Goal: Task Accomplishment & Management: Manage account settings

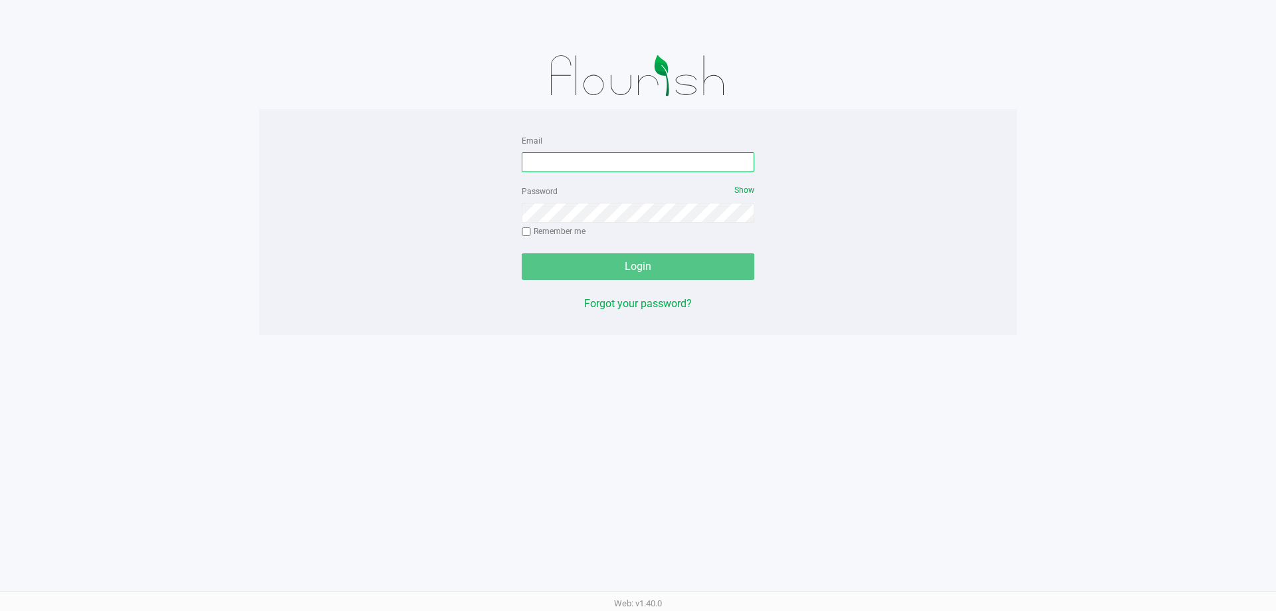
click at [614, 162] on input "Email" at bounding box center [638, 162] width 233 height 20
type input "[EMAIL_ADDRESS][DOMAIN_NAME]"
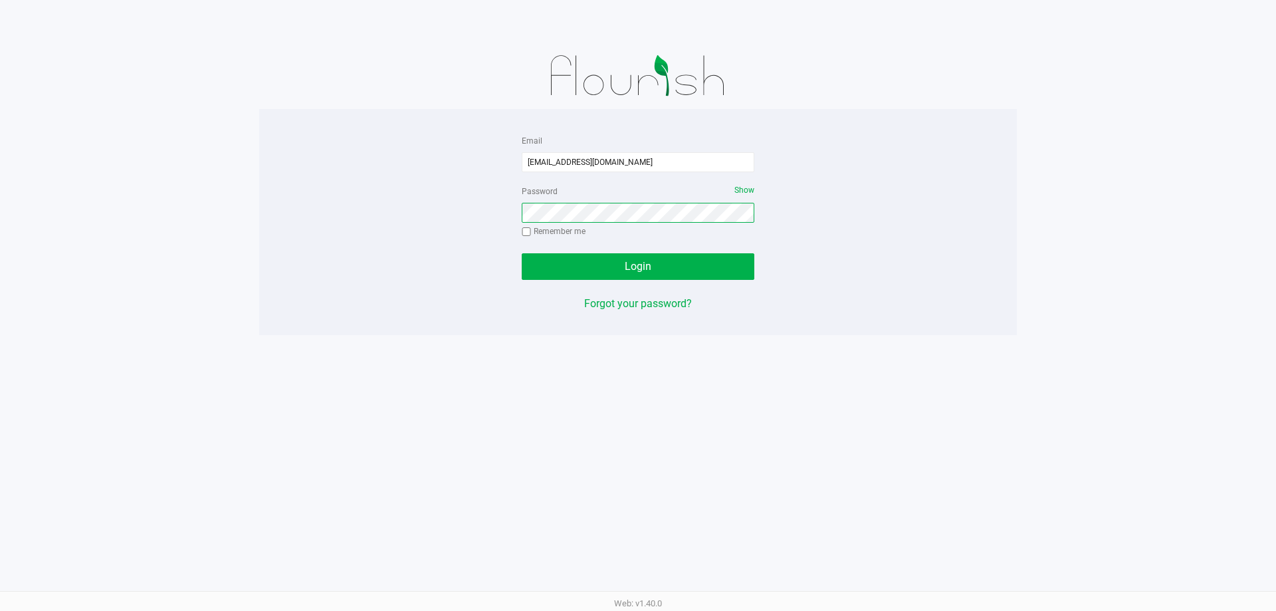
click at [522, 253] on button "Login" at bounding box center [638, 266] width 233 height 27
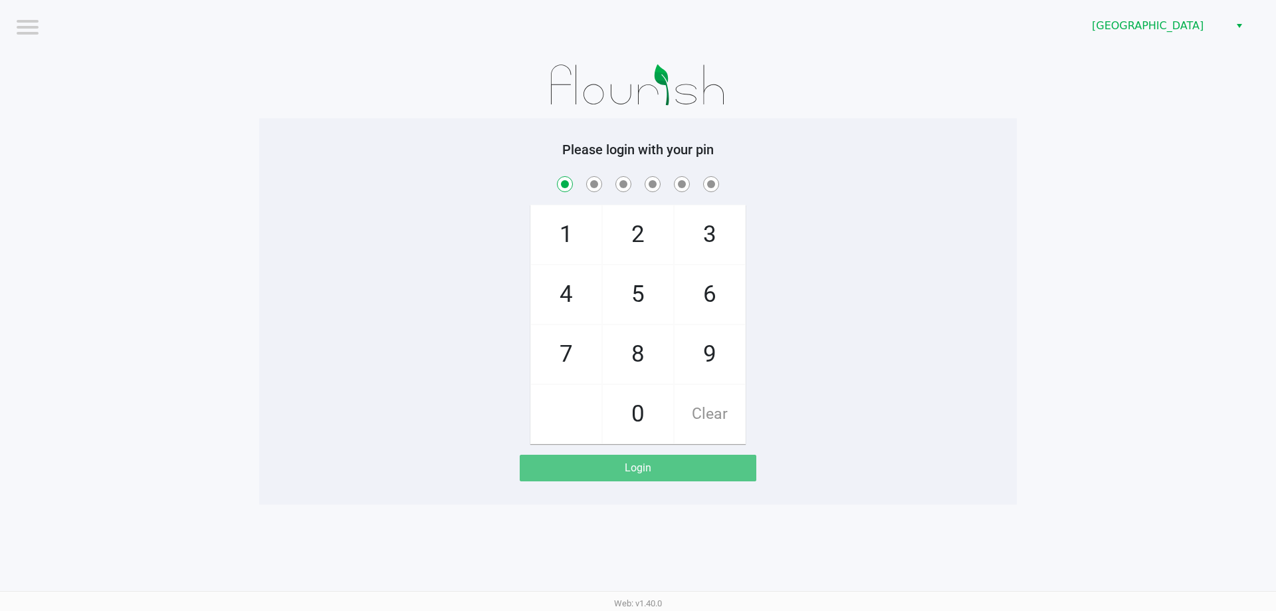
checkbox input "true"
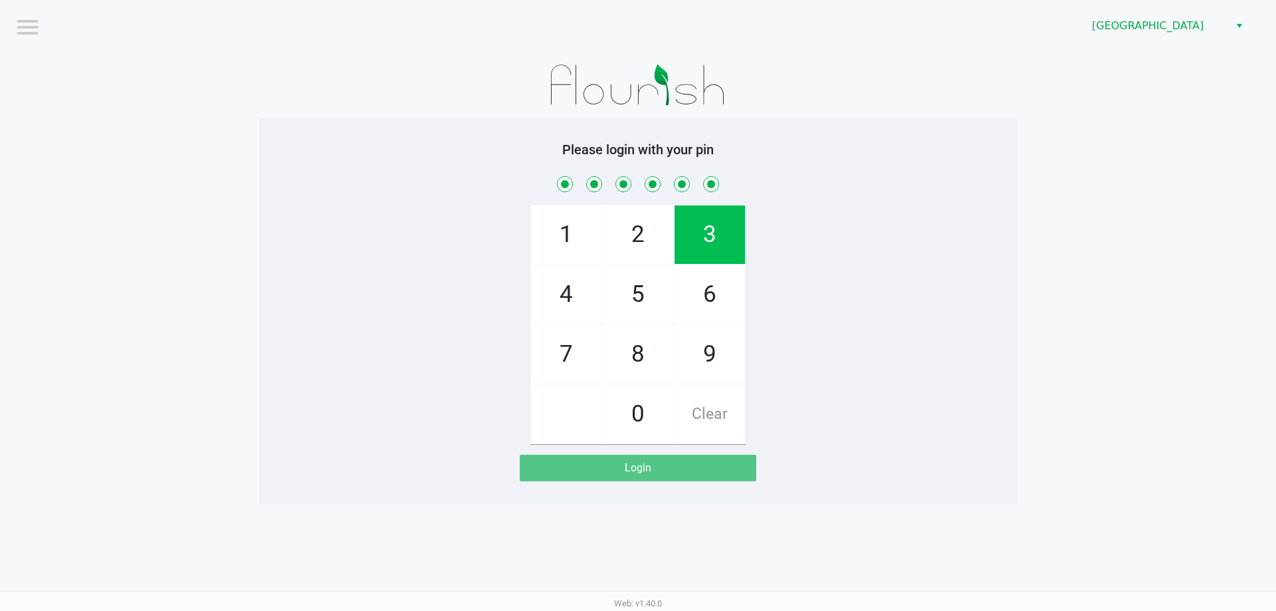
checkbox input "true"
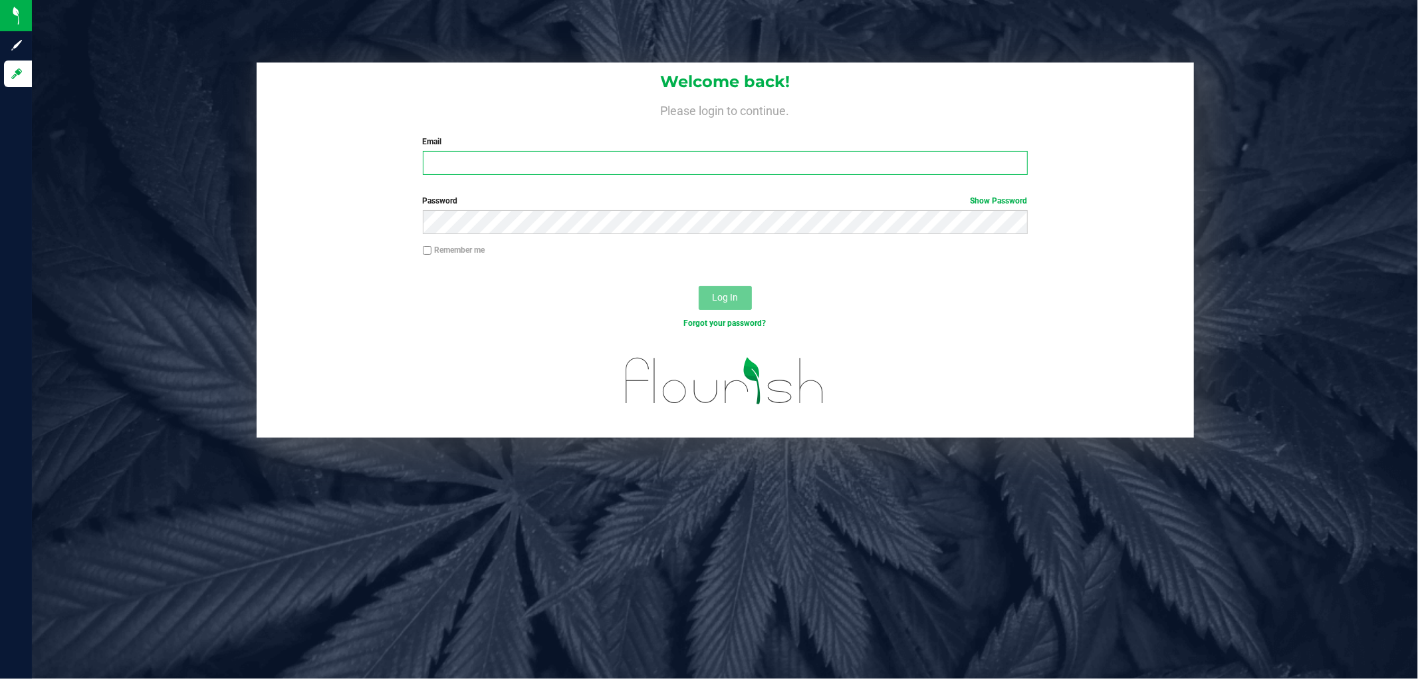
click at [649, 160] on input "Email" at bounding box center [725, 163] width 605 height 24
type input "[EMAIL_ADDRESS][DOMAIN_NAME]"
click at [699, 286] on button "Log In" at bounding box center [725, 298] width 53 height 24
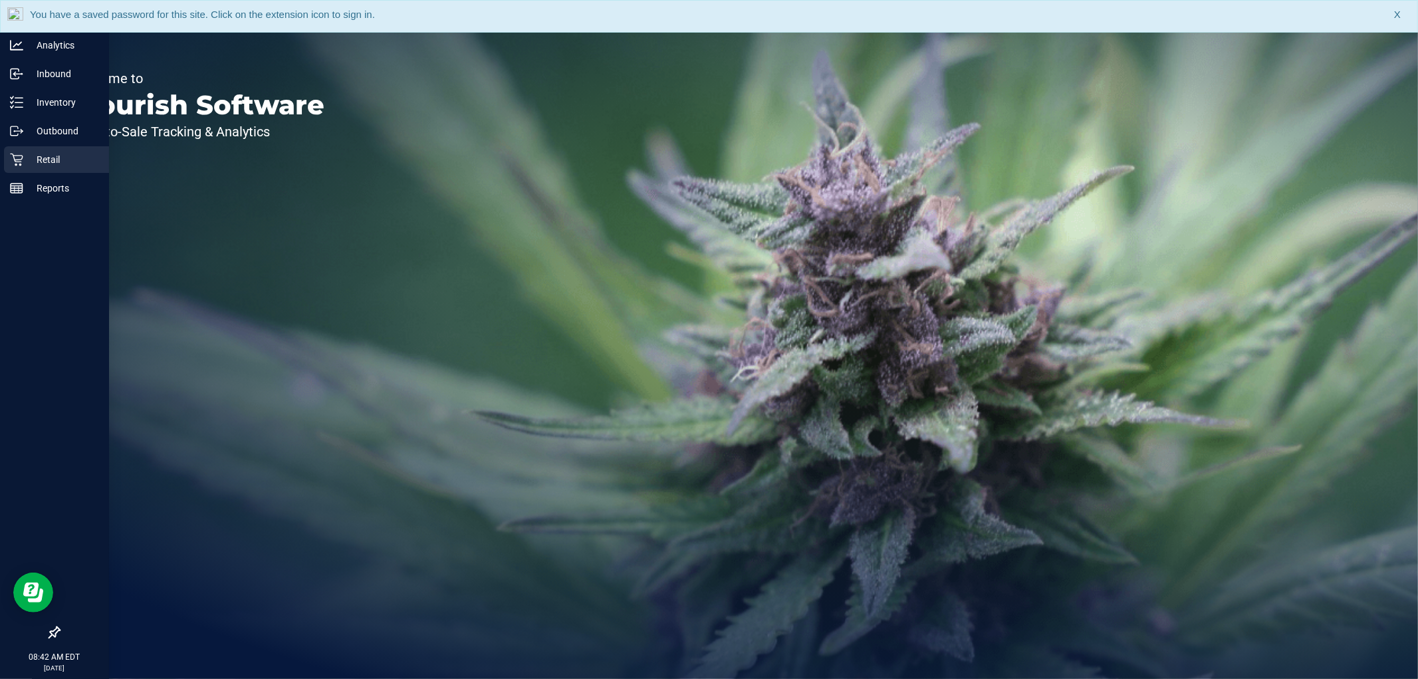
click at [29, 158] on p "Retail" at bounding box center [63, 160] width 80 height 16
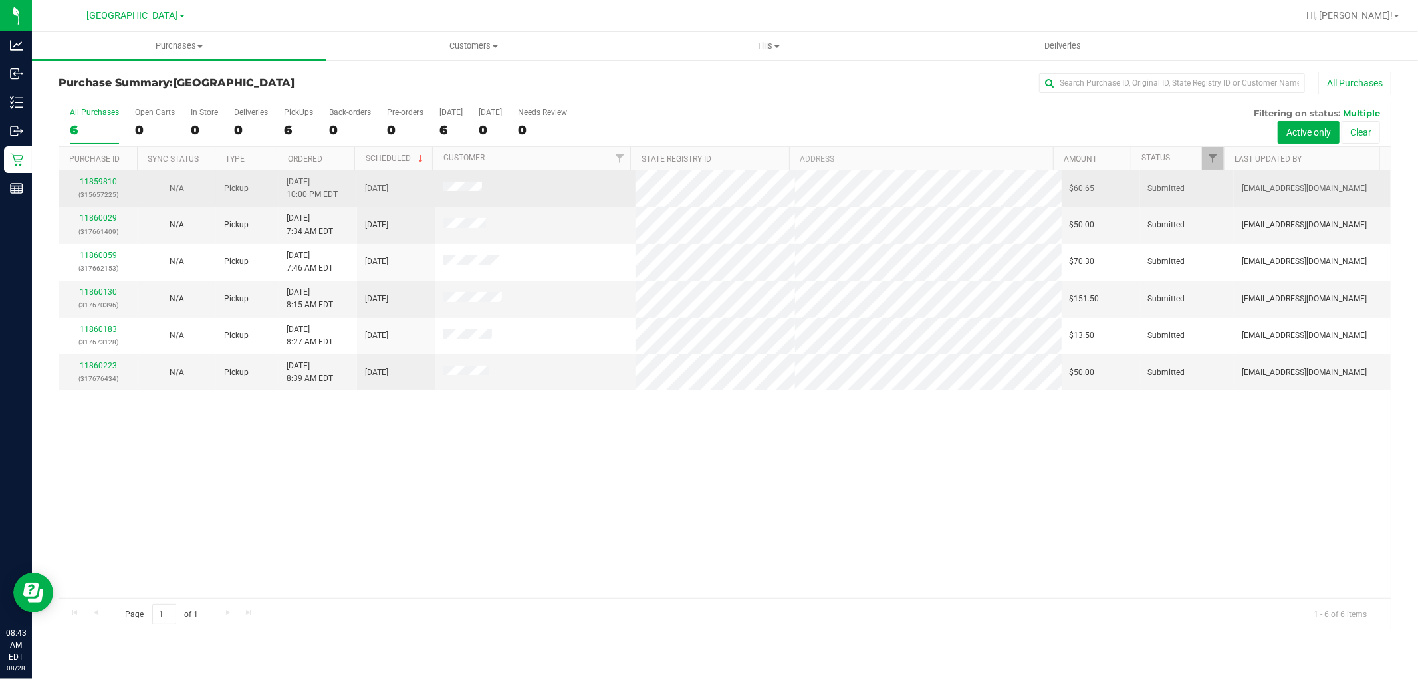
click at [105, 176] on div "11859810 (315657225)" at bounding box center [98, 187] width 62 height 25
click at [108, 183] on link "11859810" at bounding box center [98, 181] width 37 height 9
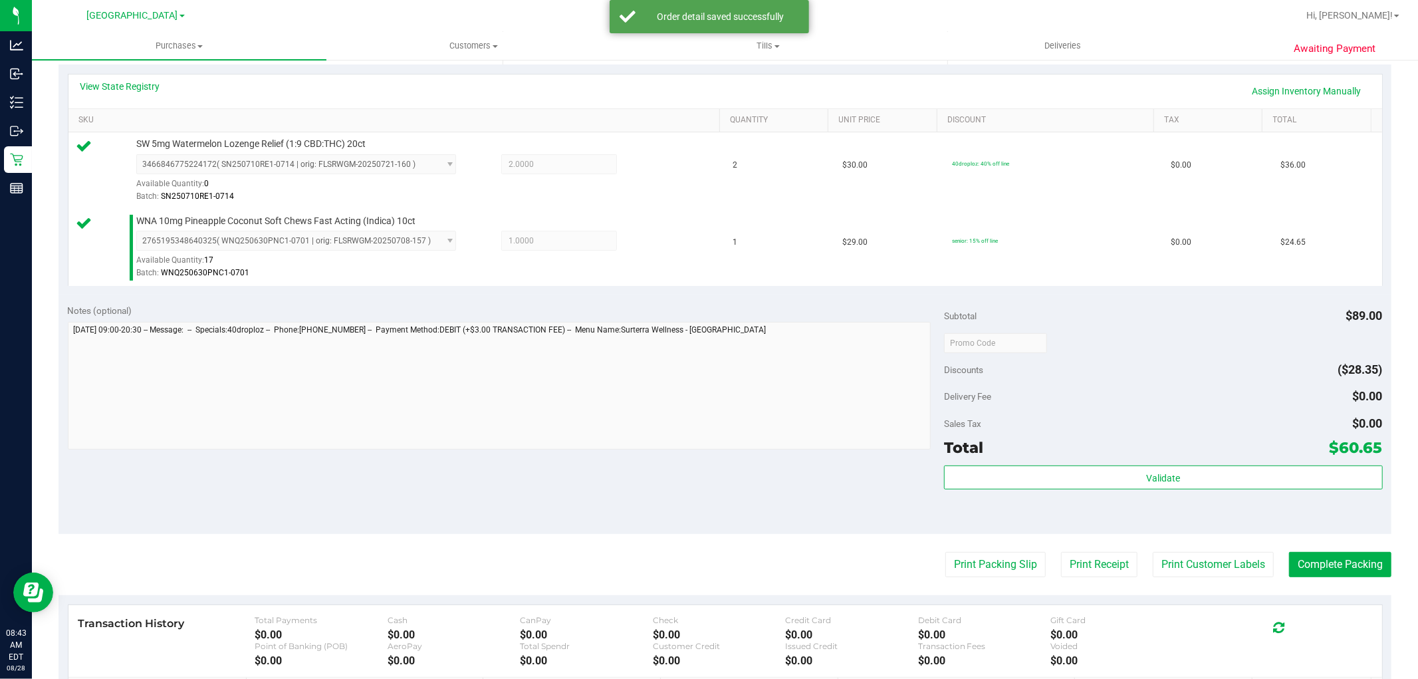
scroll to position [443, 0]
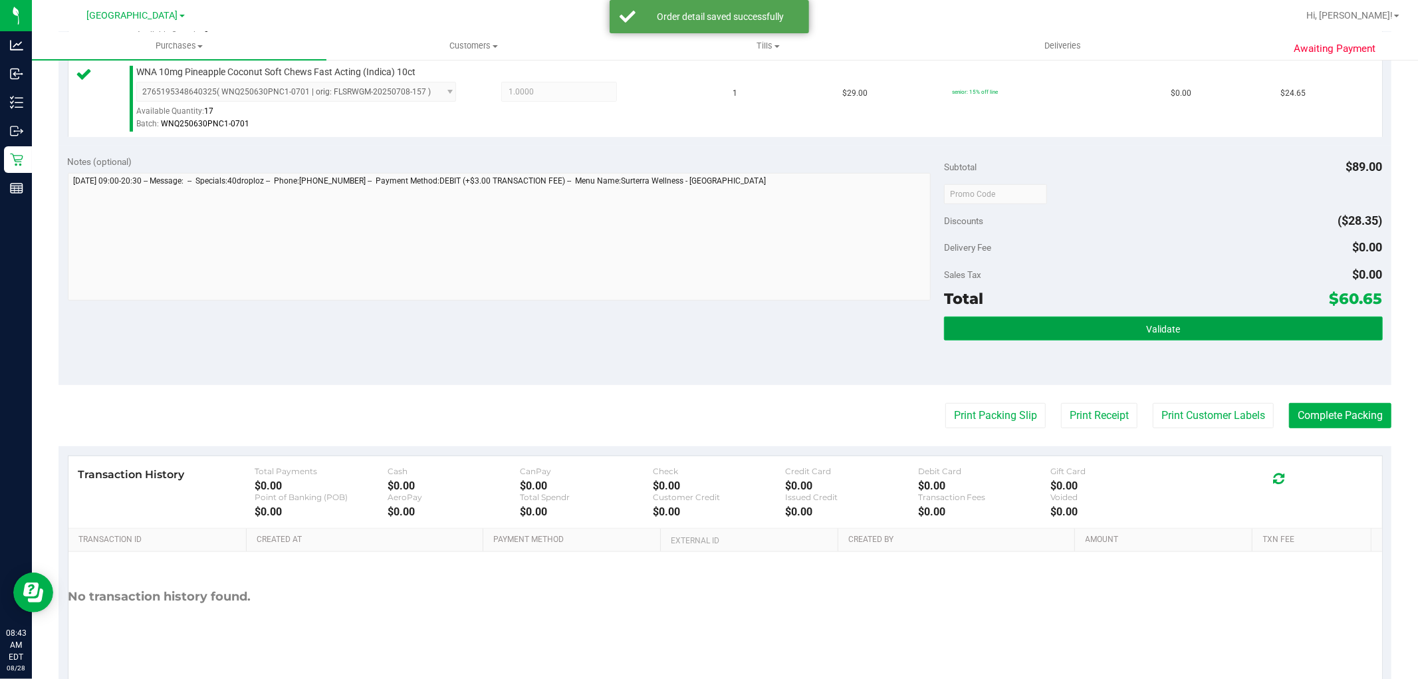
click at [1000, 320] on button "Validate" at bounding box center [1163, 328] width 438 height 24
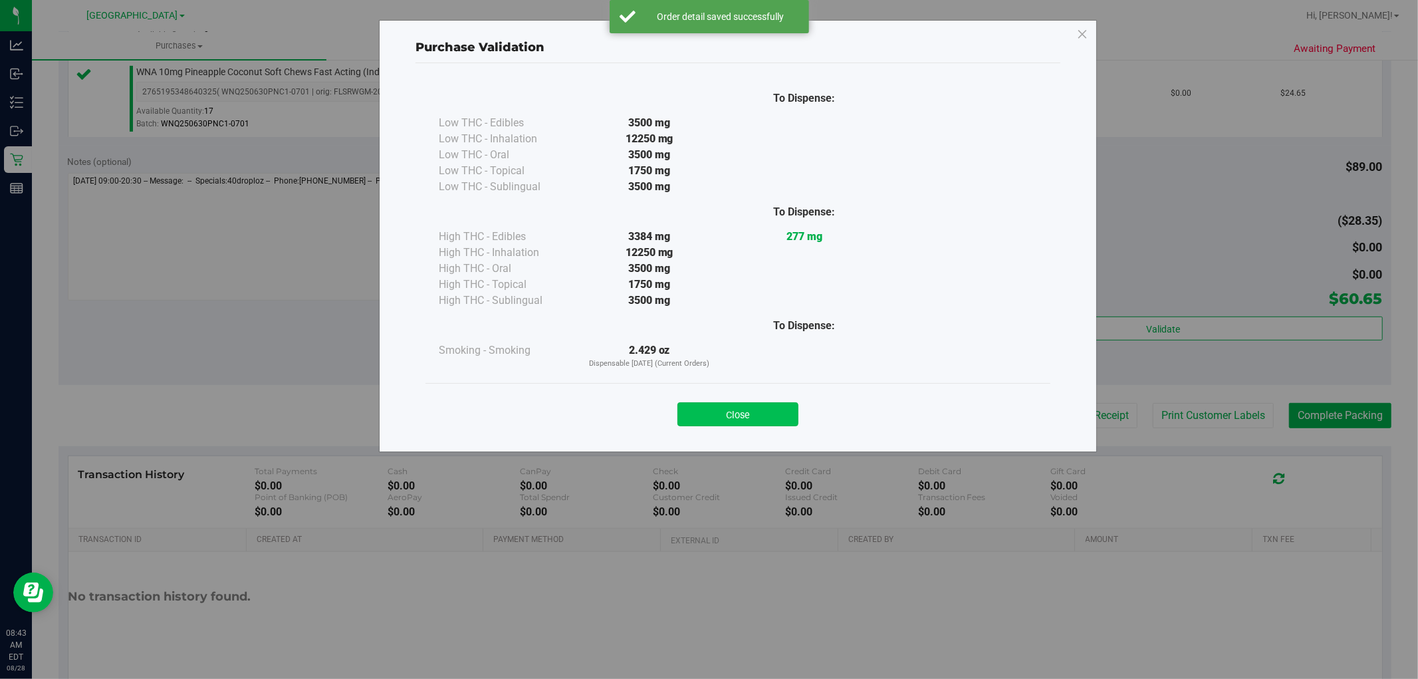
click at [718, 413] on button "Close" at bounding box center [737, 414] width 121 height 24
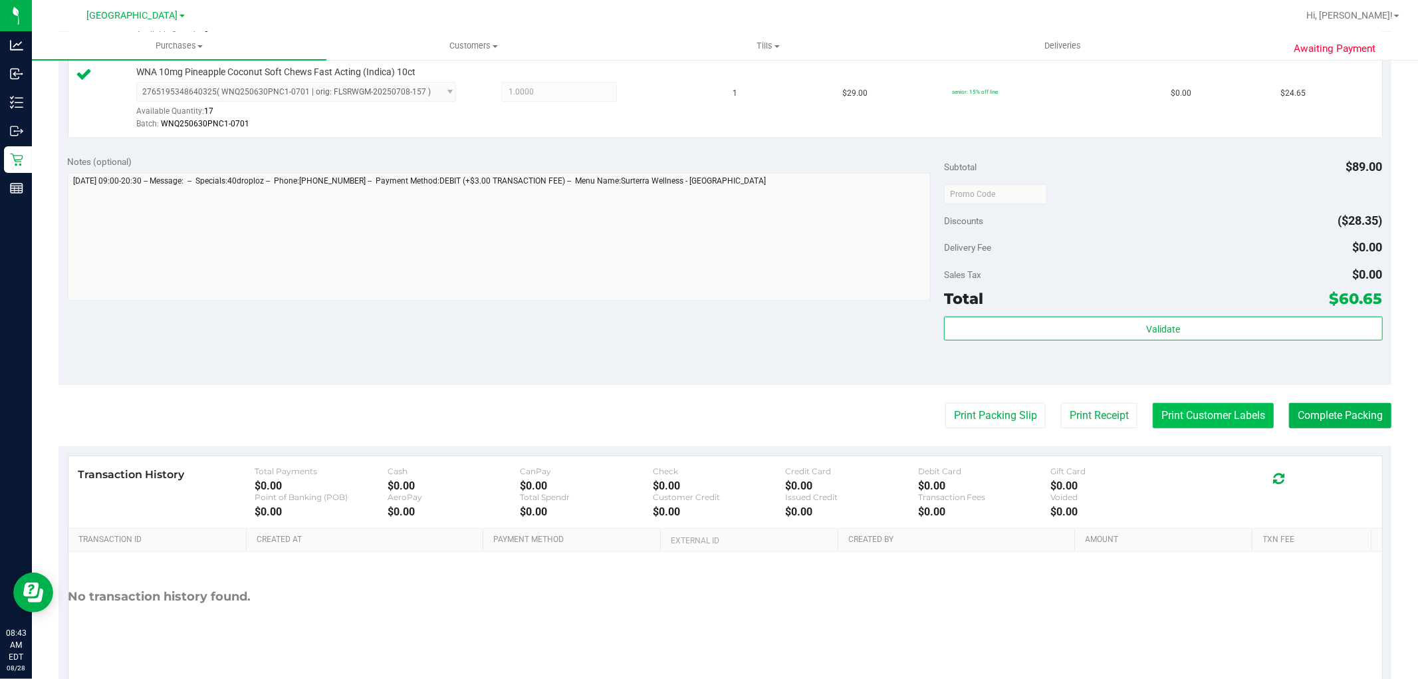
click at [1168, 413] on button "Print Customer Labels" at bounding box center [1213, 415] width 121 height 25
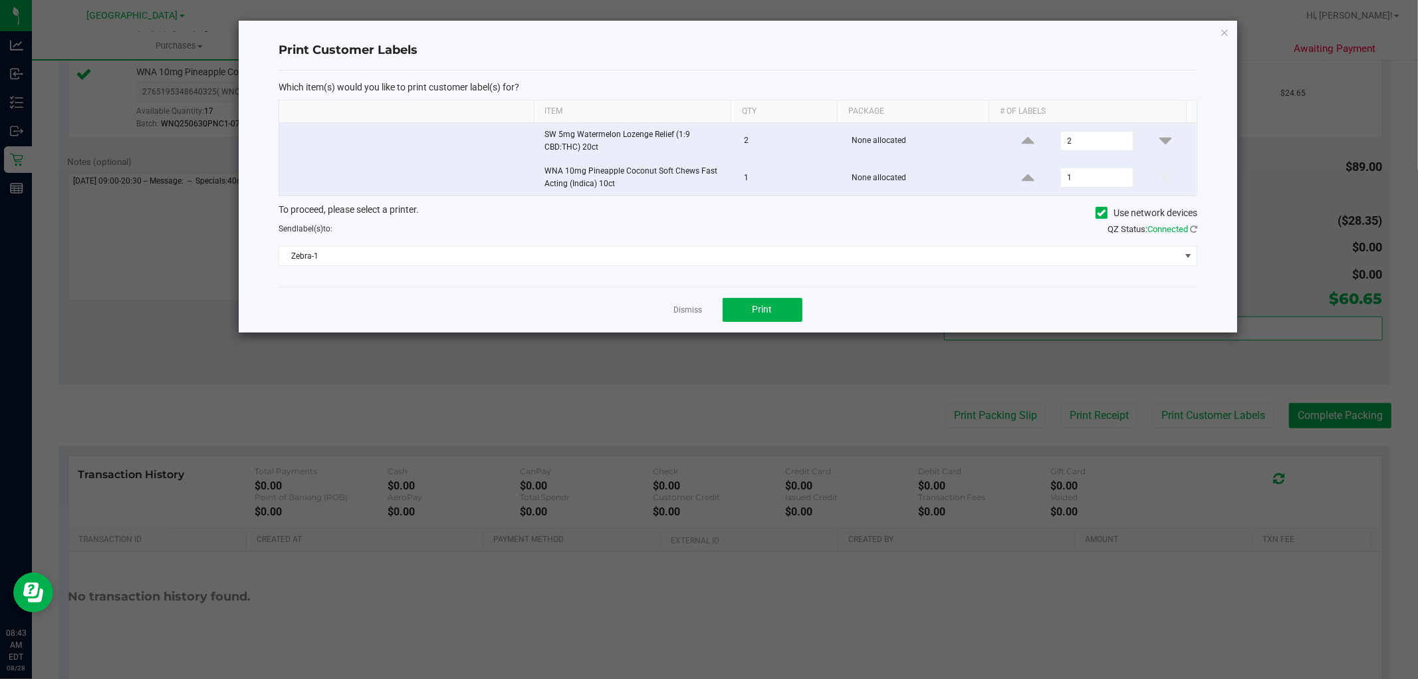
click at [443, 245] on div "To proceed, please select a printer. Use network devices Send label(s) to: QZ S…" at bounding box center [738, 234] width 919 height 63
click at [442, 253] on span "Zebra-1" at bounding box center [729, 256] width 901 height 19
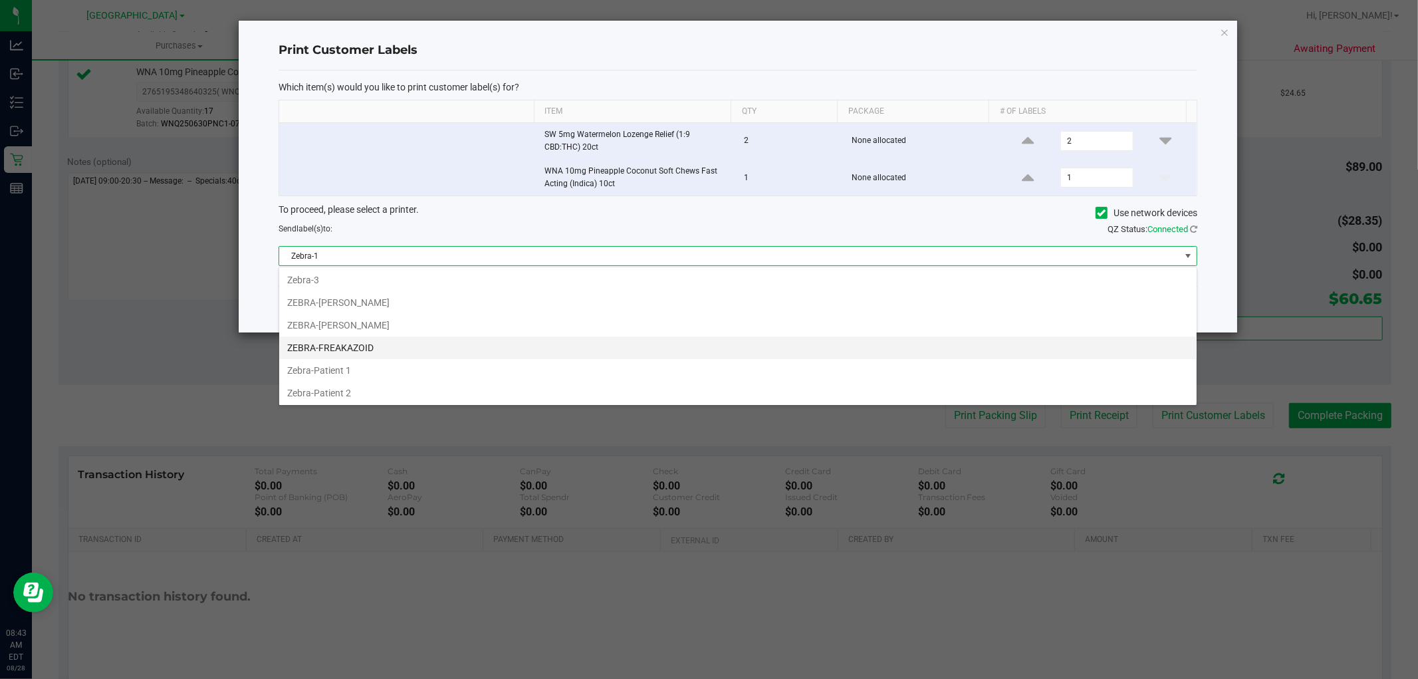
scroll to position [71, 0]
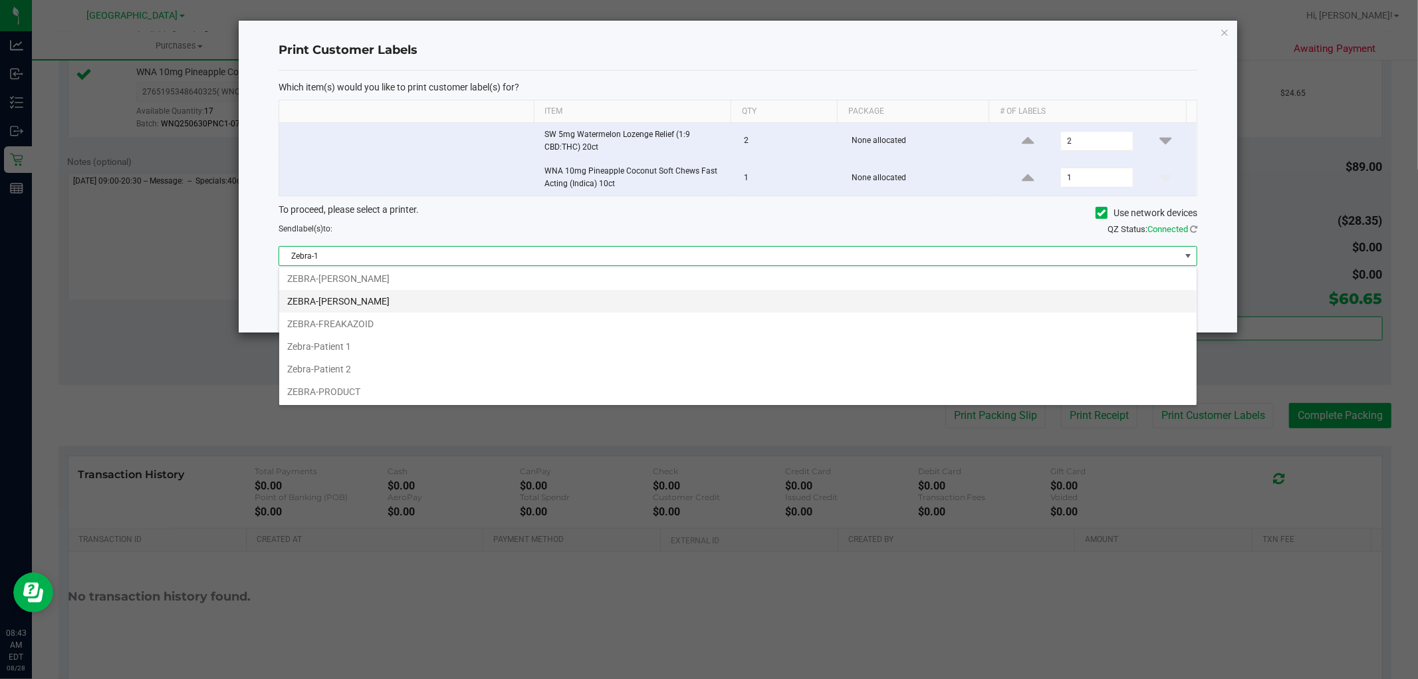
click at [369, 296] on li "ZEBRA-[PERSON_NAME]" at bounding box center [737, 301] width 917 height 23
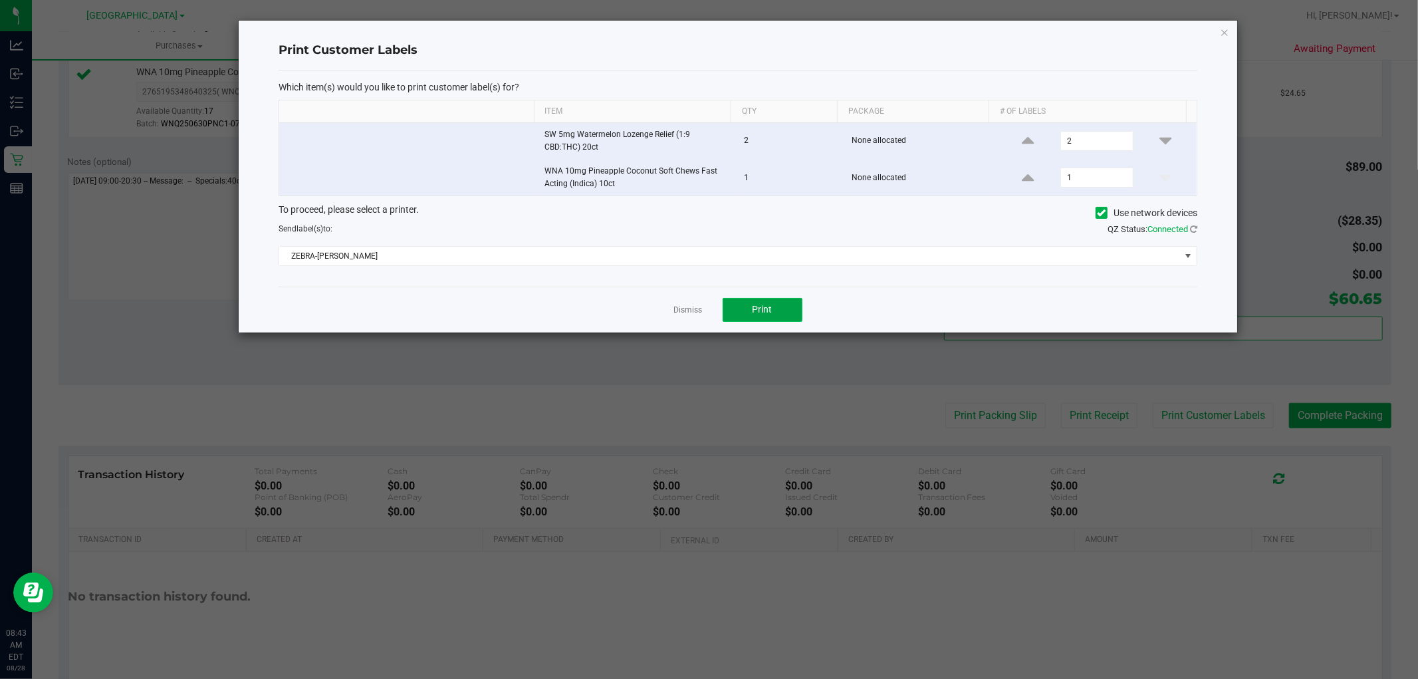
click at [775, 310] on button "Print" at bounding box center [763, 310] width 80 height 24
click at [686, 314] on link "Dismiss" at bounding box center [688, 309] width 29 height 11
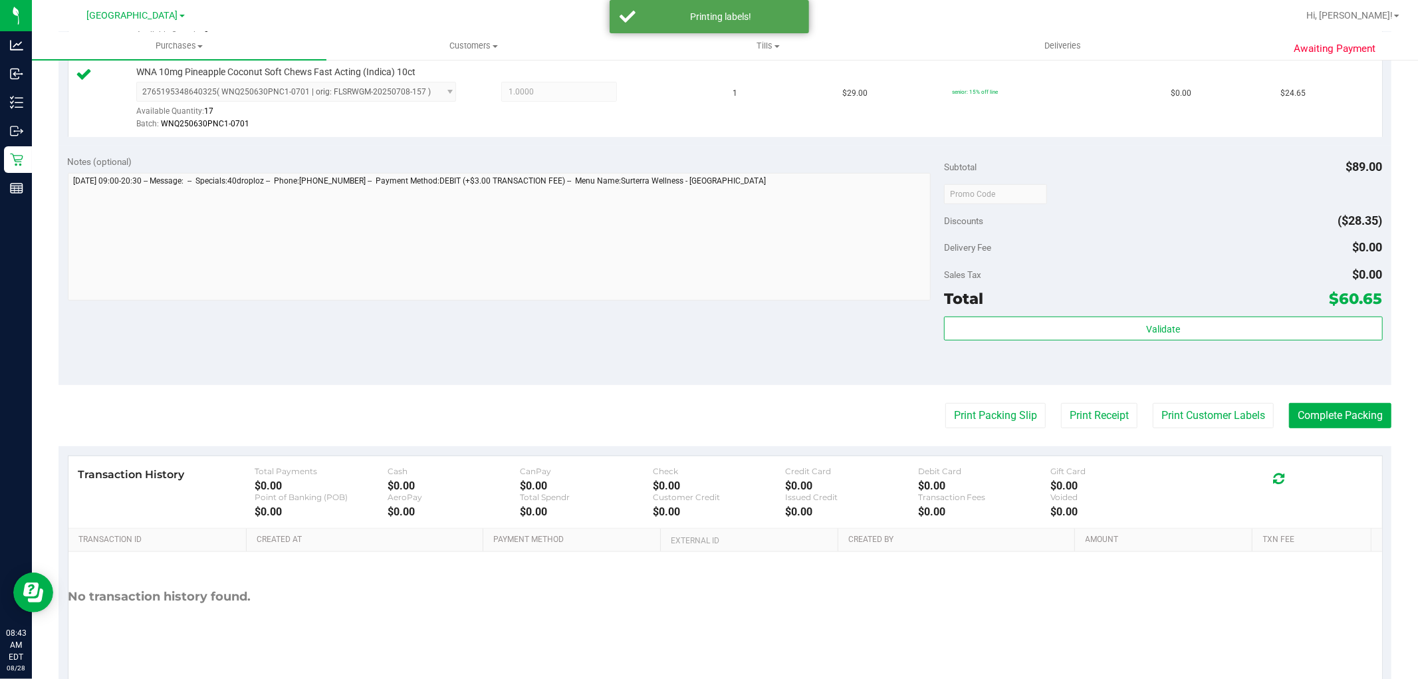
click at [663, 336] on div "Notes (optional) Subtotal $89.00 Discounts ($28.35) Delivery Fee $0.00 Sales Ta…" at bounding box center [724, 265] width 1333 height 239
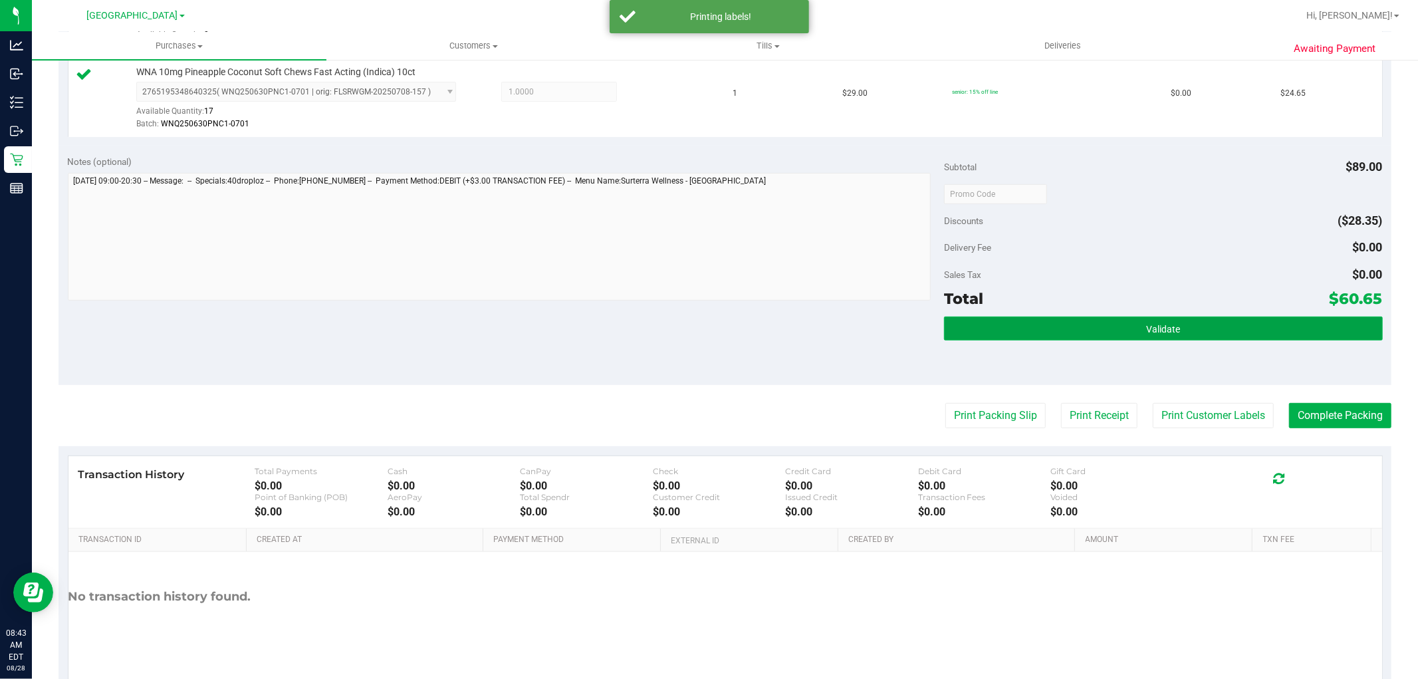
click at [1266, 333] on button "Validate" at bounding box center [1163, 328] width 438 height 24
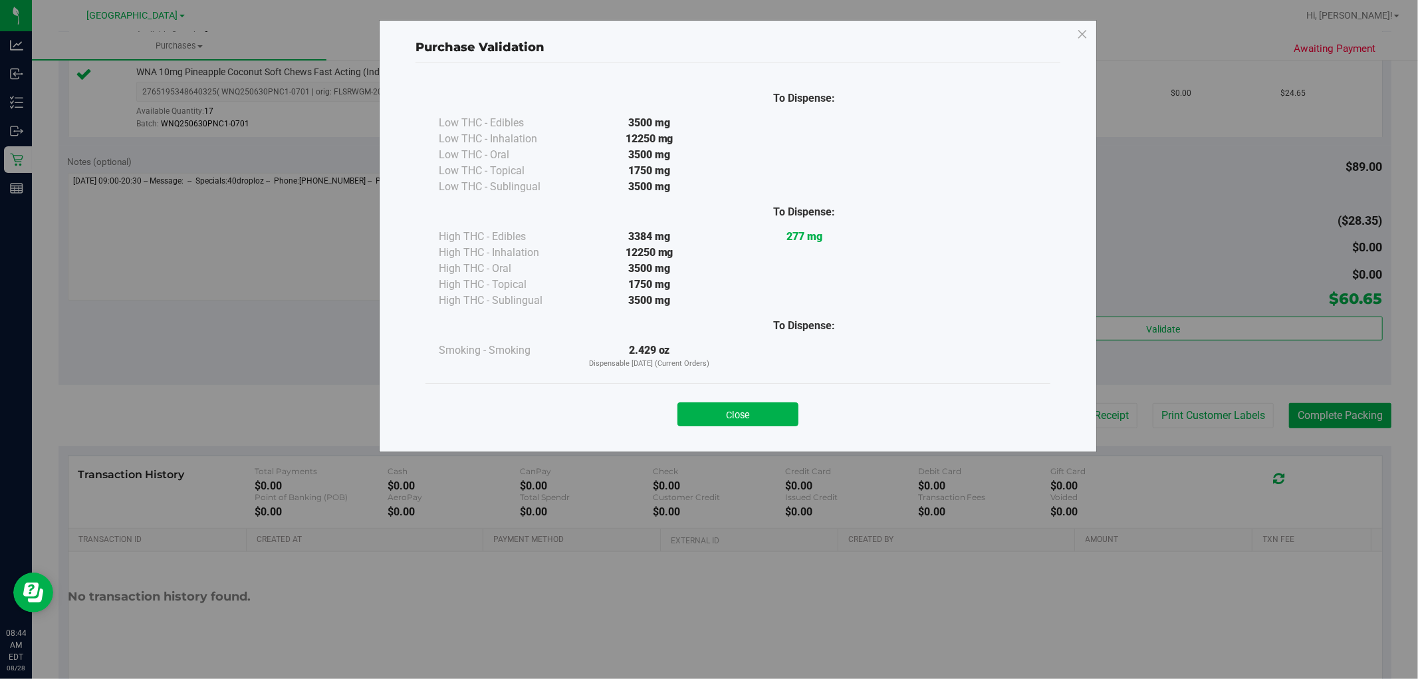
drag, startPoint x: 693, startPoint y: 419, endPoint x: 1384, endPoint y: 396, distance: 691.7
click at [700, 419] on button "Close" at bounding box center [737, 414] width 121 height 24
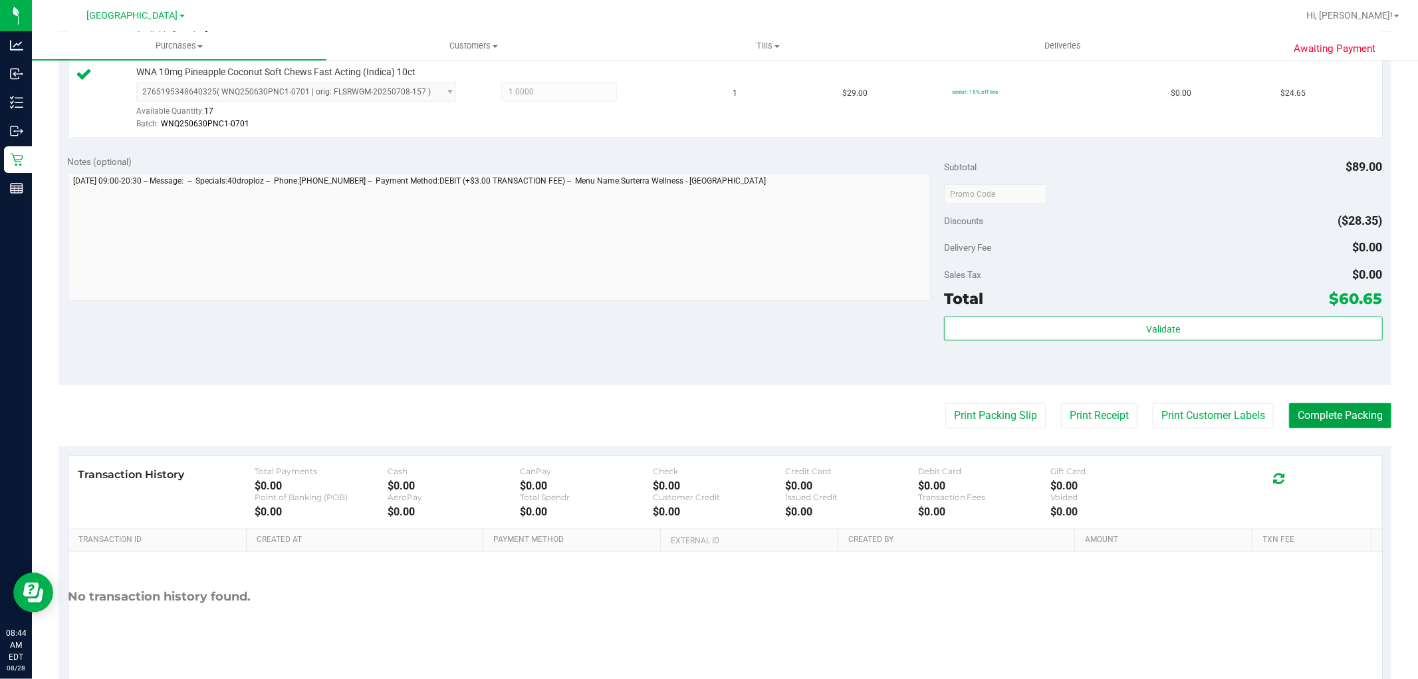
click at [1352, 409] on button "Complete Packing" at bounding box center [1340, 415] width 102 height 25
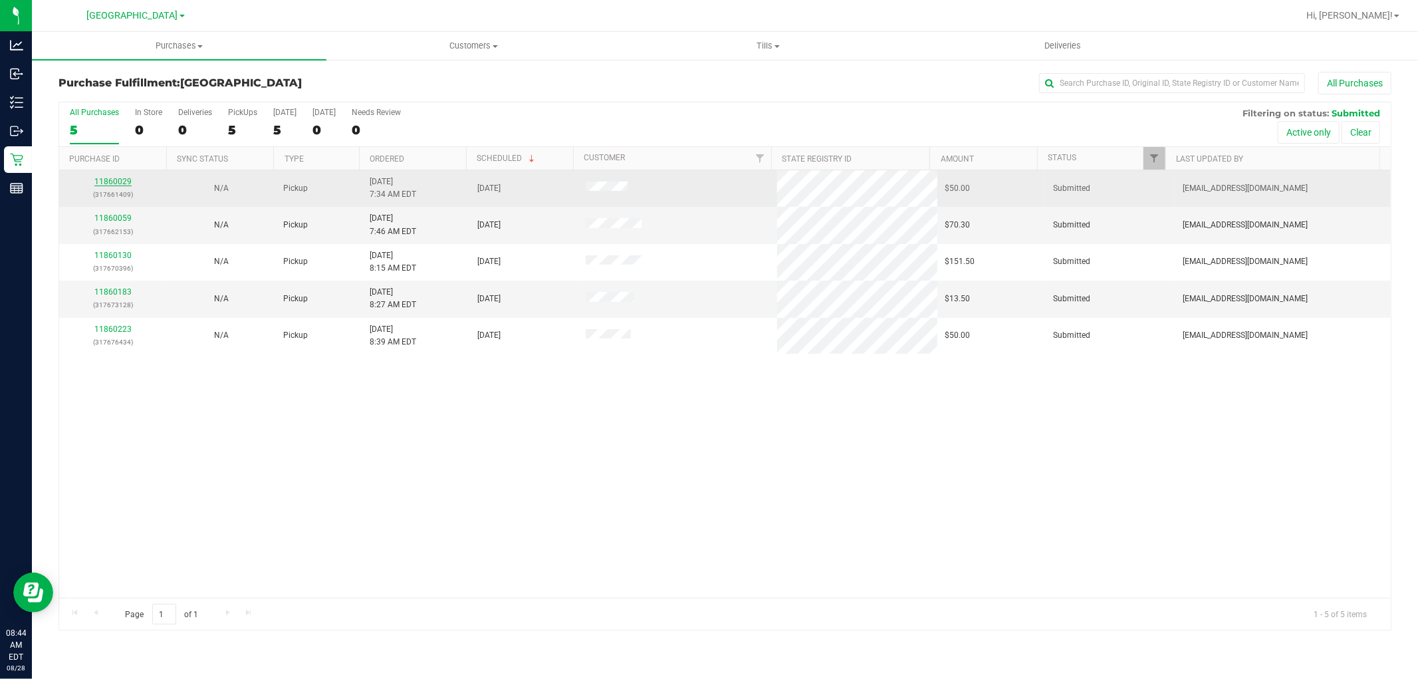
click at [112, 184] on link "11860029" at bounding box center [112, 181] width 37 height 9
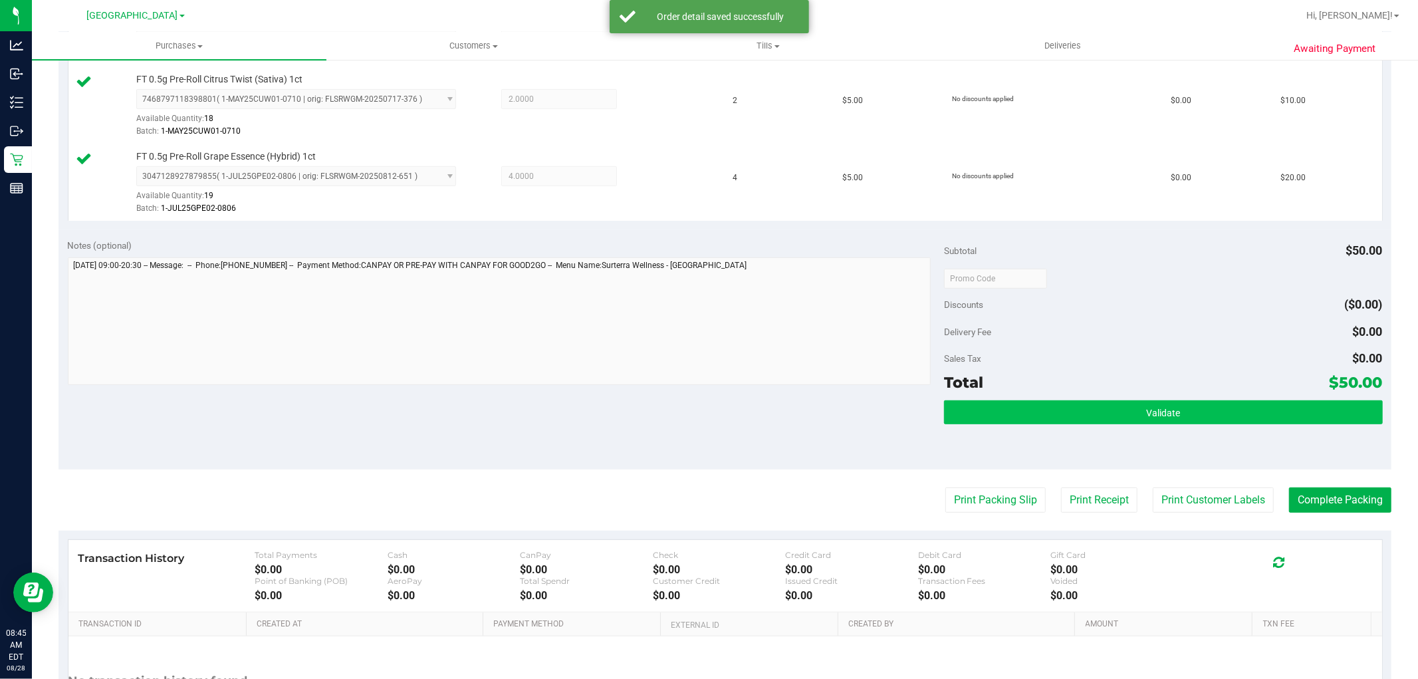
scroll to position [516, 0]
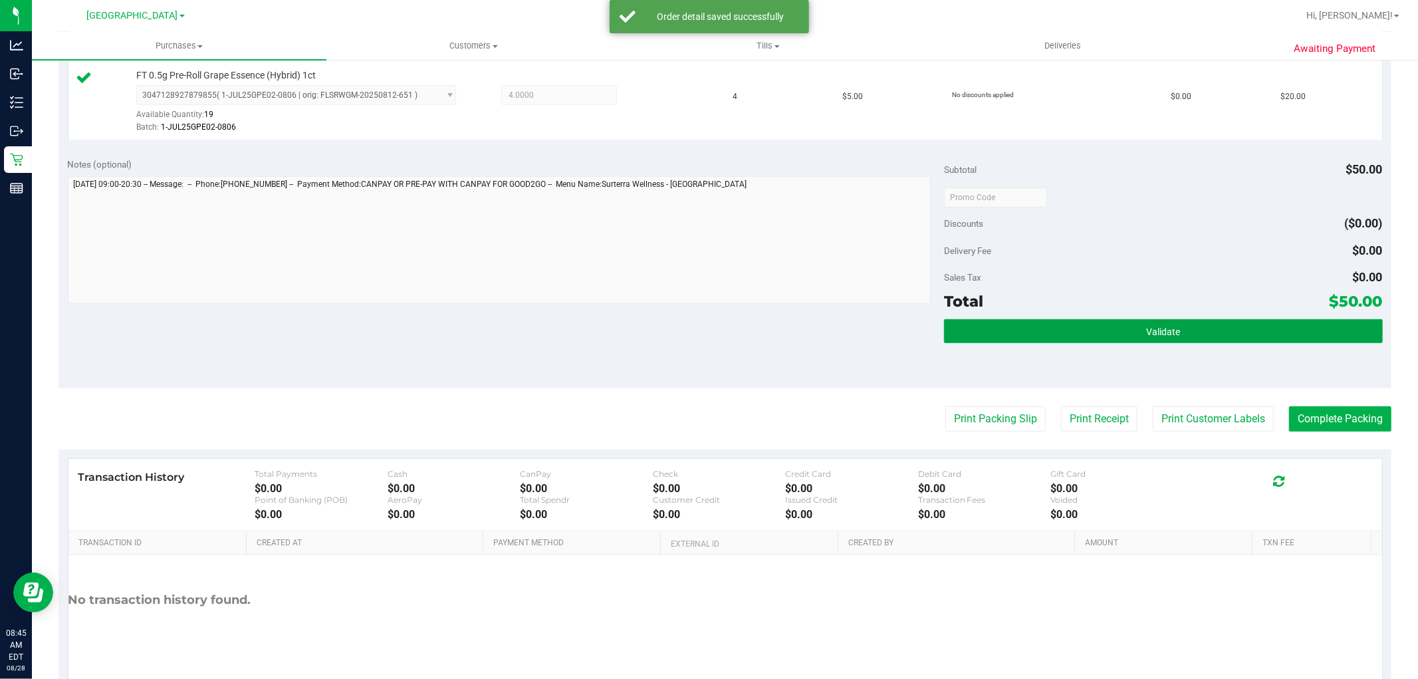
drag, startPoint x: 1152, startPoint y: 334, endPoint x: 1081, endPoint y: 501, distance: 181.1
click at [1151, 334] on span "Validate" at bounding box center [1163, 331] width 34 height 11
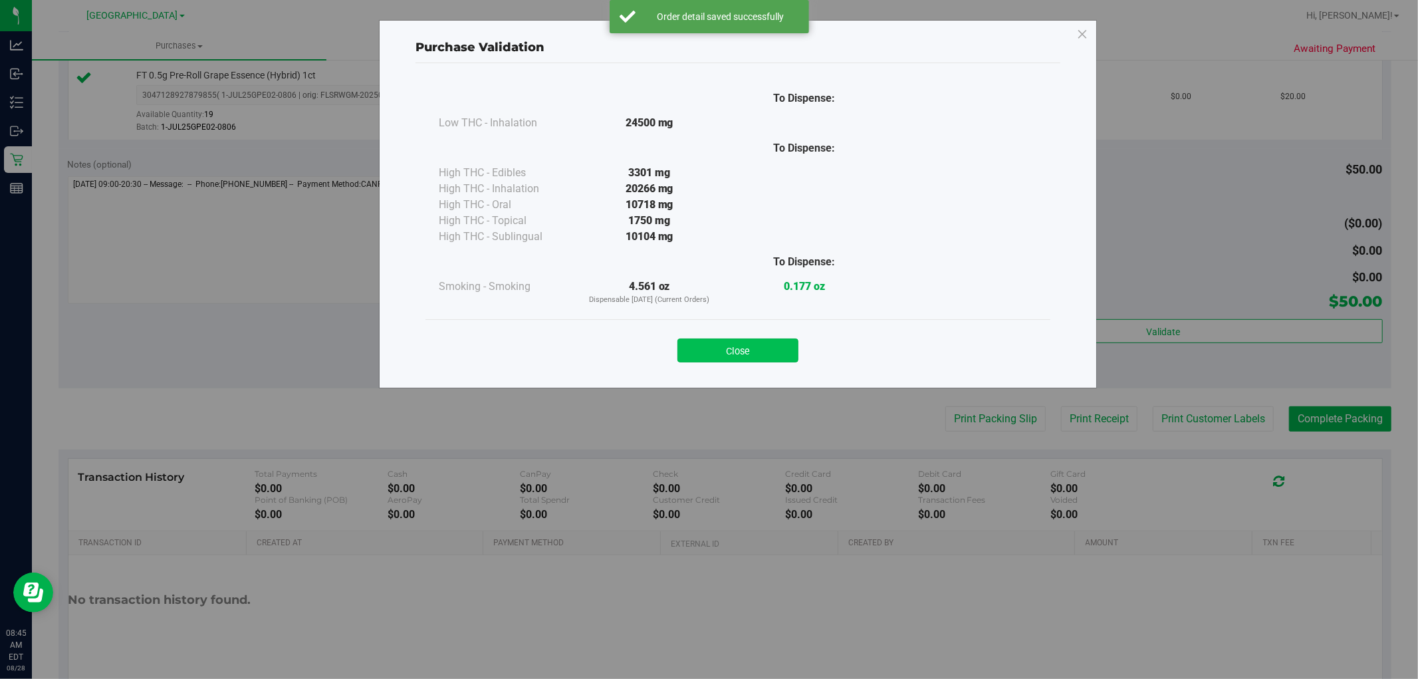
click at [720, 350] on button "Close" at bounding box center [737, 350] width 121 height 24
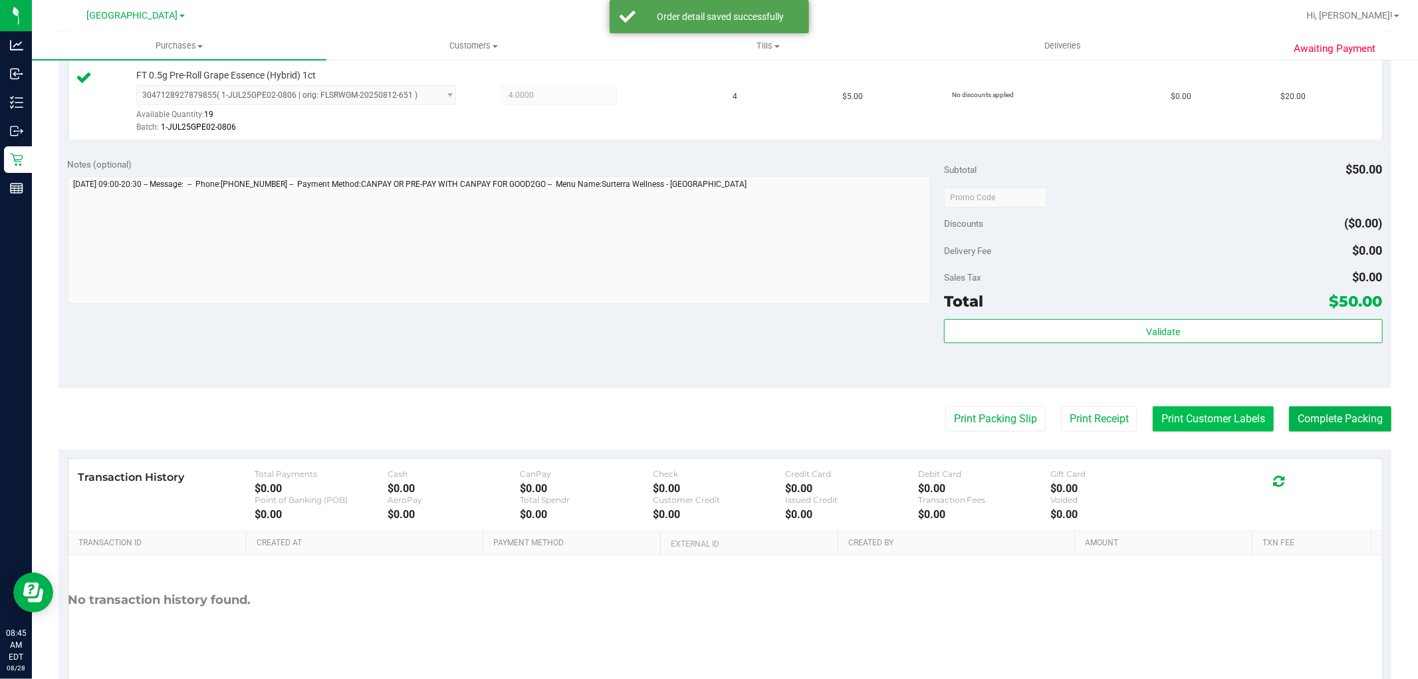
click at [1178, 421] on button "Print Customer Labels" at bounding box center [1213, 418] width 121 height 25
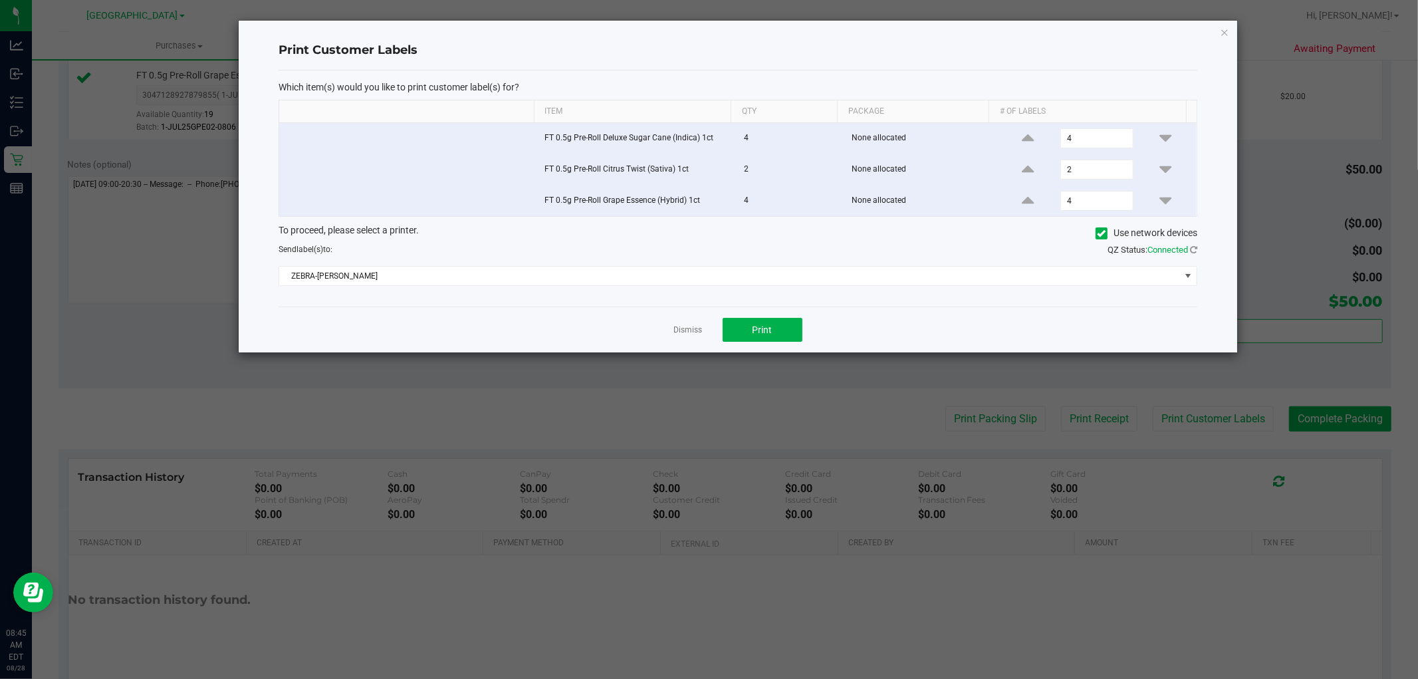
click at [700, 340] on div "Dismiss Print" at bounding box center [738, 329] width 919 height 46
click at [752, 337] on button "Print" at bounding box center [763, 330] width 80 height 24
click at [693, 331] on link "Dismiss" at bounding box center [688, 329] width 29 height 11
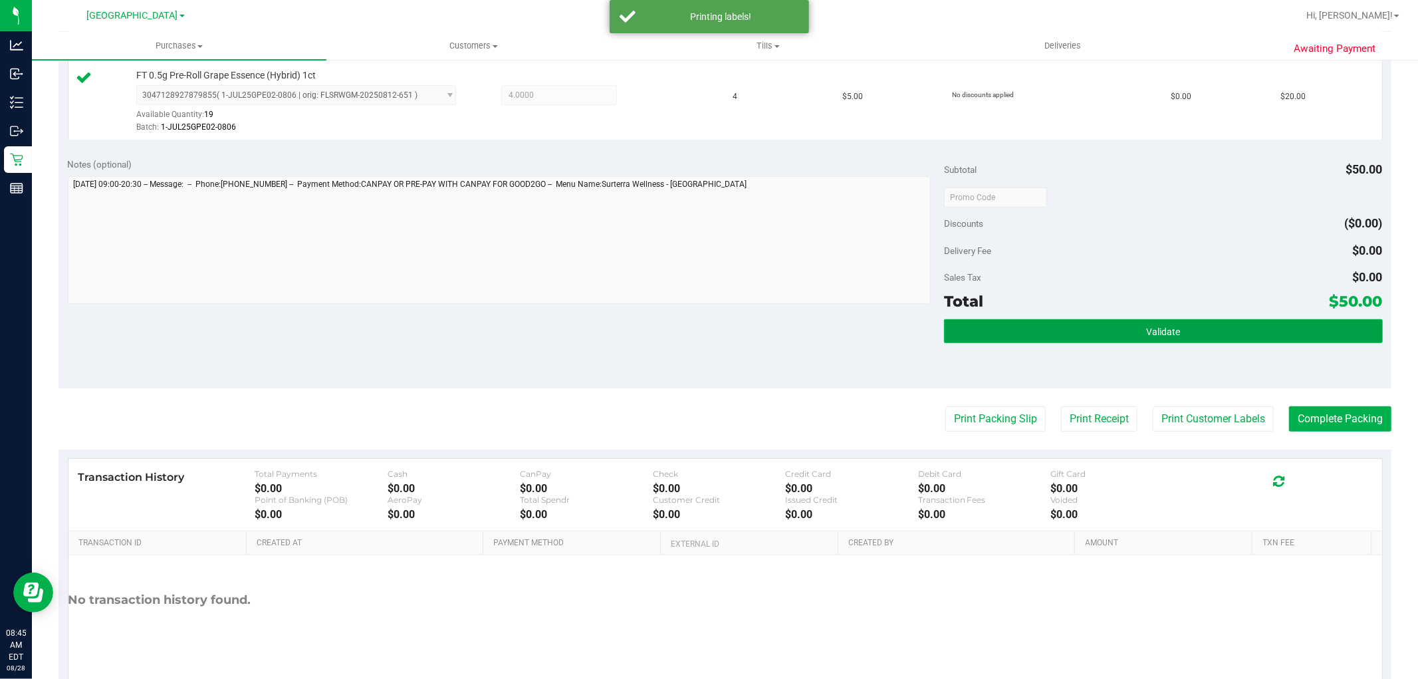
click at [1019, 323] on button "Validate" at bounding box center [1163, 331] width 438 height 24
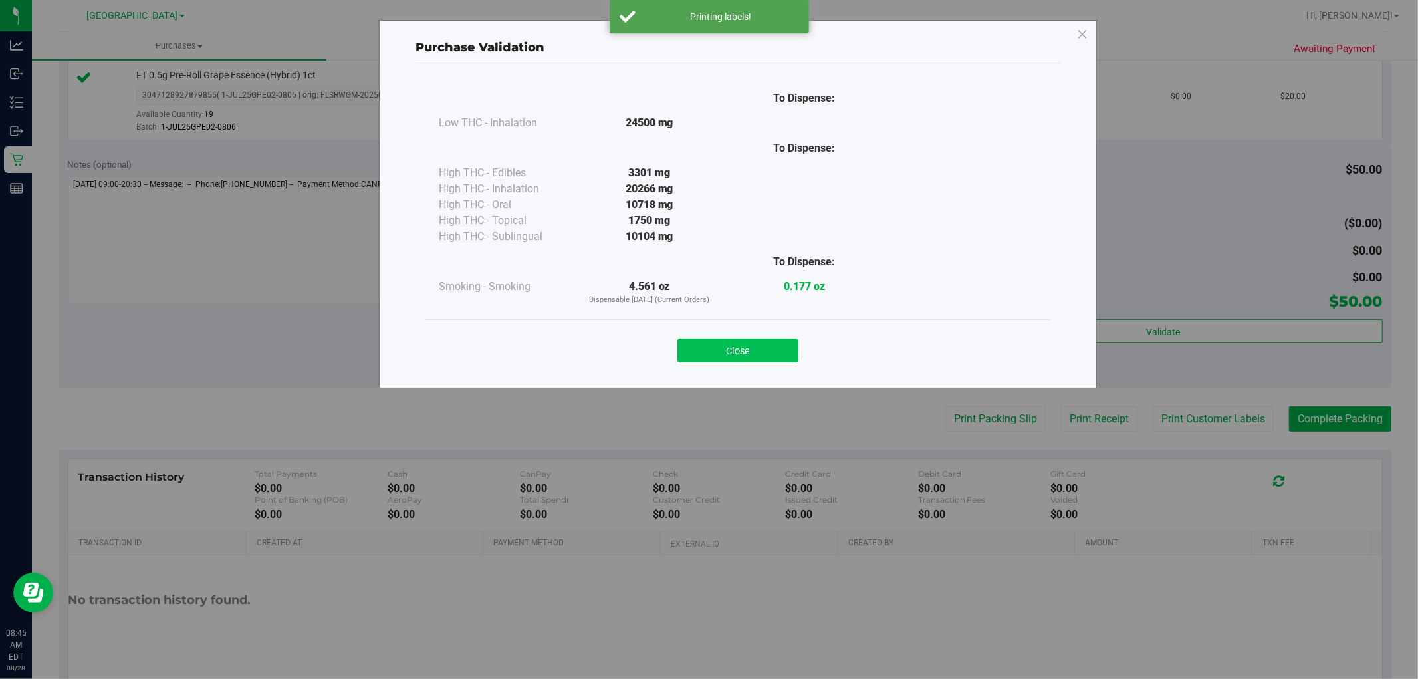
click at [744, 346] on button "Close" at bounding box center [737, 350] width 121 height 24
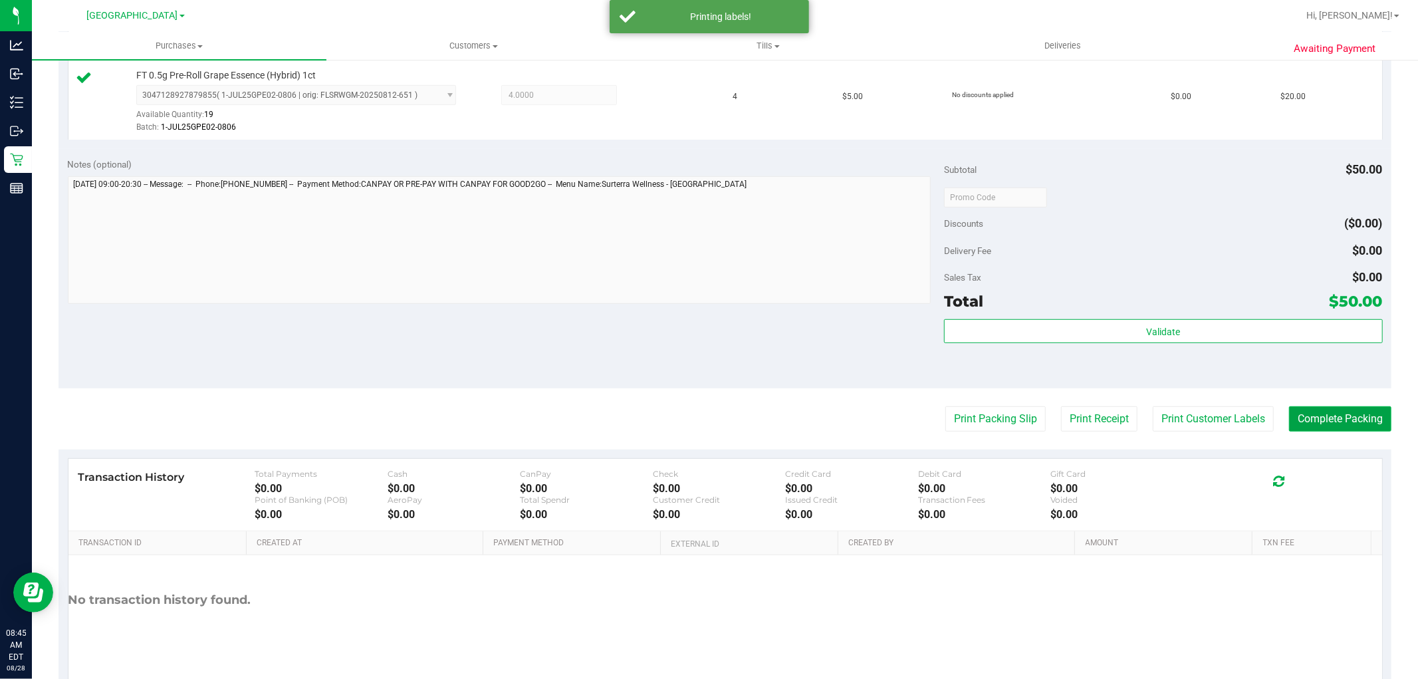
click at [1315, 421] on button "Complete Packing" at bounding box center [1340, 418] width 102 height 25
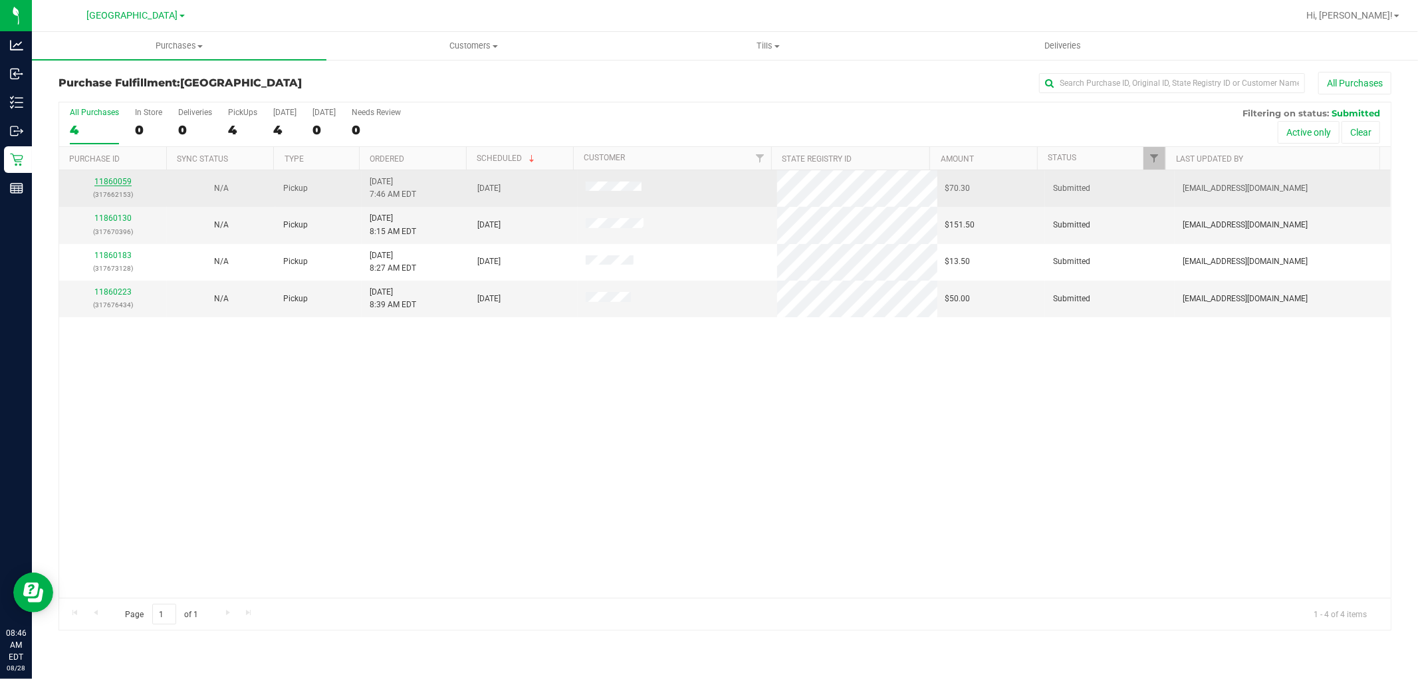
click at [120, 177] on link "11860059" at bounding box center [112, 181] width 37 height 9
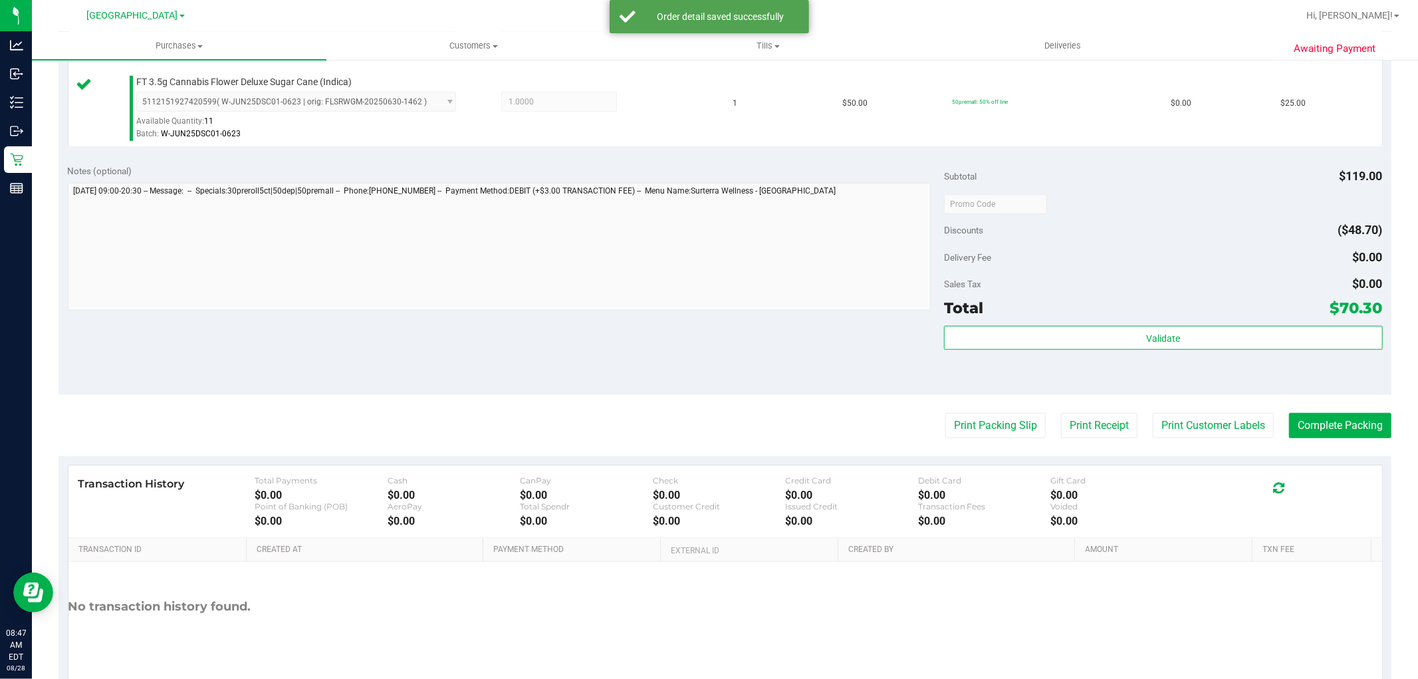
scroll to position [718, 0]
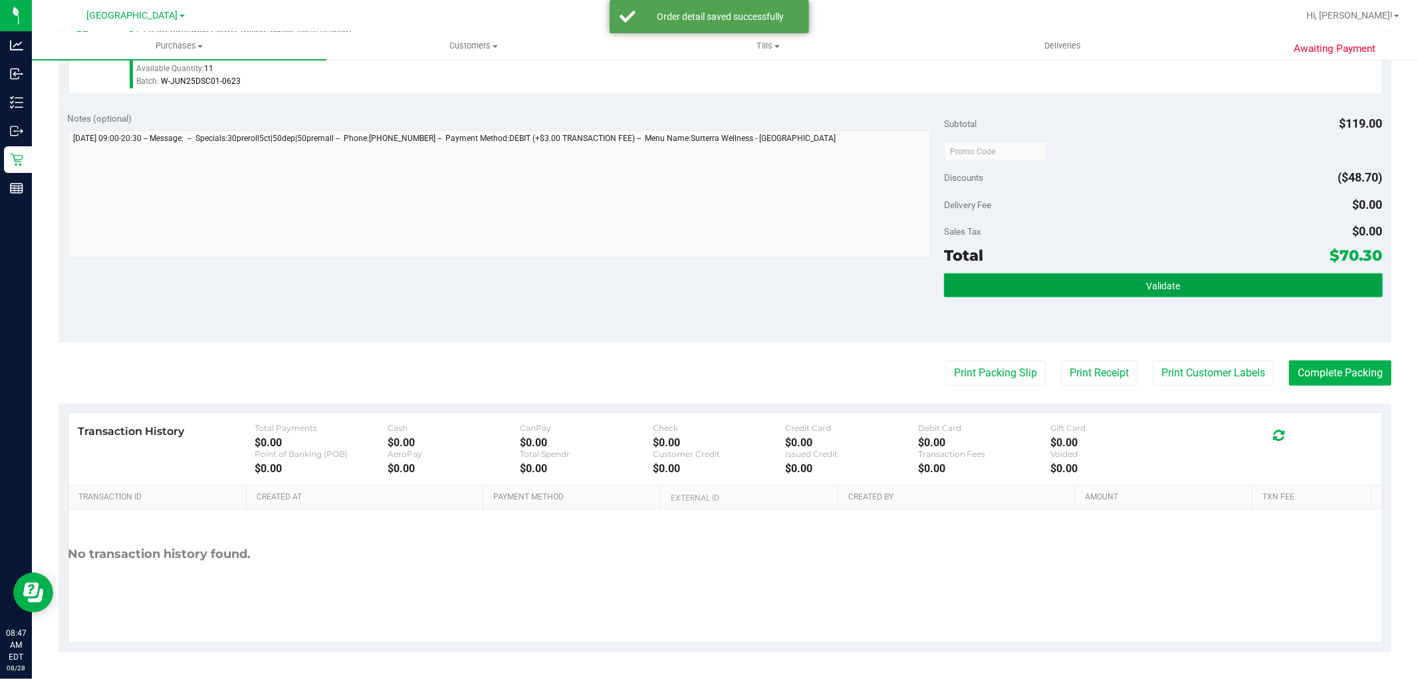
click at [1127, 284] on button "Validate" at bounding box center [1163, 285] width 438 height 24
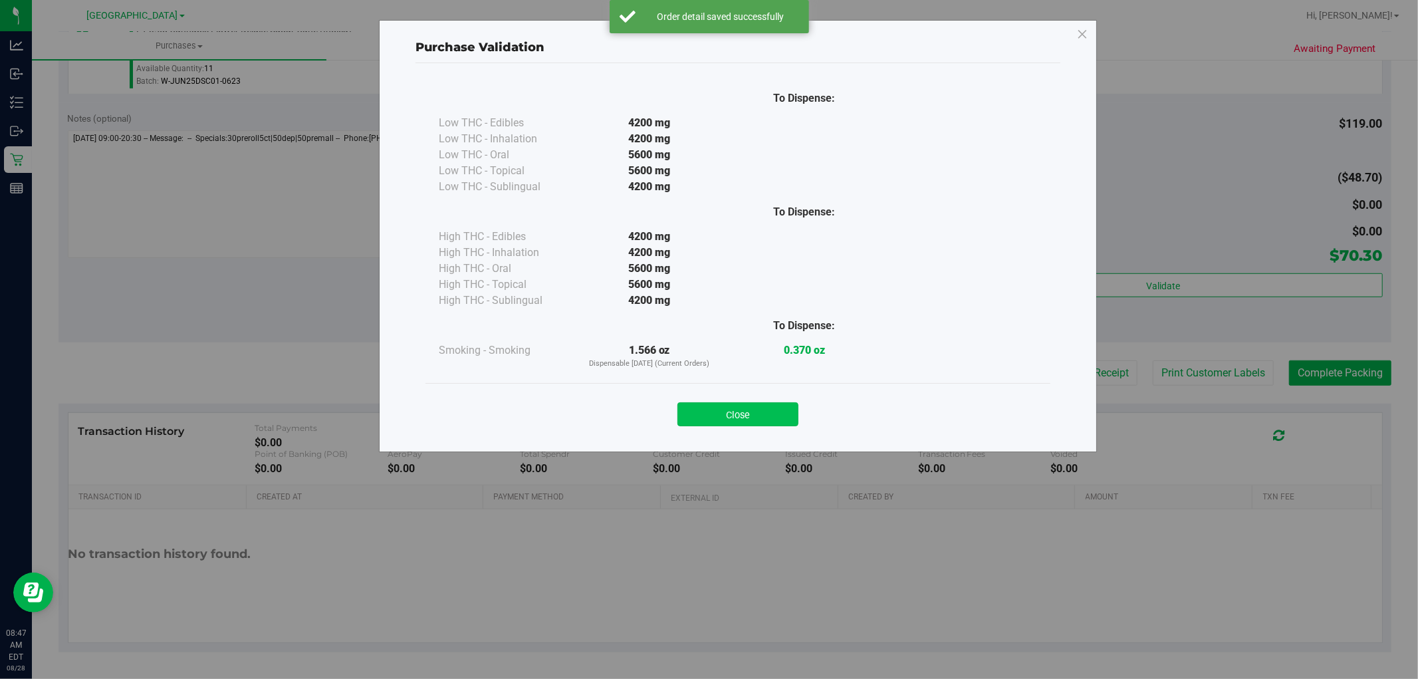
click at [776, 405] on button "Close" at bounding box center [737, 414] width 121 height 24
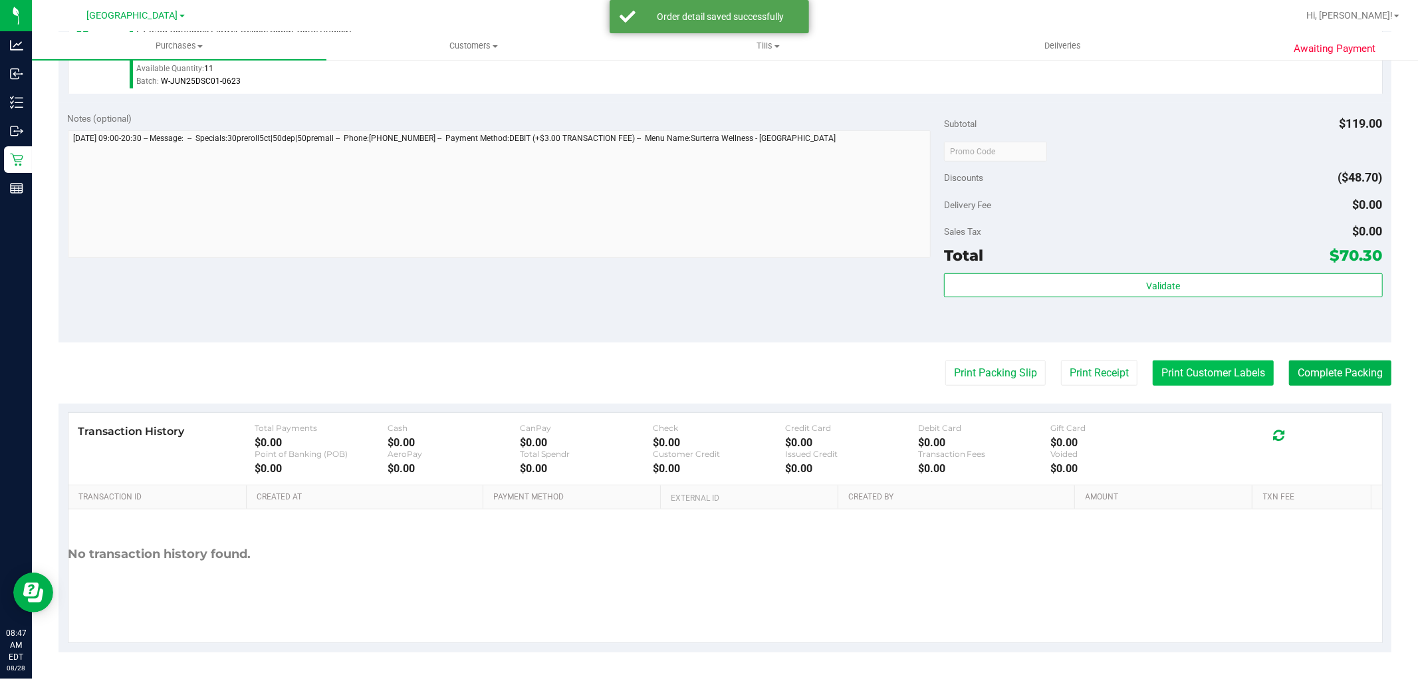
click at [1159, 369] on button "Print Customer Labels" at bounding box center [1213, 372] width 121 height 25
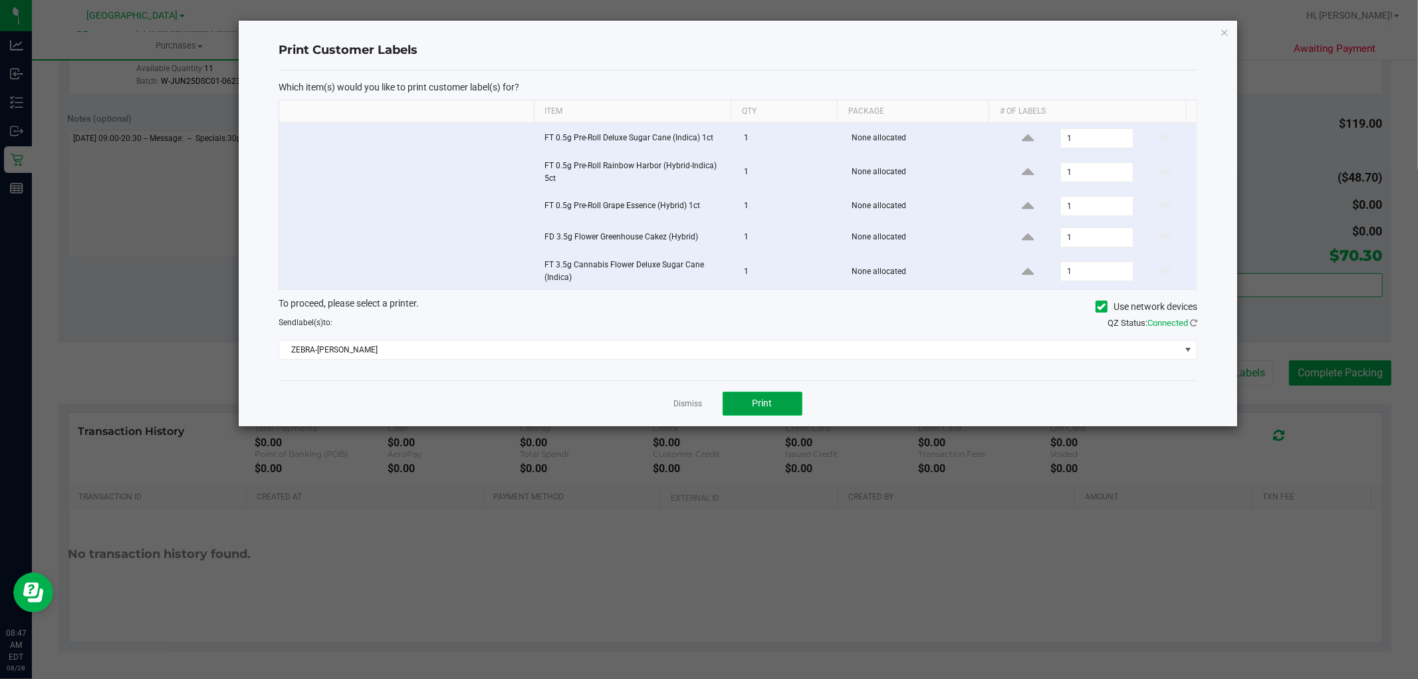
click at [747, 407] on button "Print" at bounding box center [763, 404] width 80 height 24
click at [681, 407] on link "Dismiss" at bounding box center [688, 403] width 29 height 11
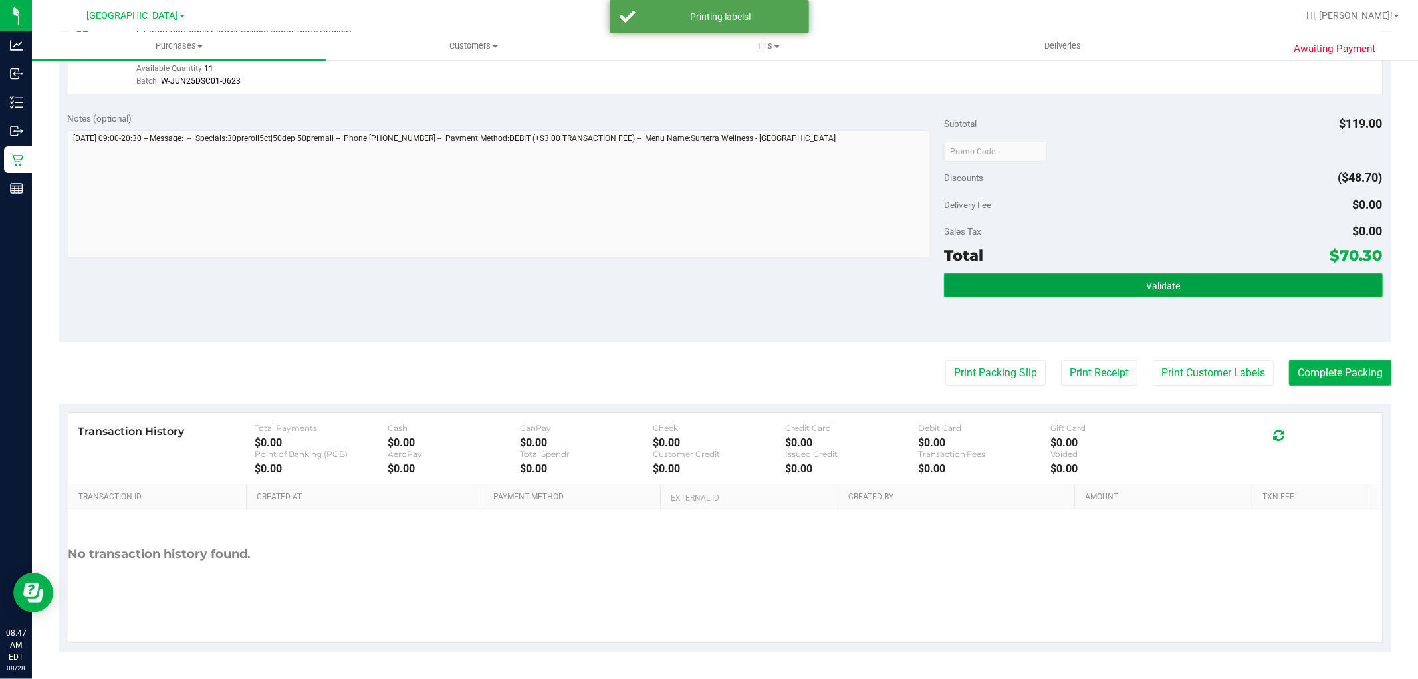
click at [1105, 277] on button "Validate" at bounding box center [1163, 285] width 438 height 24
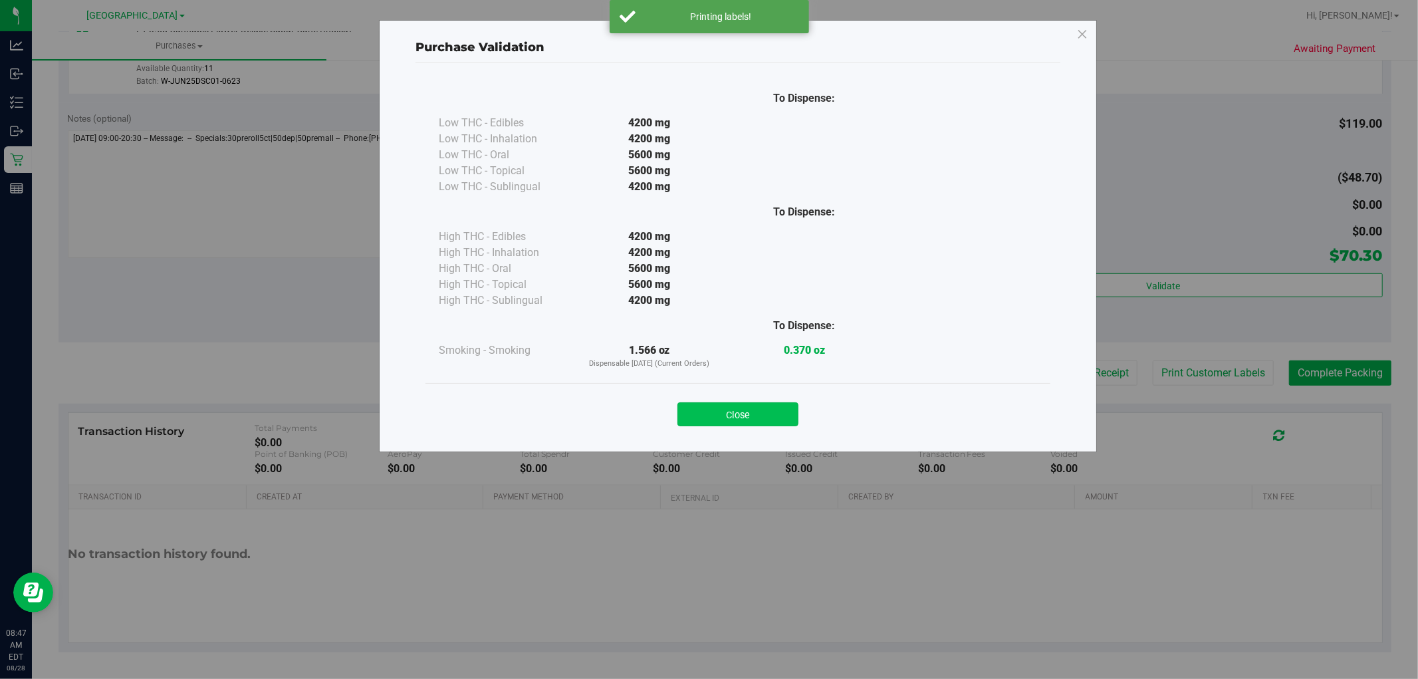
click at [736, 419] on button "Close" at bounding box center [737, 414] width 121 height 24
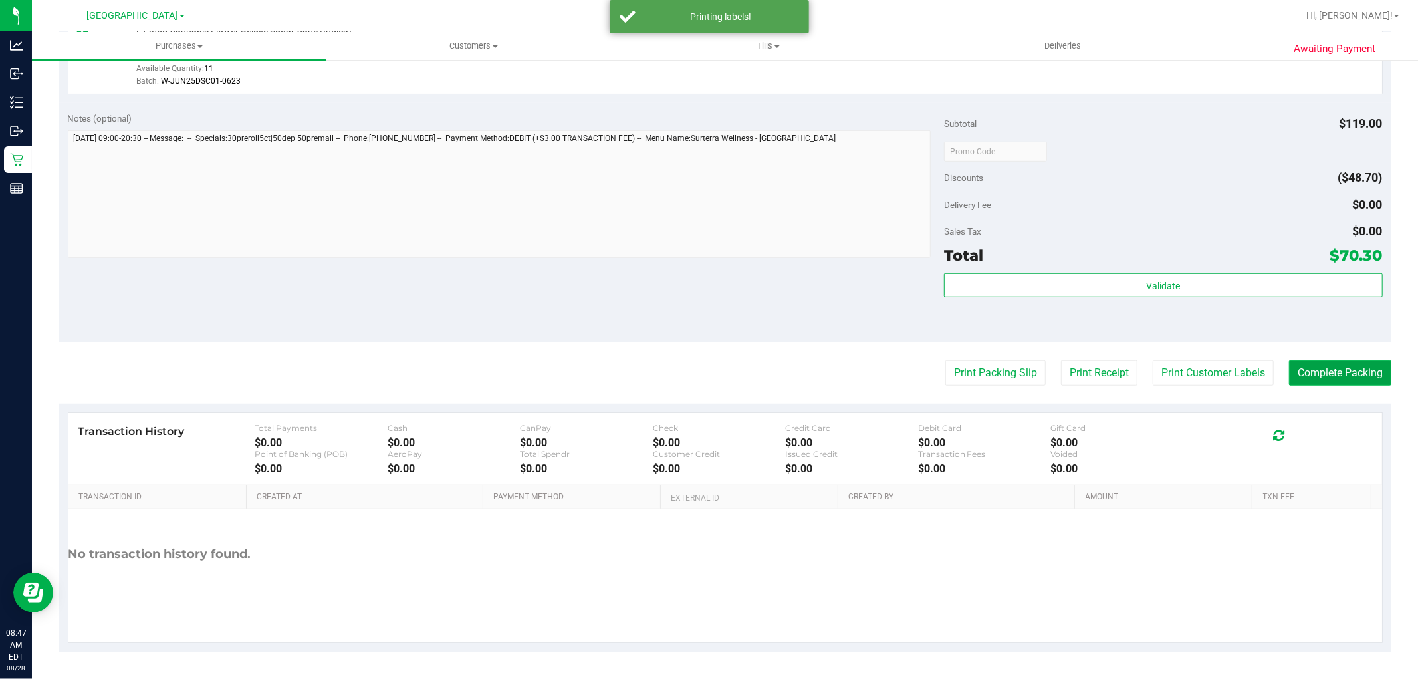
click at [1303, 370] on button "Complete Packing" at bounding box center [1340, 372] width 102 height 25
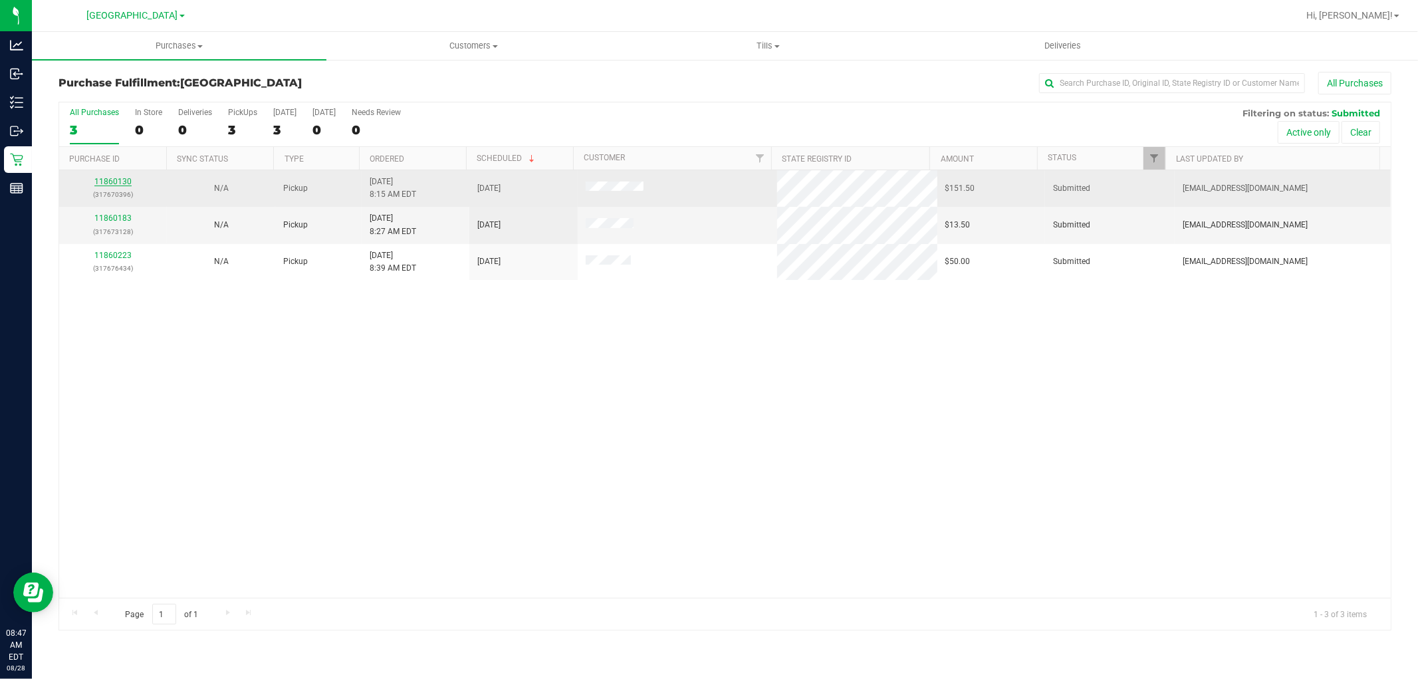
click at [126, 181] on link "11860130" at bounding box center [112, 181] width 37 height 9
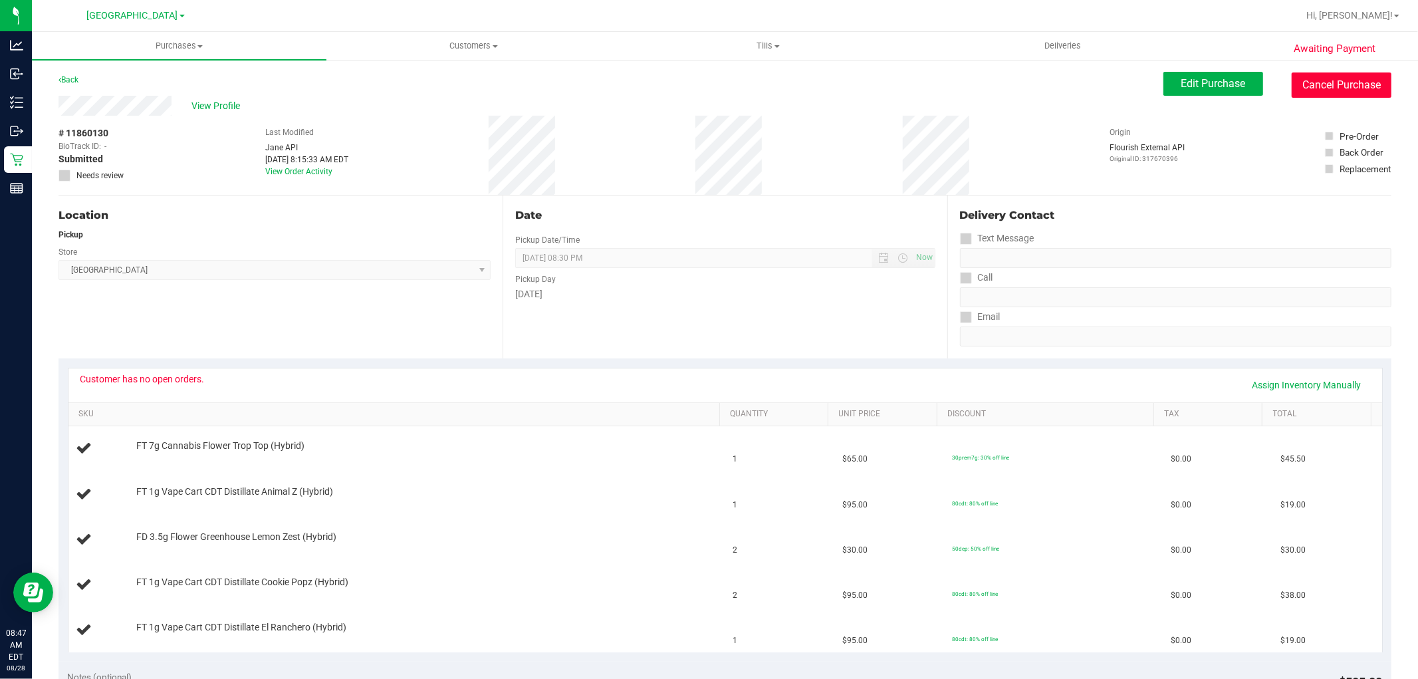
click at [1316, 83] on button "Cancel Purchase" at bounding box center [1341, 84] width 100 height 25
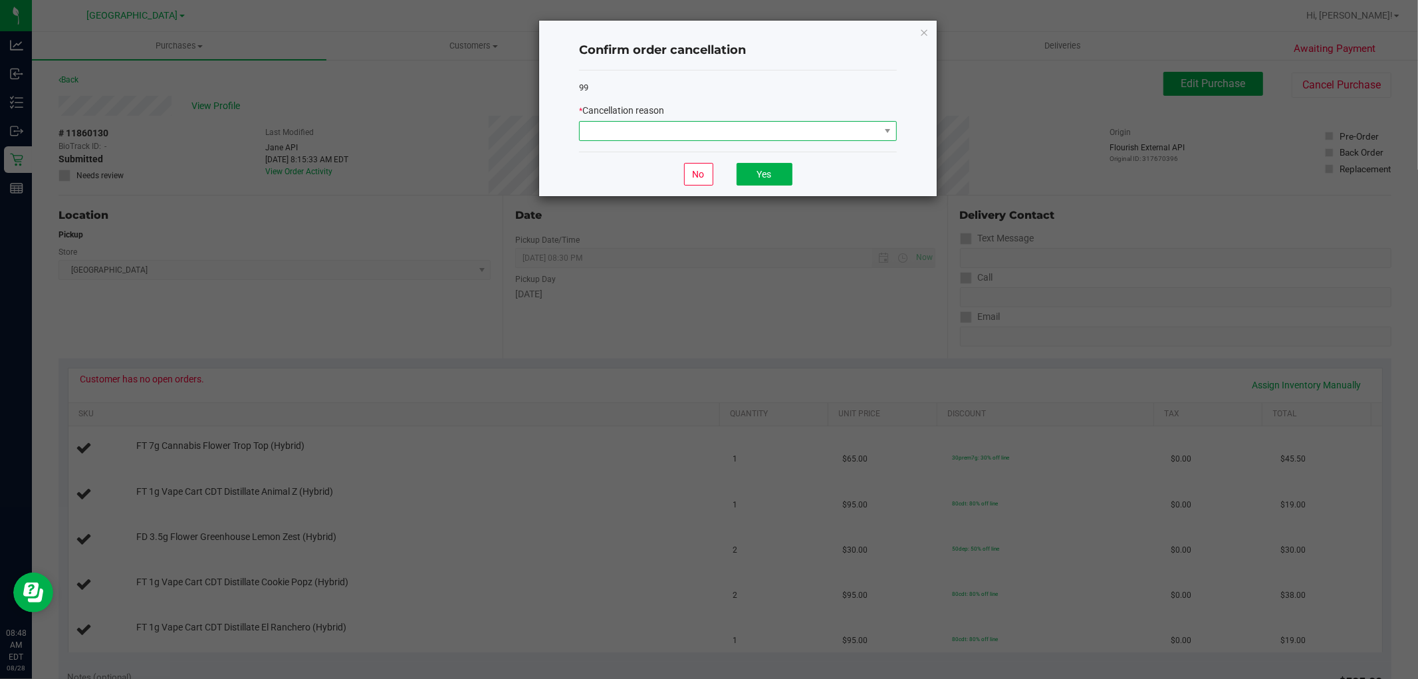
click at [865, 130] on span at bounding box center [730, 131] width 300 height 19
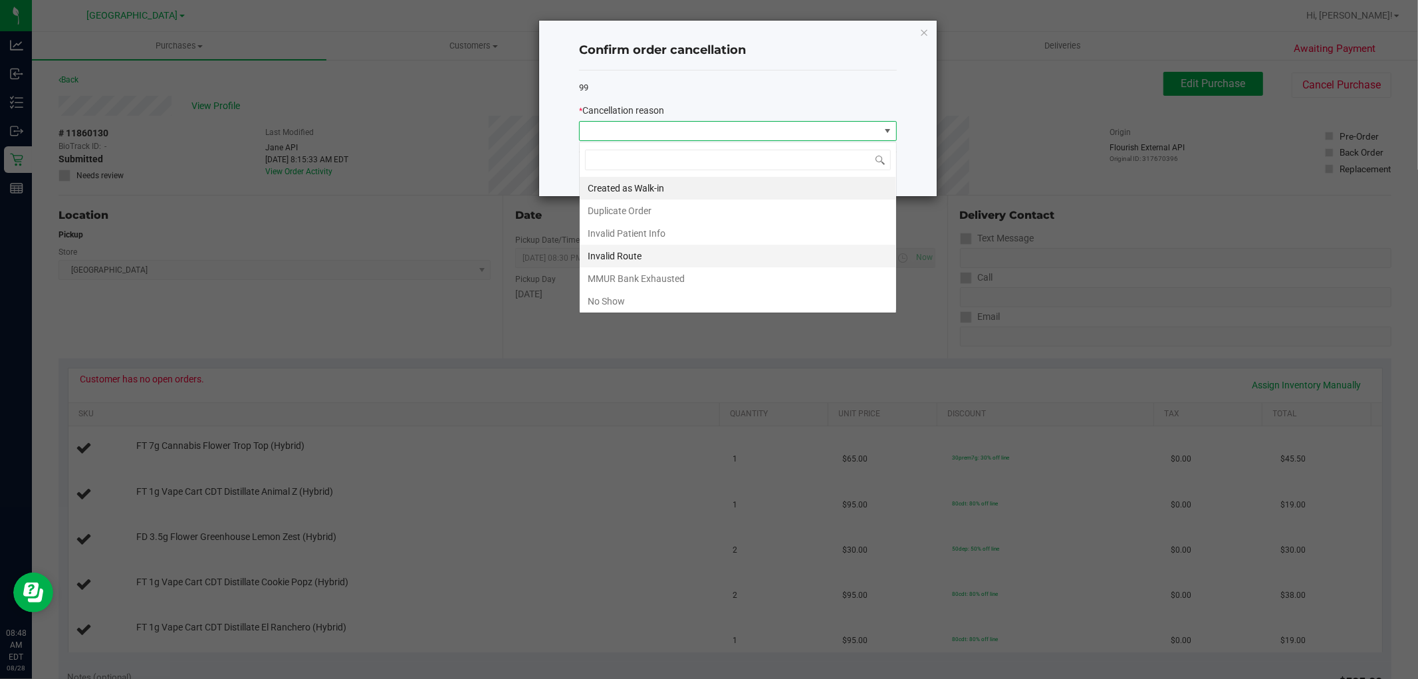
scroll to position [20, 317]
click at [681, 276] on li "MMUR Bank Exhausted" at bounding box center [738, 278] width 316 height 23
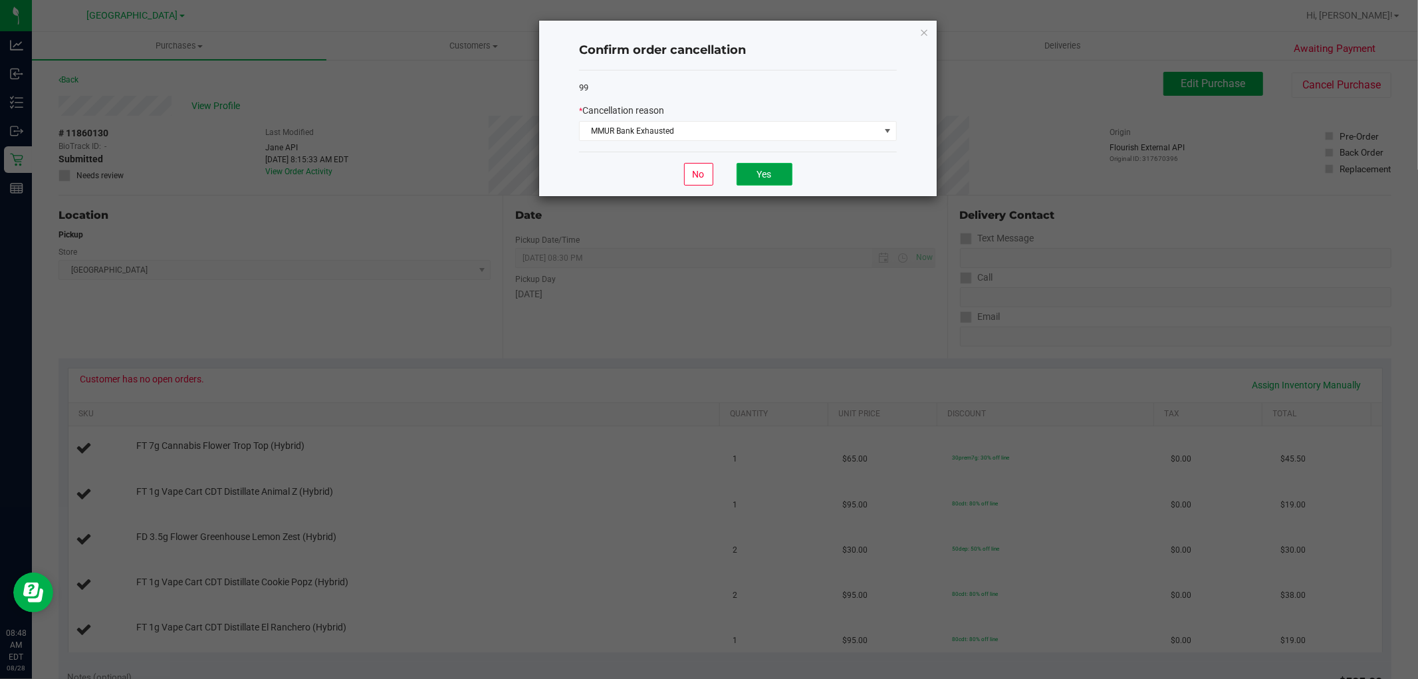
click at [771, 167] on button "Yes" at bounding box center [764, 174] width 56 height 23
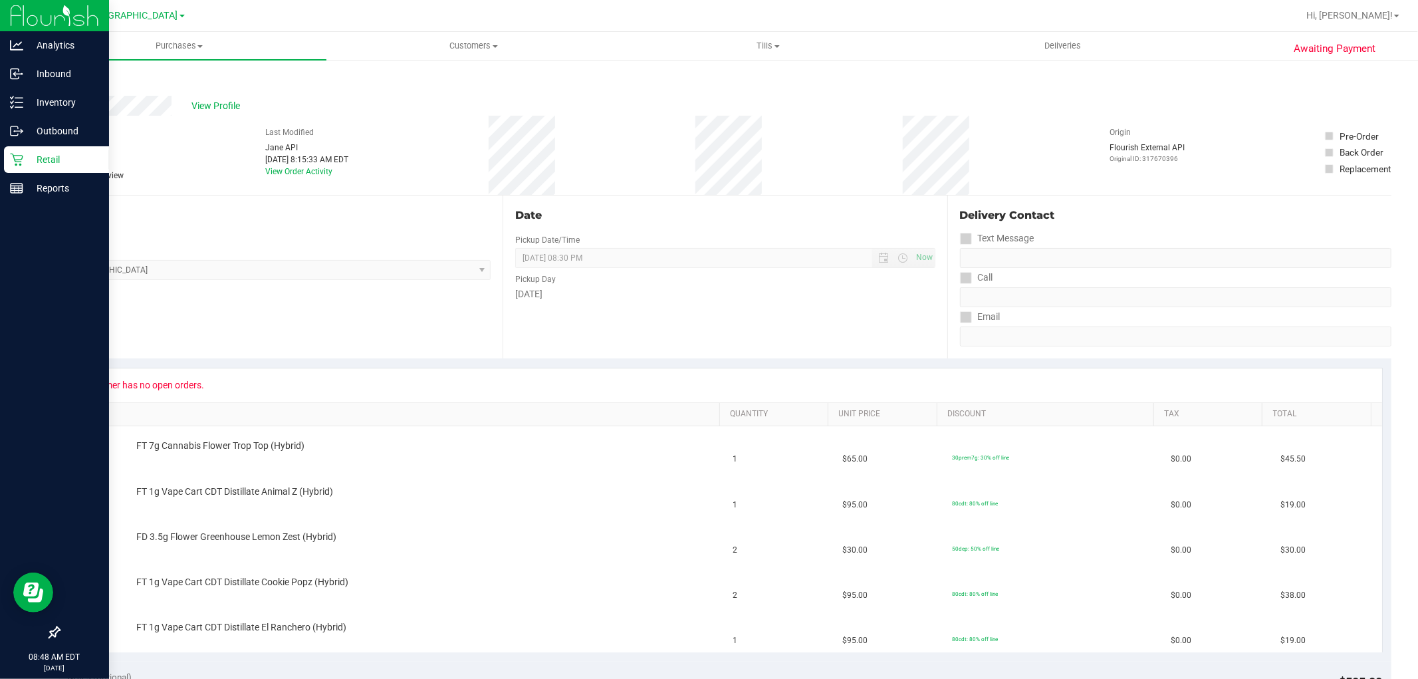
click at [35, 147] on div "Retail" at bounding box center [56, 159] width 105 height 27
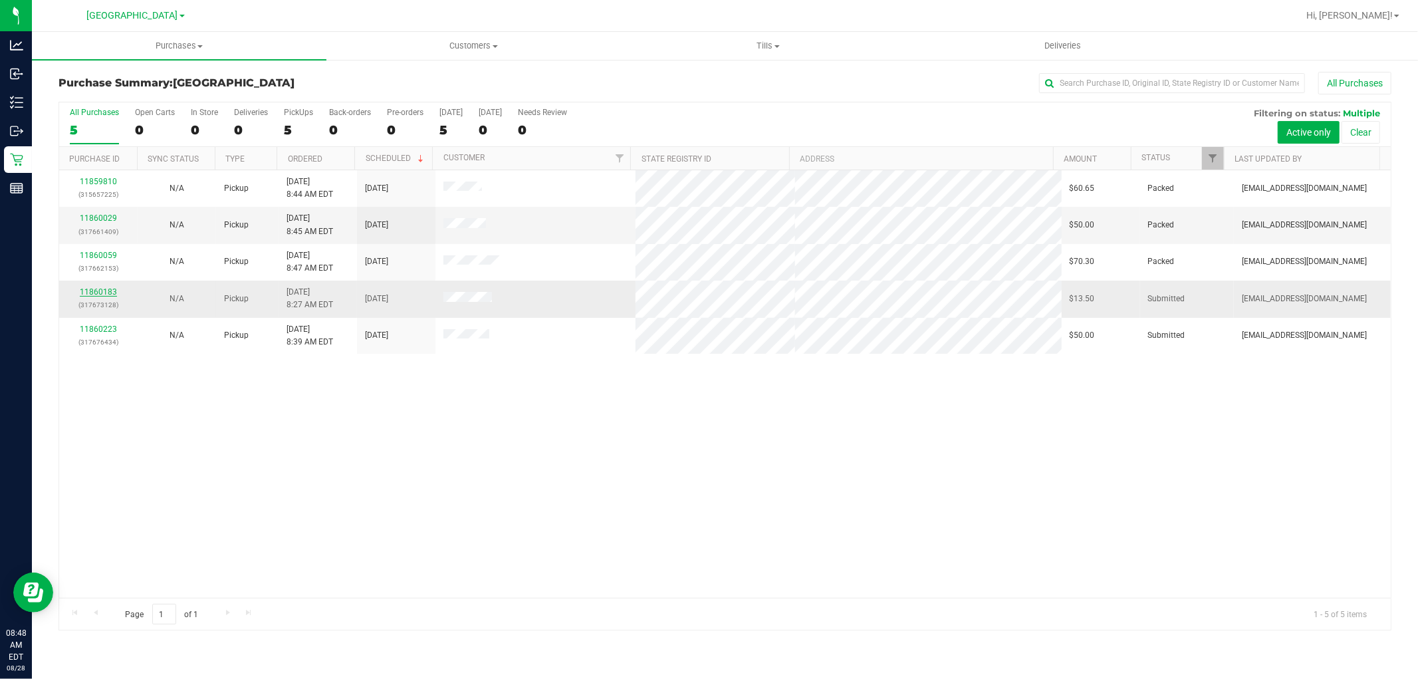
click at [100, 293] on link "11860183" at bounding box center [98, 291] width 37 height 9
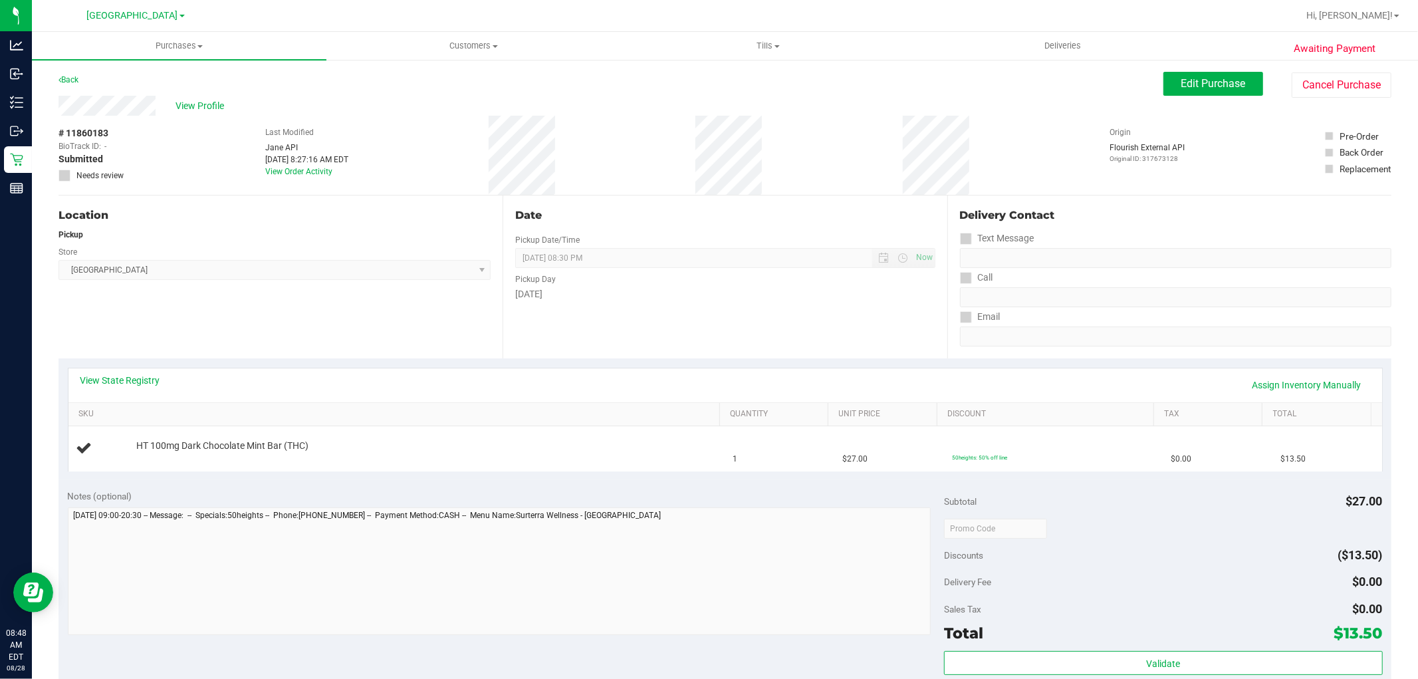
click at [616, 310] on div "Date Pickup Date/Time [DATE] Now [DATE] 08:30 PM Now Pickup Day [DATE]" at bounding box center [725, 276] width 444 height 163
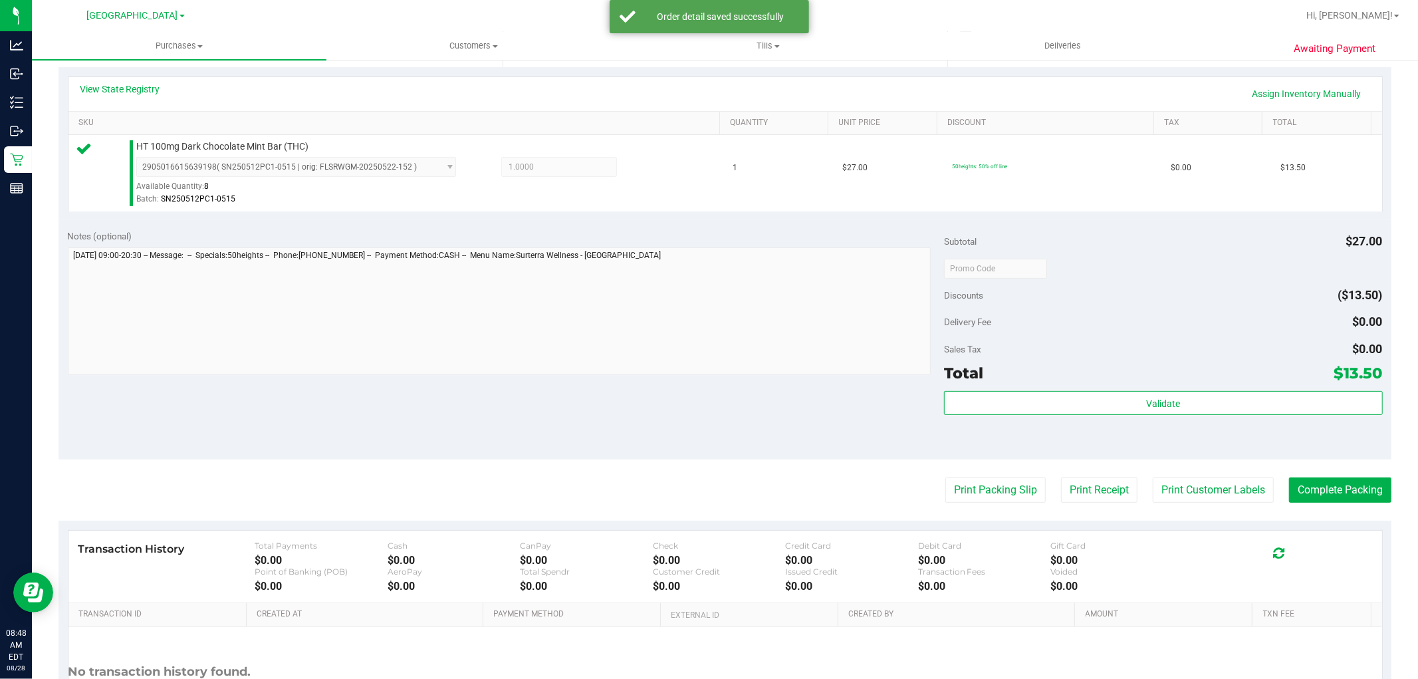
scroll to position [409, 0]
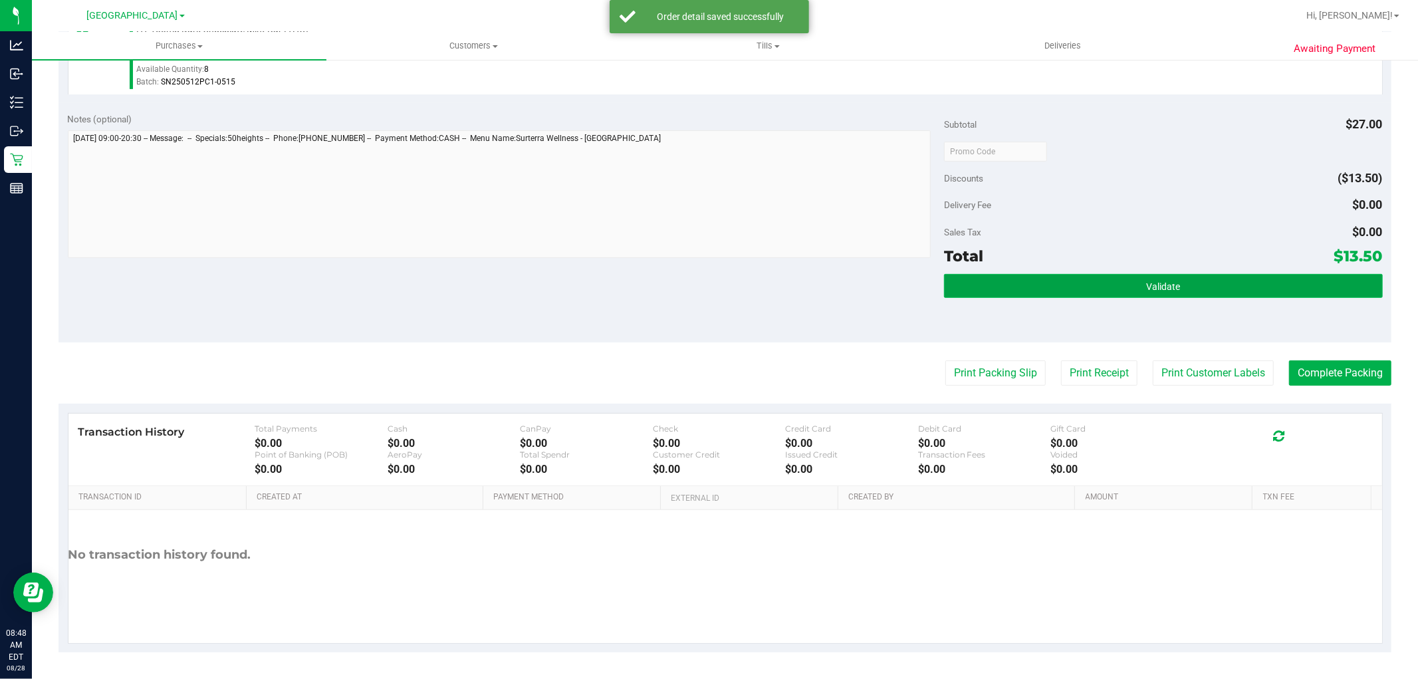
click at [998, 287] on button "Validate" at bounding box center [1163, 286] width 438 height 24
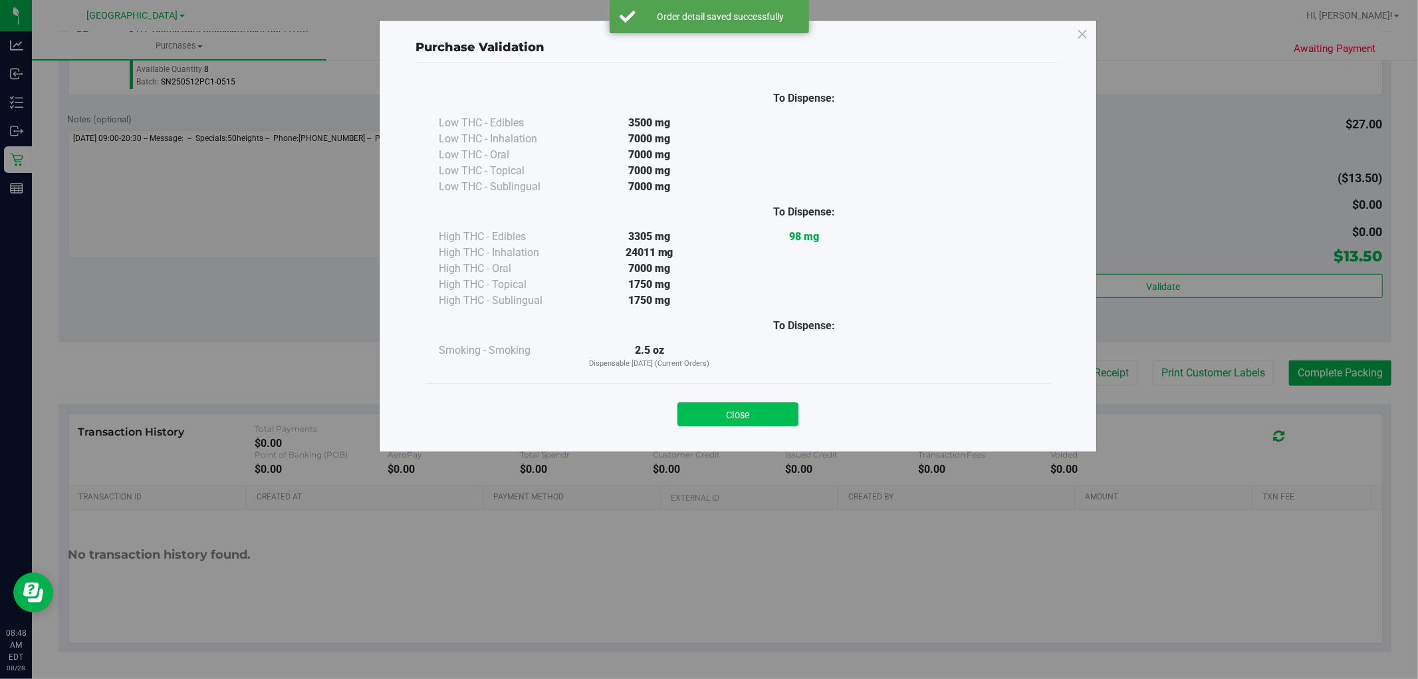
click at [719, 422] on button "Close" at bounding box center [737, 414] width 121 height 24
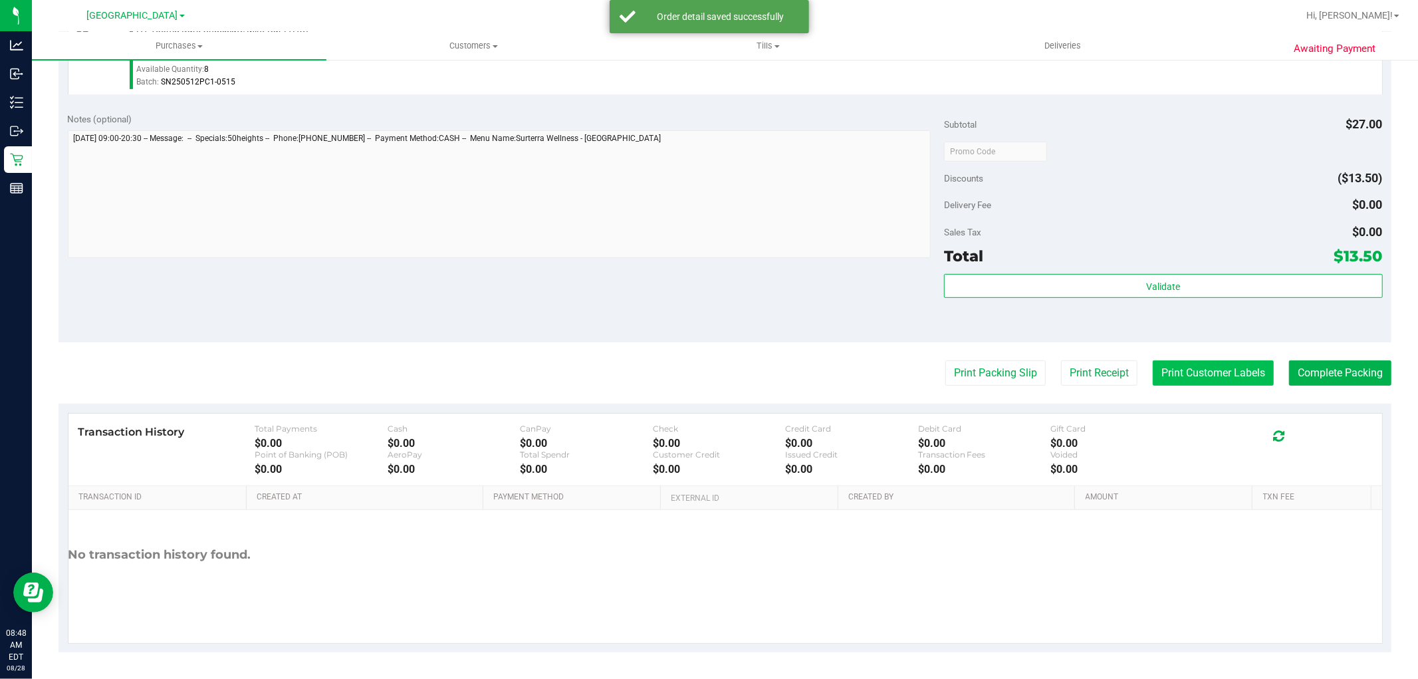
click at [1158, 367] on button "Print Customer Labels" at bounding box center [1213, 372] width 121 height 25
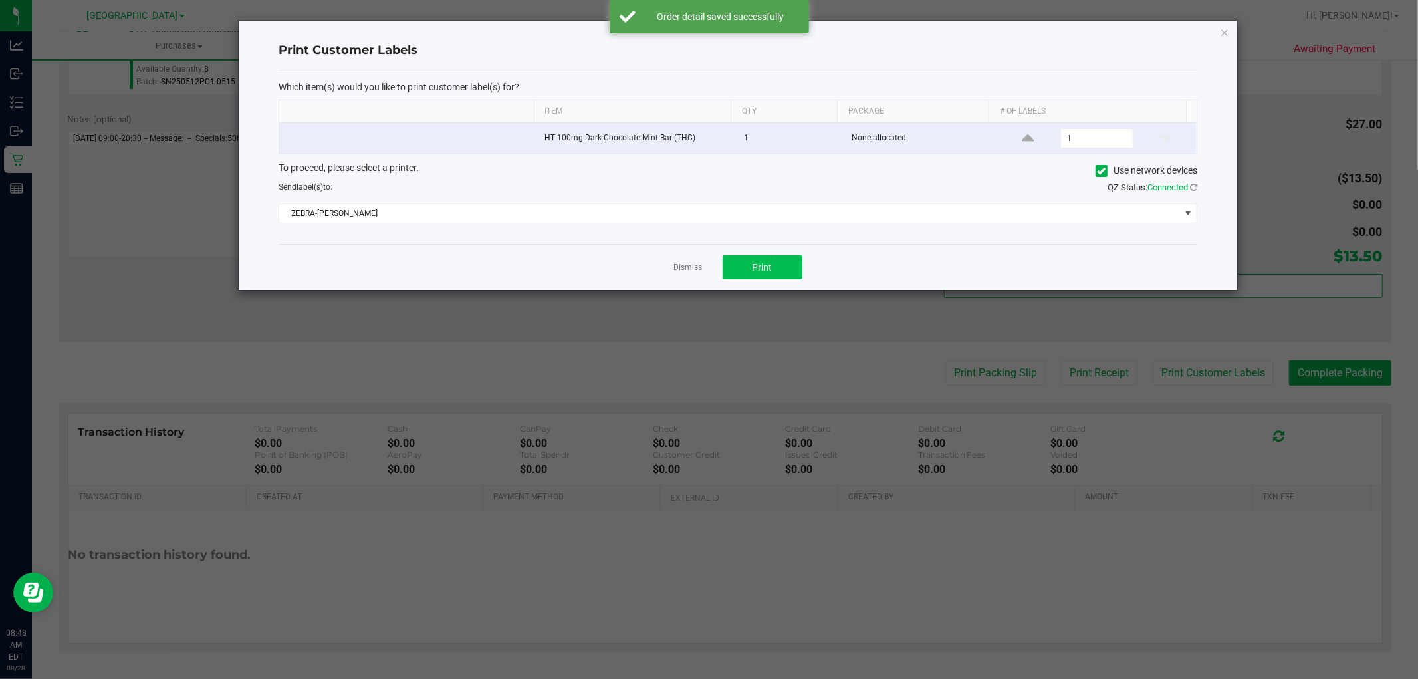
drag, startPoint x: 783, startPoint y: 249, endPoint x: 770, endPoint y: 257, distance: 15.9
click at [782, 250] on div "Dismiss Print" at bounding box center [738, 267] width 919 height 46
click at [758, 264] on span "Print" at bounding box center [762, 267] width 20 height 11
click at [687, 263] on link "Dismiss" at bounding box center [688, 267] width 29 height 11
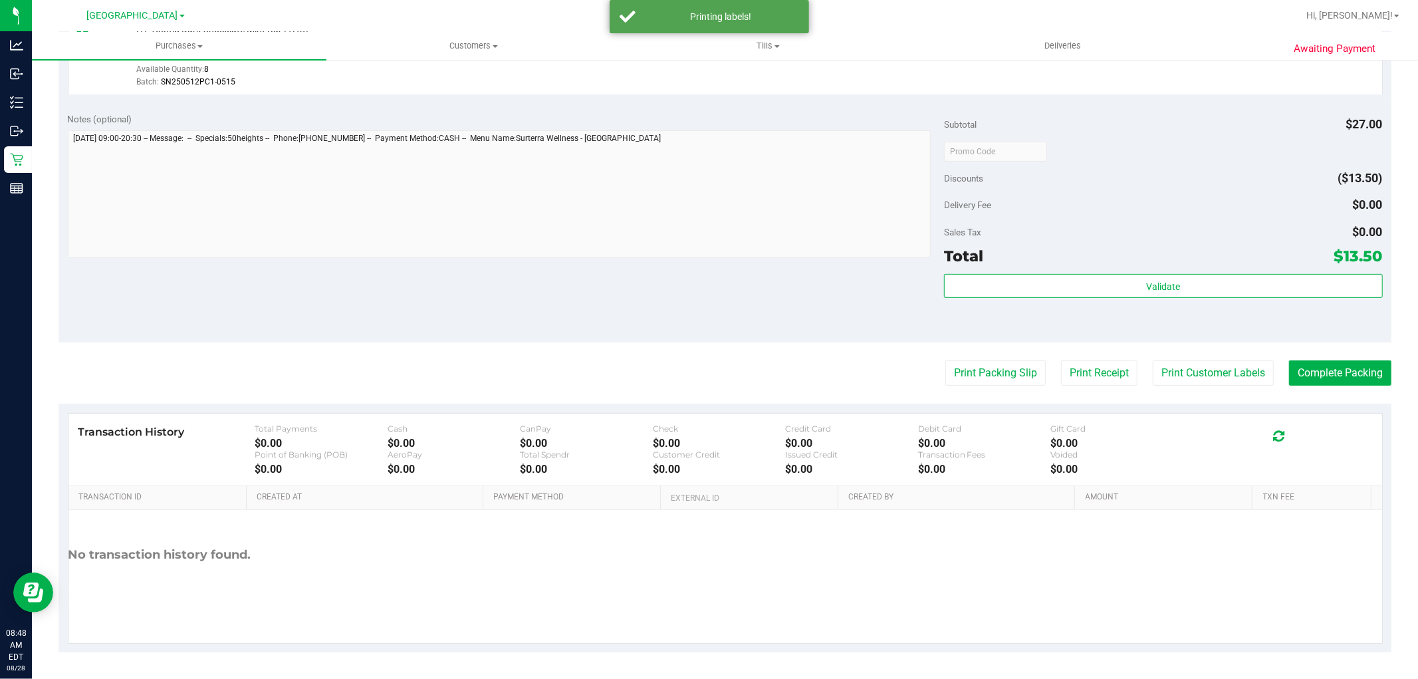
drag, startPoint x: 683, startPoint y: 302, endPoint x: 1042, endPoint y: 322, distance: 358.8
click at [753, 314] on div "Notes (optional) Subtotal $27.00 Discounts ($13.50) Delivery Fee $0.00 Sales Ta…" at bounding box center [724, 222] width 1333 height 239
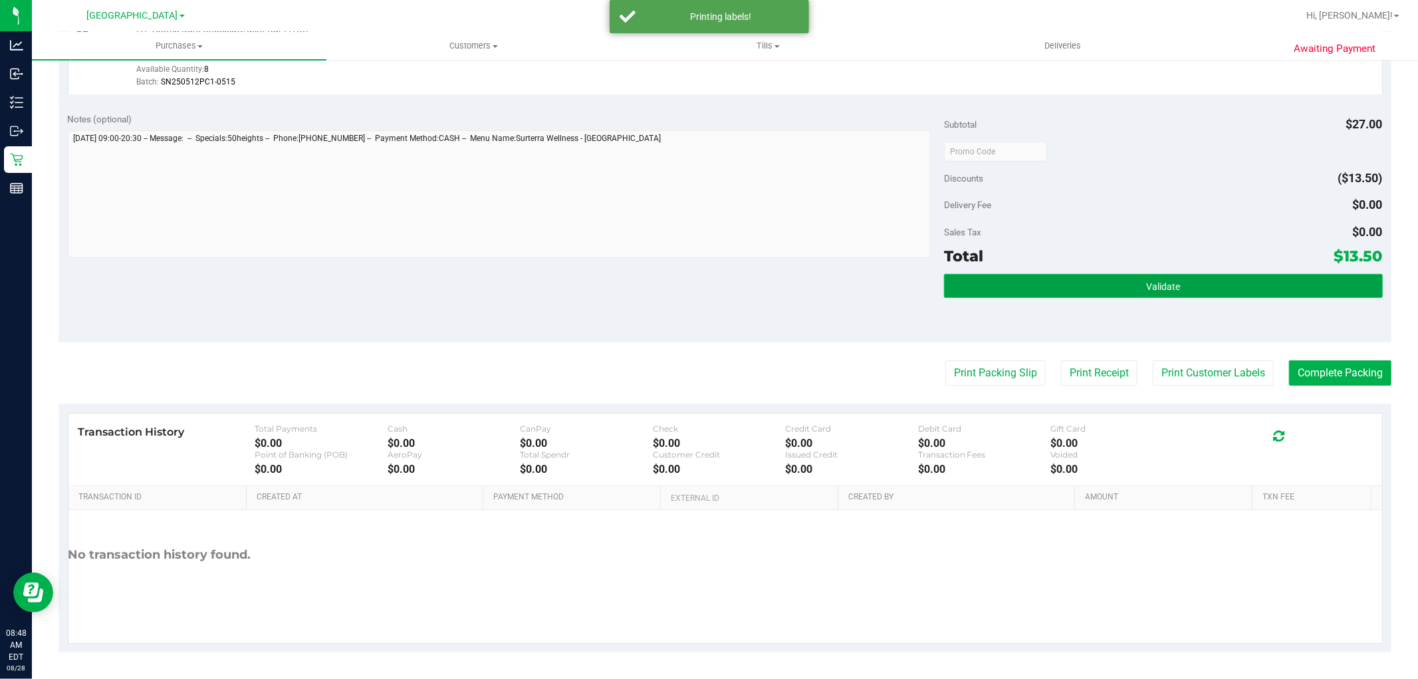
click at [1052, 281] on button "Validate" at bounding box center [1163, 286] width 438 height 24
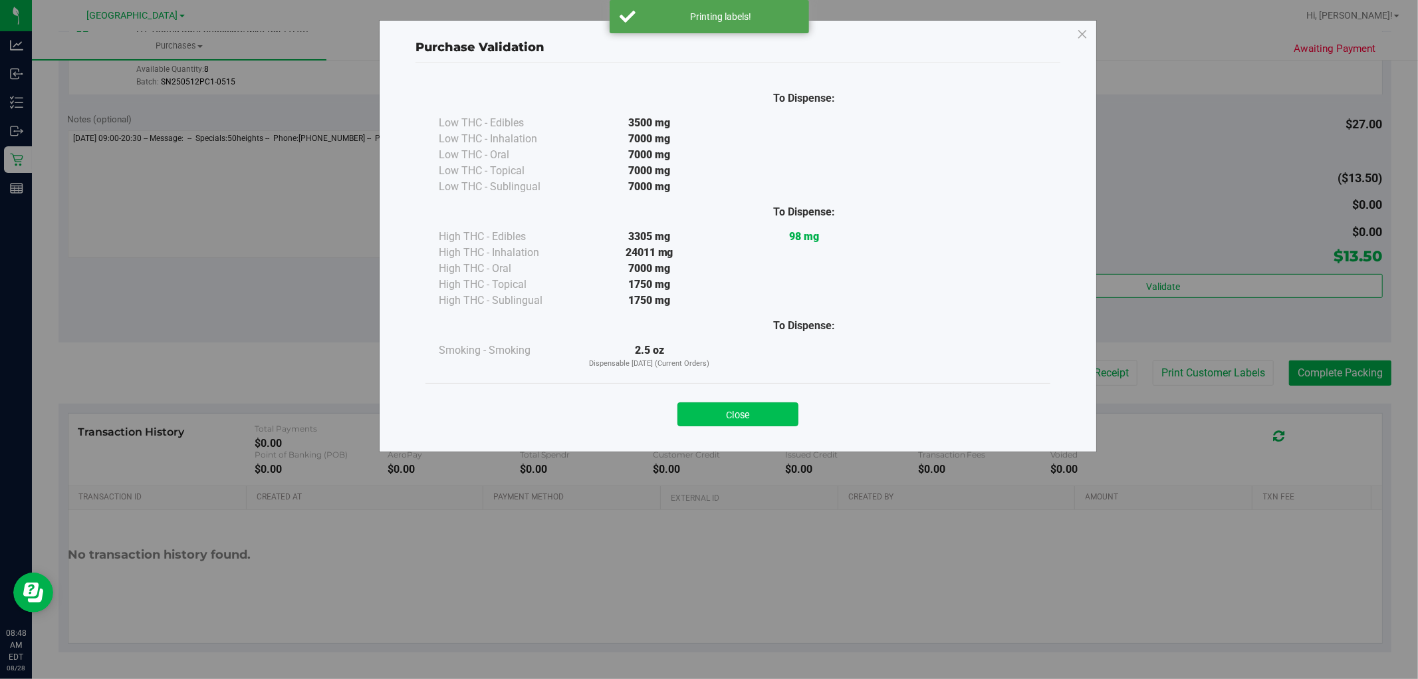
click at [767, 417] on button "Close" at bounding box center [737, 414] width 121 height 24
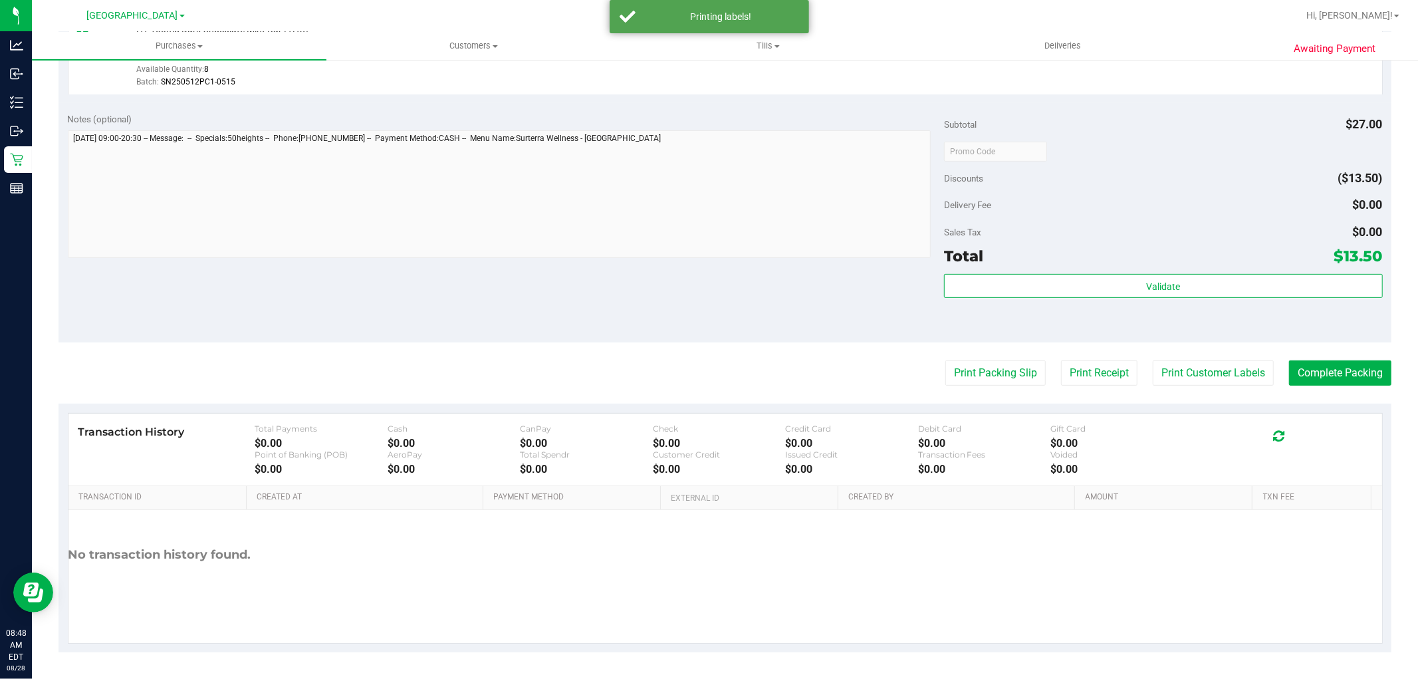
click at [1340, 357] on purchase-details "Back Edit Purchase Cancel Purchase View Profile # 11860183 BioTrack ID: - Submi…" at bounding box center [724, 158] width 1333 height 988
click at [1341, 360] on button "Complete Packing" at bounding box center [1340, 372] width 102 height 25
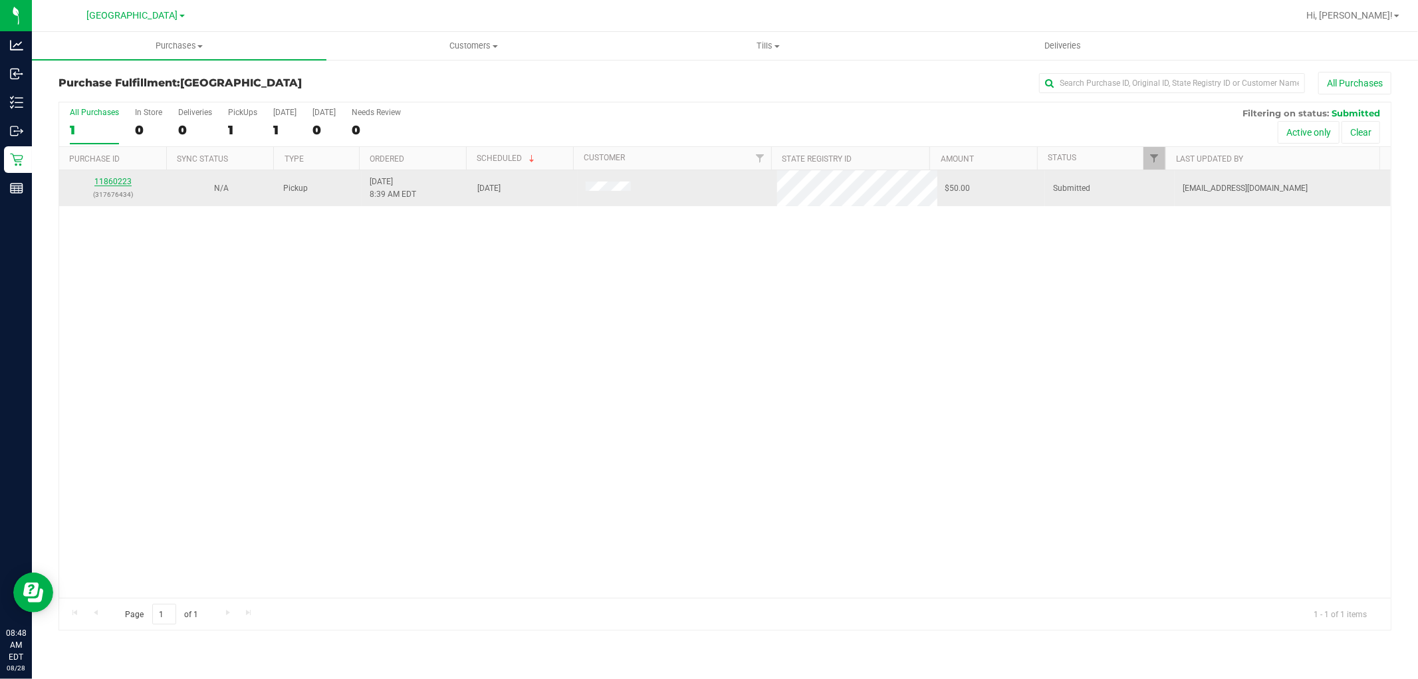
click at [110, 183] on link "11860223" at bounding box center [112, 181] width 37 height 9
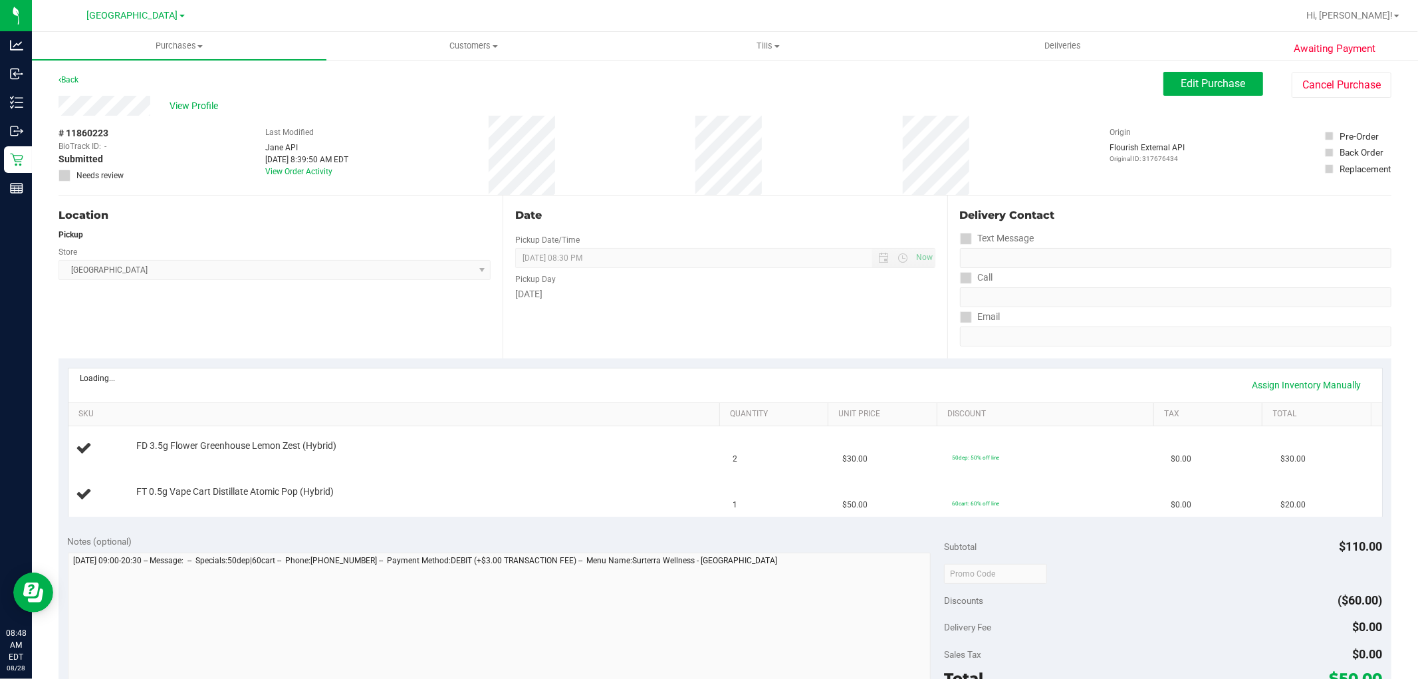
click at [629, 346] on div "Date Pickup Date/Time [DATE] Now [DATE] 08:30 PM Now Pickup Day [DATE]" at bounding box center [725, 276] width 444 height 163
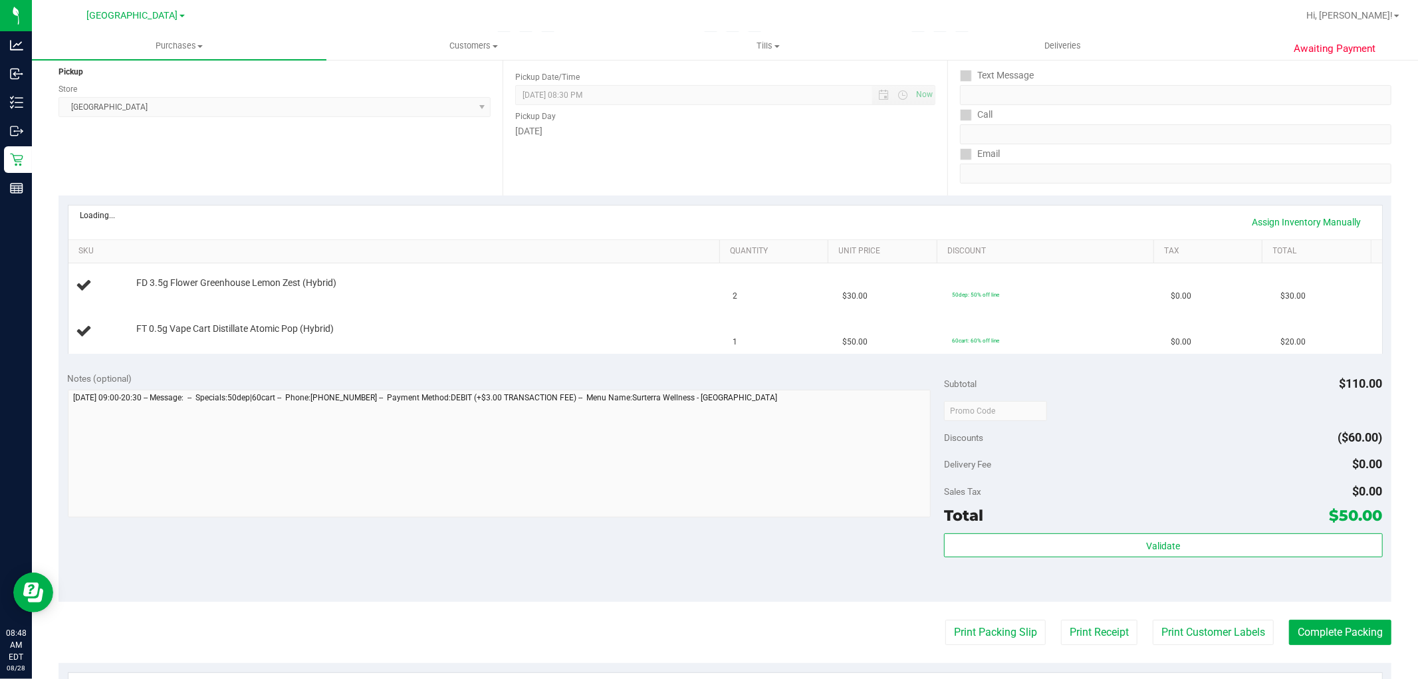
scroll to position [295, 0]
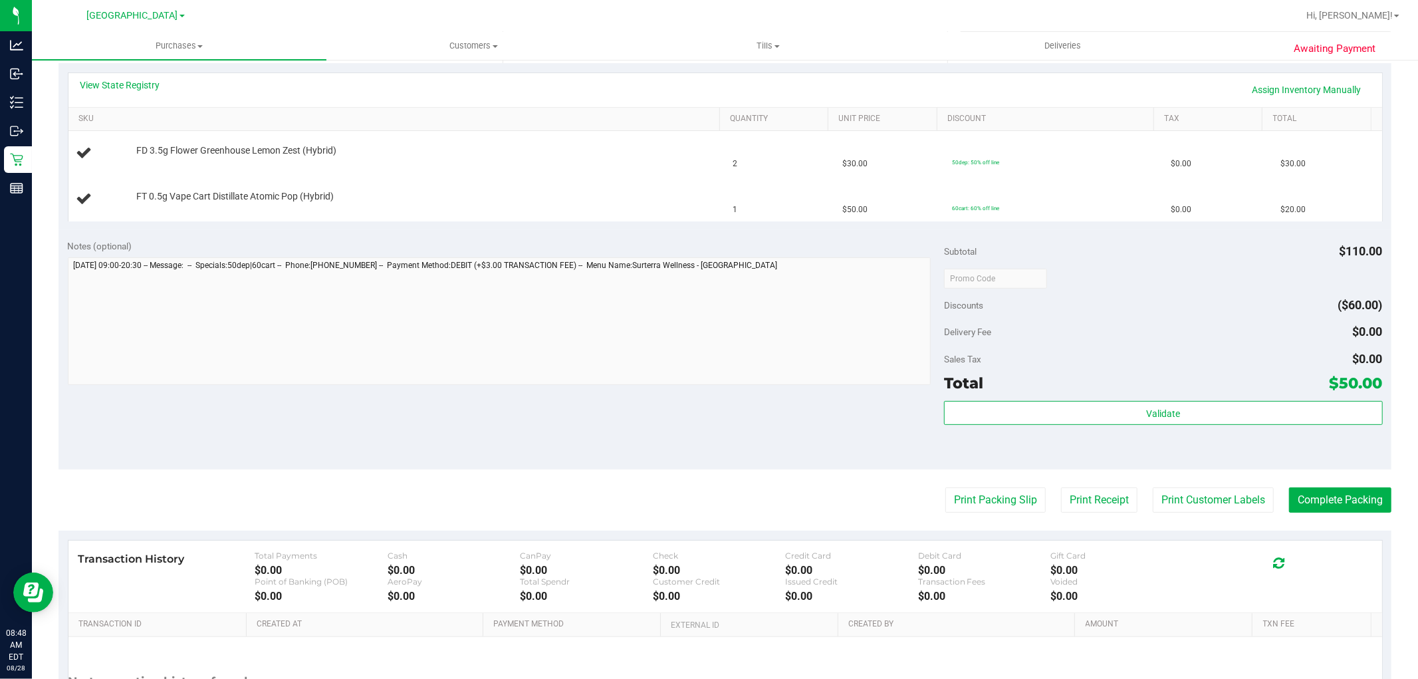
click at [596, 441] on div "Notes (optional) Subtotal $110.00 Discounts ($60.00) Delivery Fee $0.00 Sales T…" at bounding box center [724, 349] width 1333 height 239
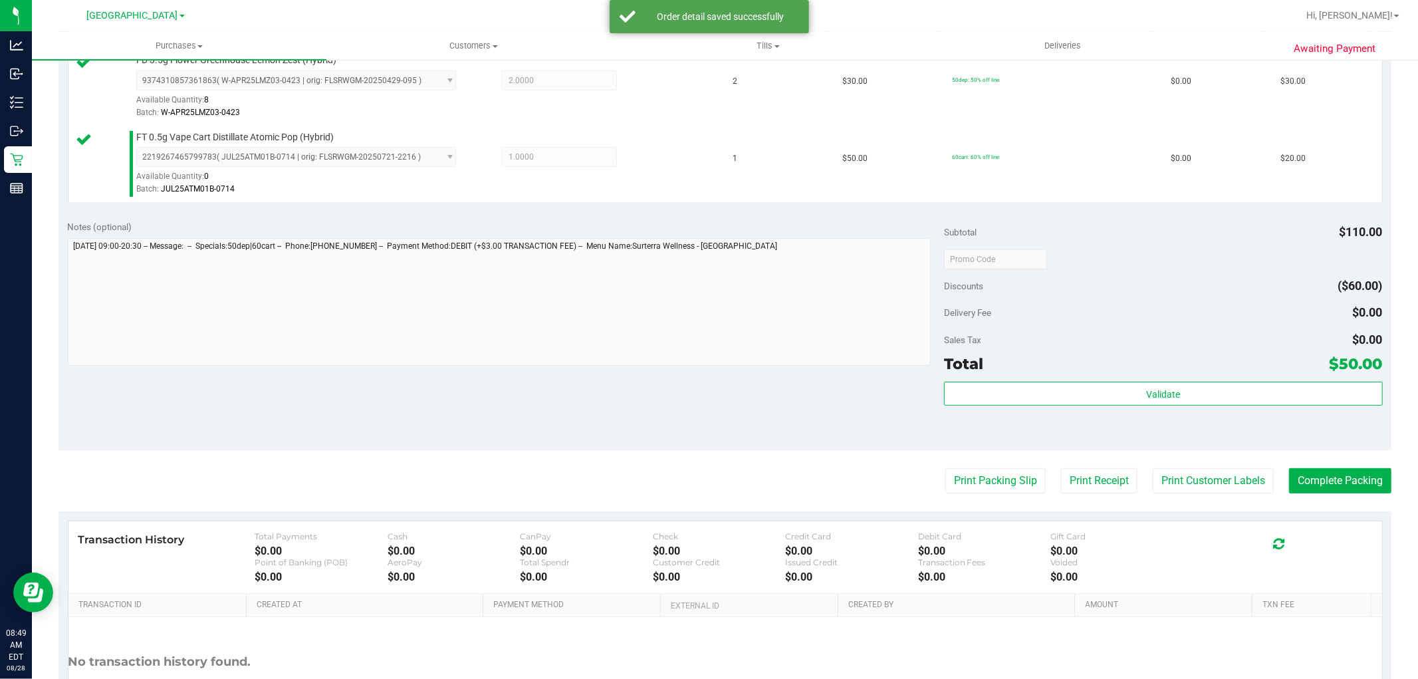
scroll to position [487, 0]
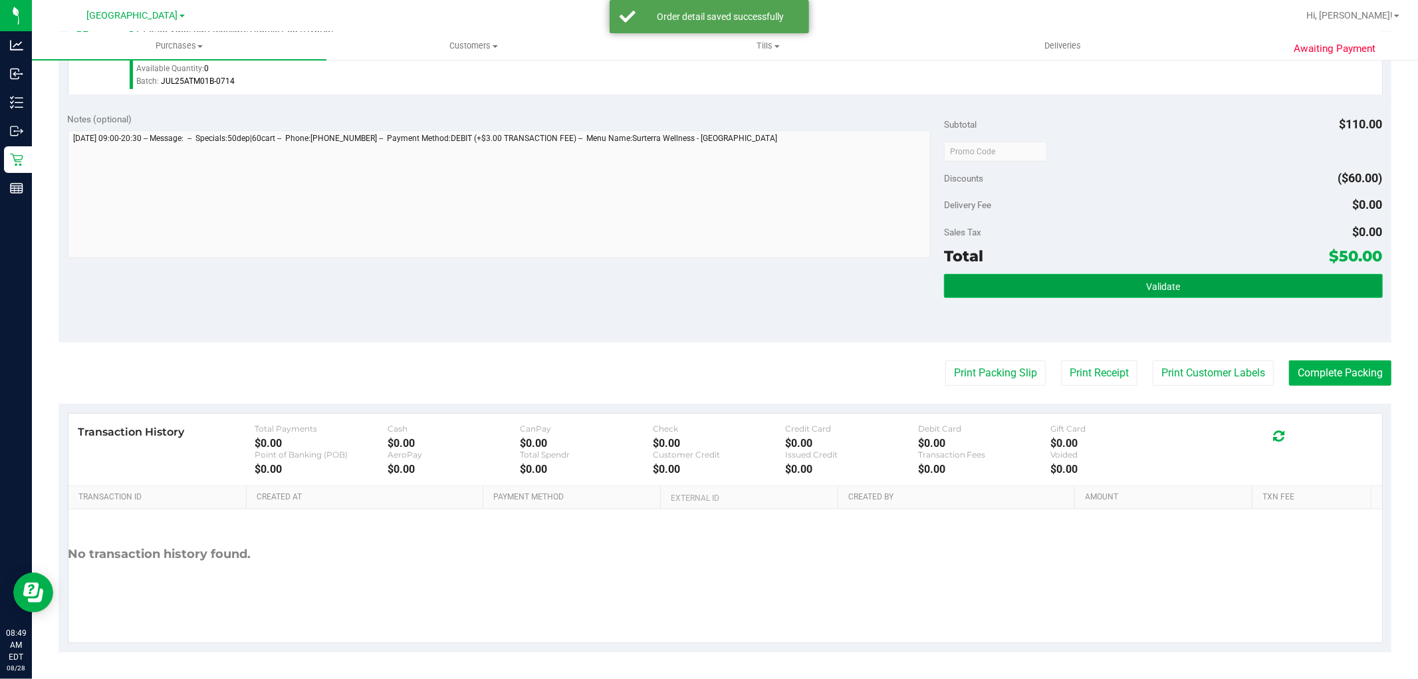
click at [1160, 281] on span "Validate" at bounding box center [1163, 286] width 34 height 11
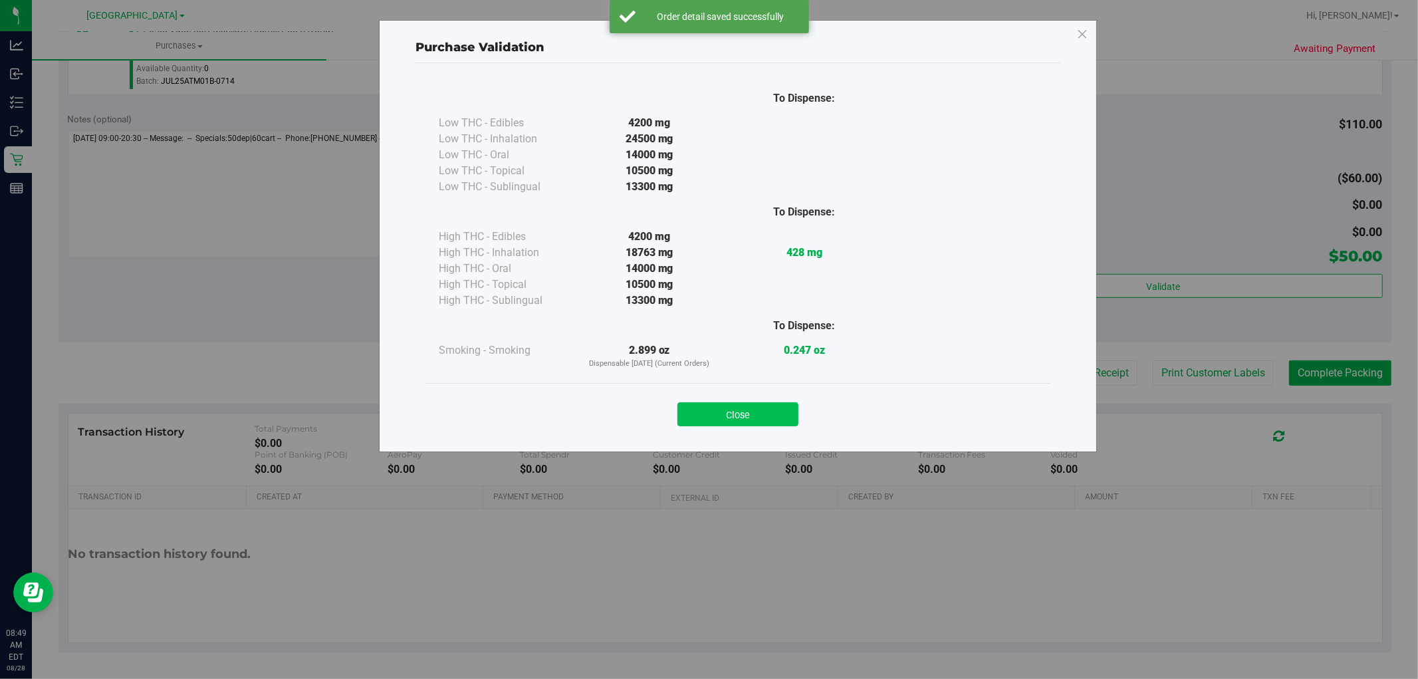
click at [771, 413] on button "Close" at bounding box center [737, 414] width 121 height 24
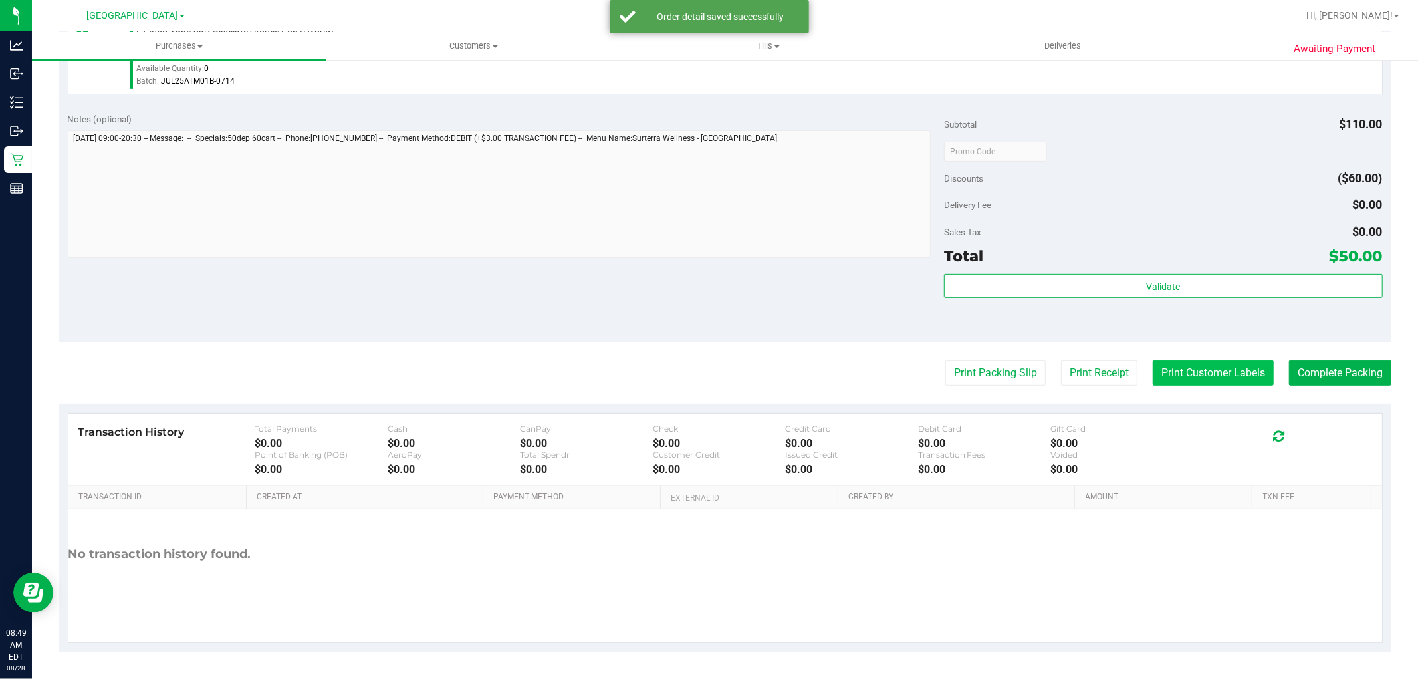
click at [1177, 366] on button "Print Customer Labels" at bounding box center [1213, 372] width 121 height 25
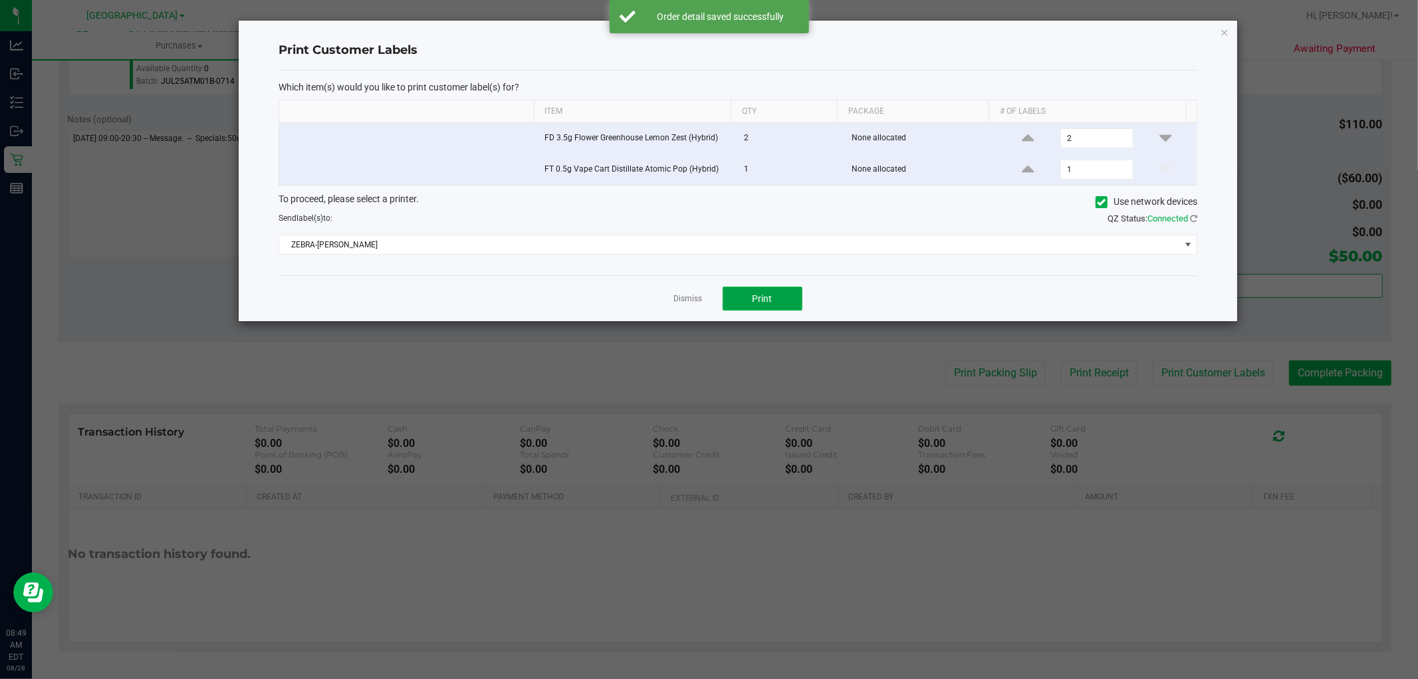
click at [788, 304] on button "Print" at bounding box center [763, 298] width 80 height 24
click at [696, 302] on link "Dismiss" at bounding box center [688, 298] width 29 height 11
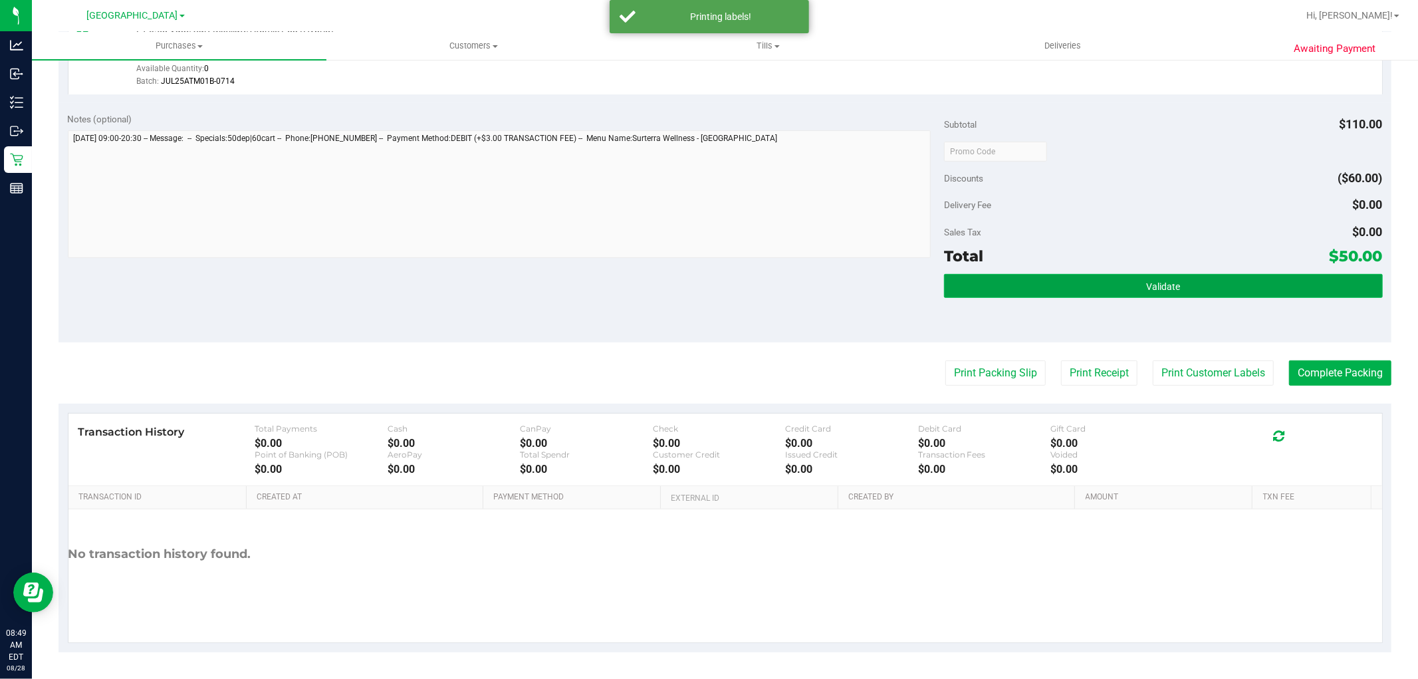
click at [1119, 290] on button "Validate" at bounding box center [1163, 286] width 438 height 24
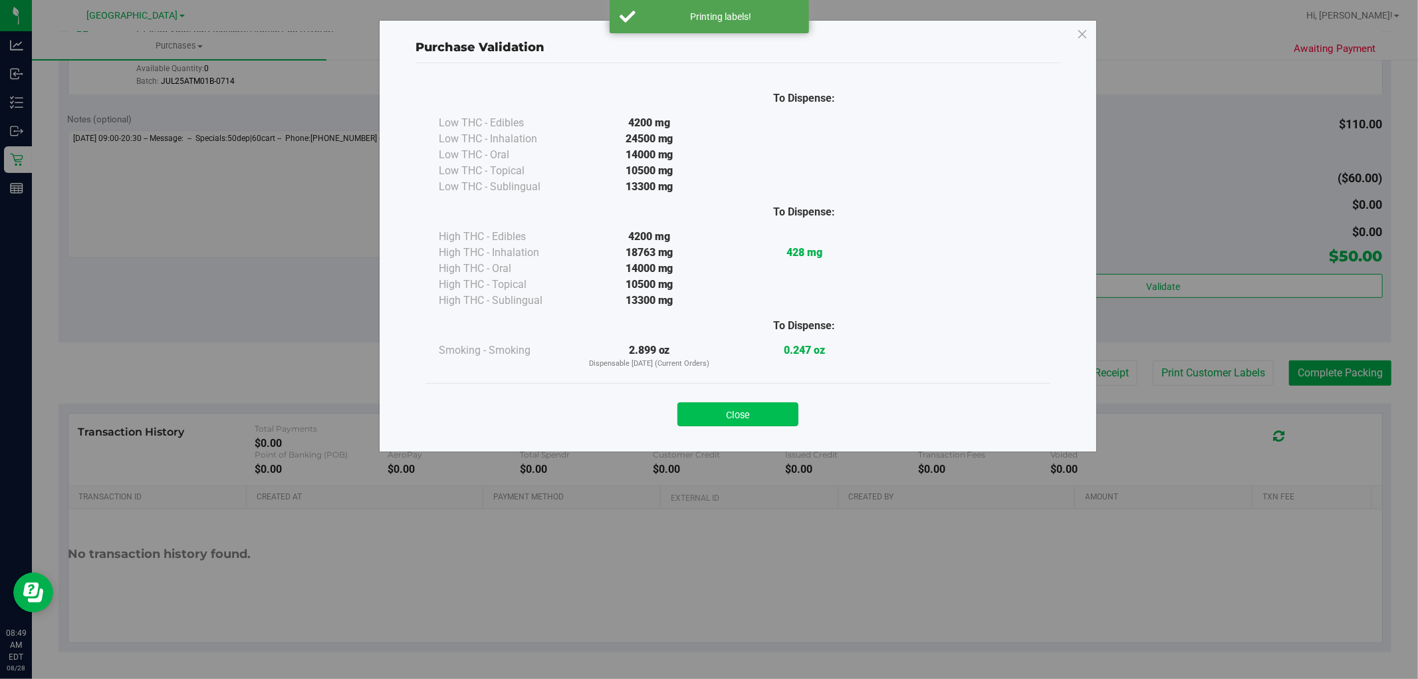
click at [729, 405] on button "Close" at bounding box center [737, 414] width 121 height 24
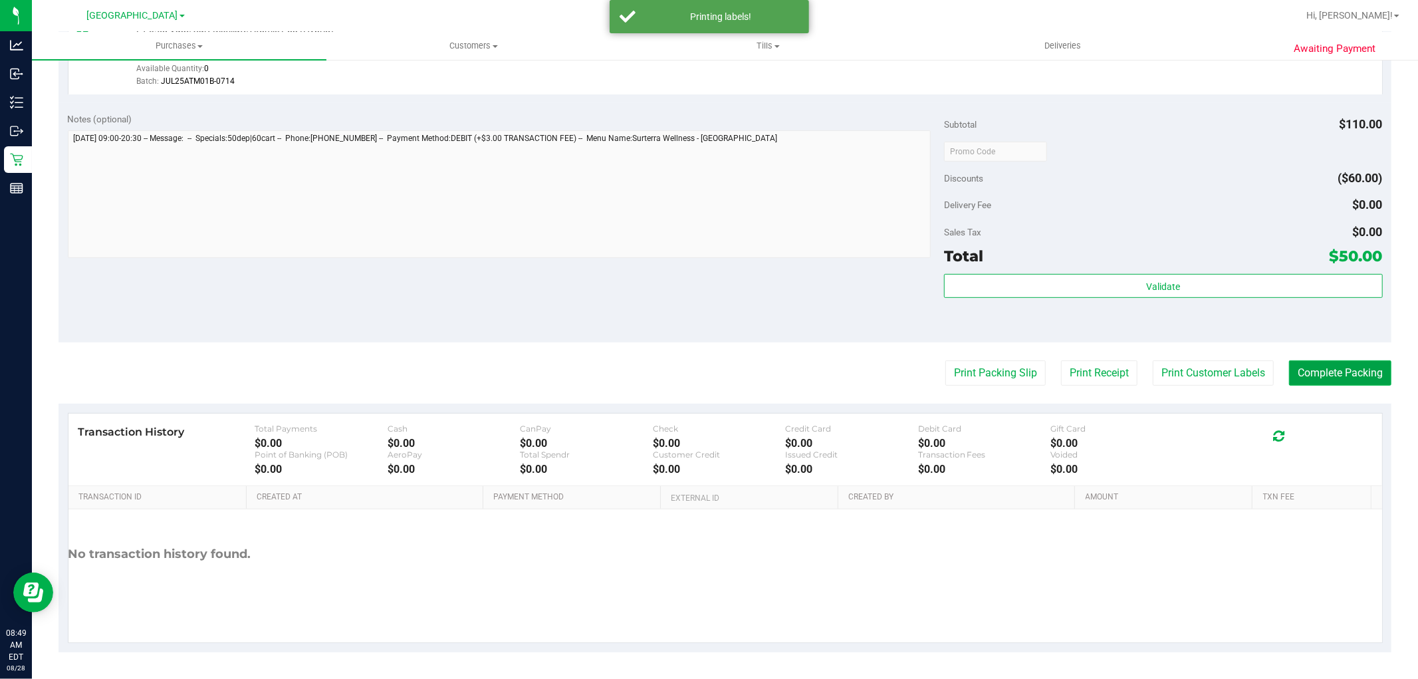
click at [1326, 367] on button "Complete Packing" at bounding box center [1340, 372] width 102 height 25
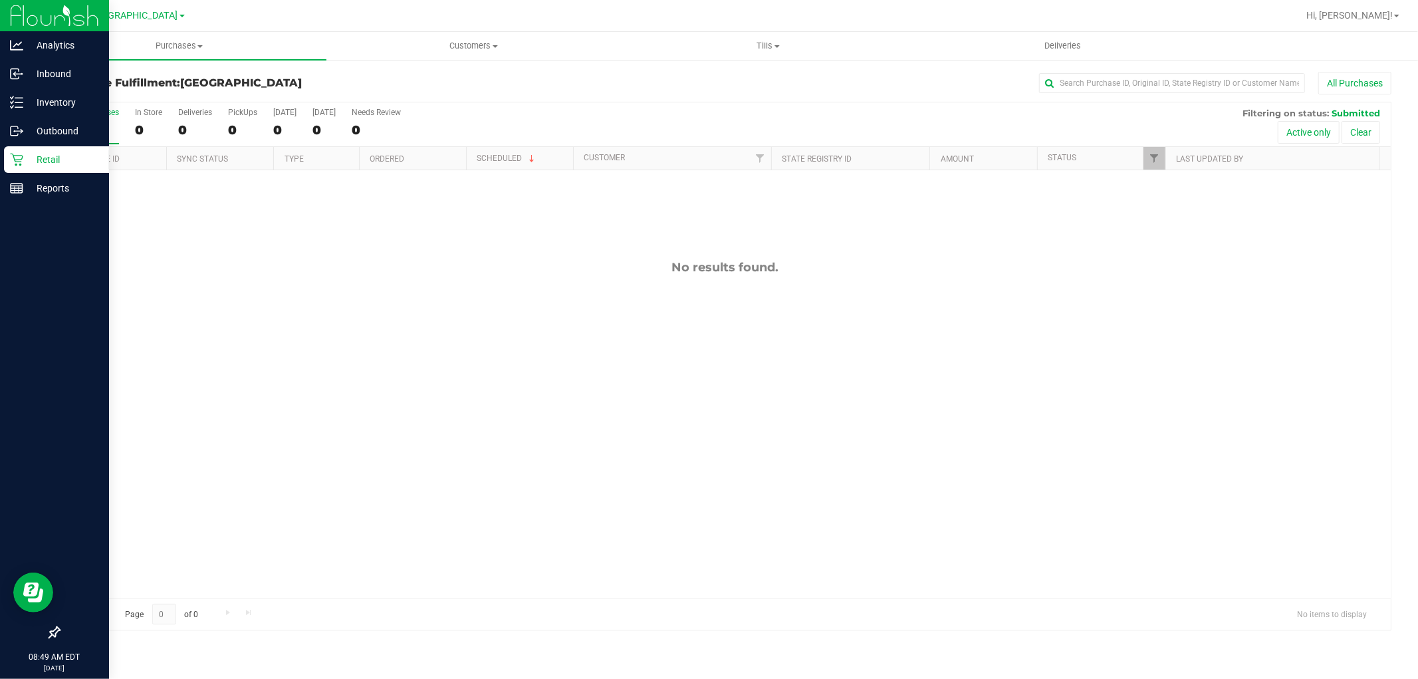
click at [14, 158] on icon at bounding box center [16, 160] width 13 height 13
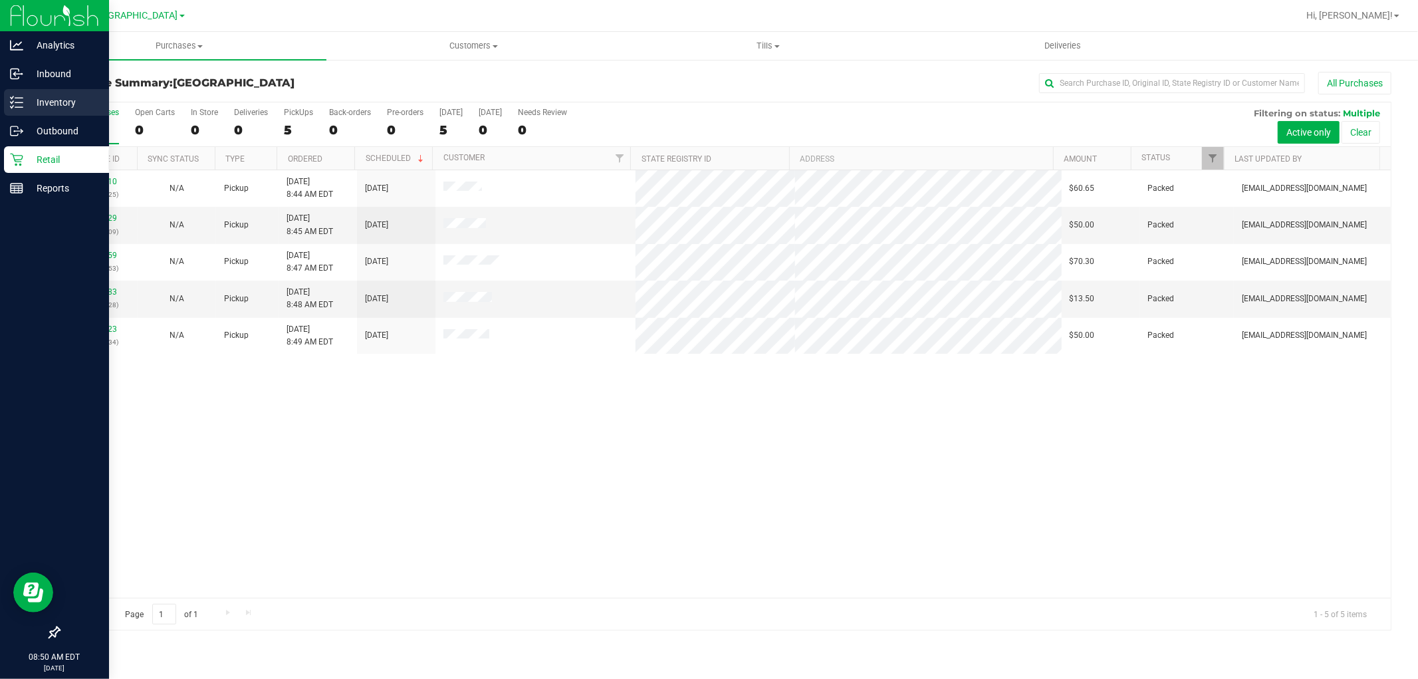
click at [65, 102] on p "Inventory" at bounding box center [63, 102] width 80 height 16
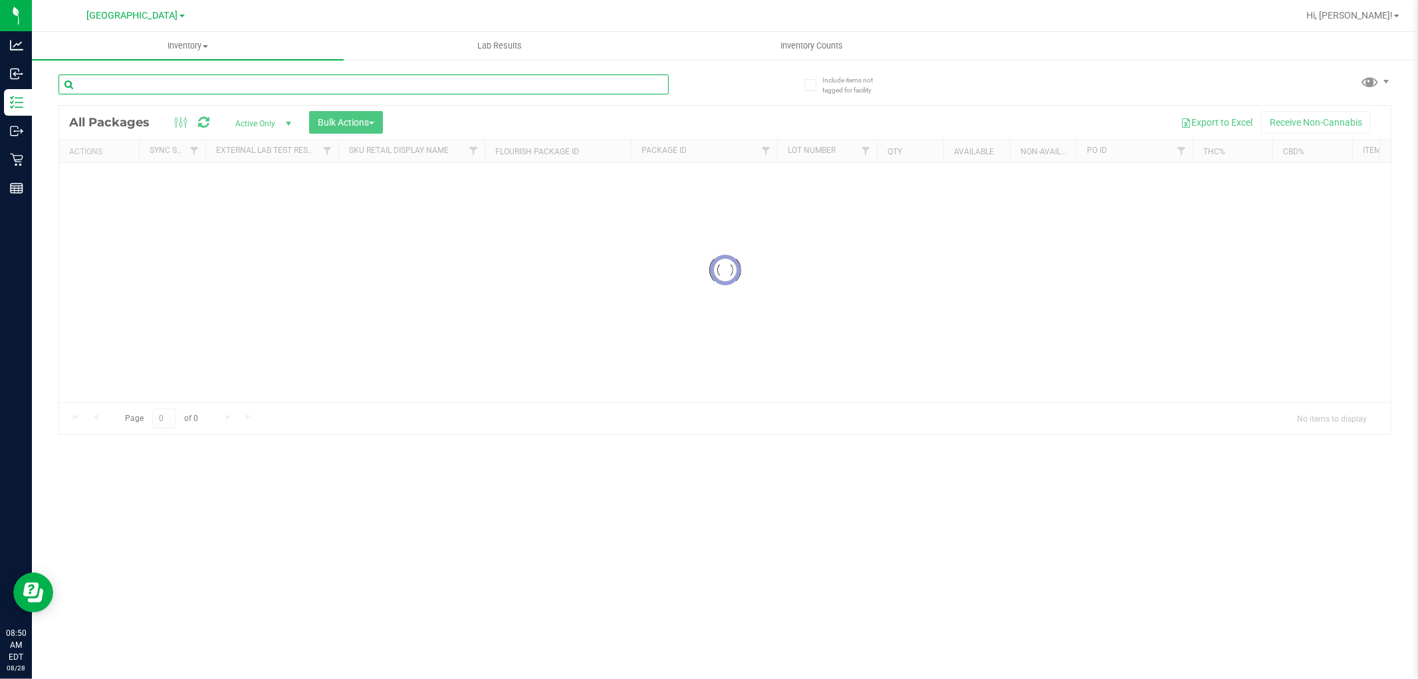
click at [140, 77] on div "Inventory All packages All inventory Waste log Create inventory Lab Results Inv…" at bounding box center [725, 355] width 1386 height 647
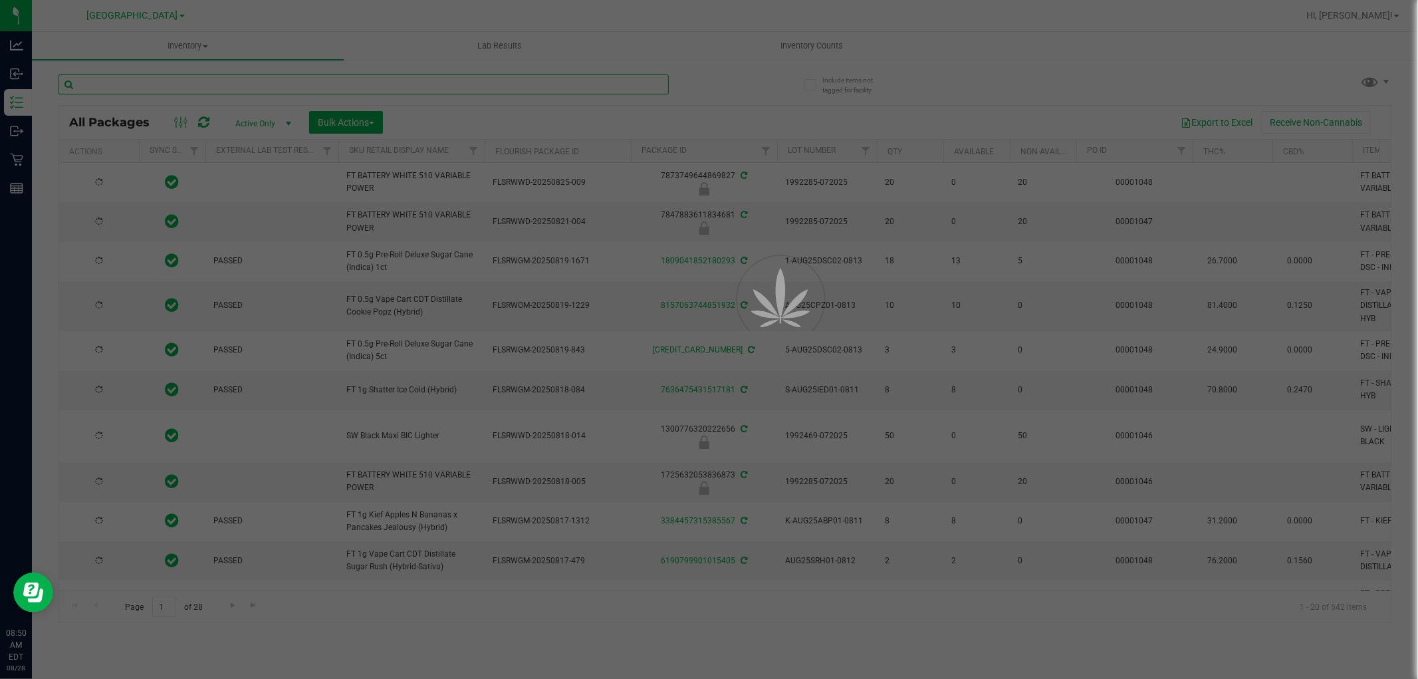
type input "[DATE]"
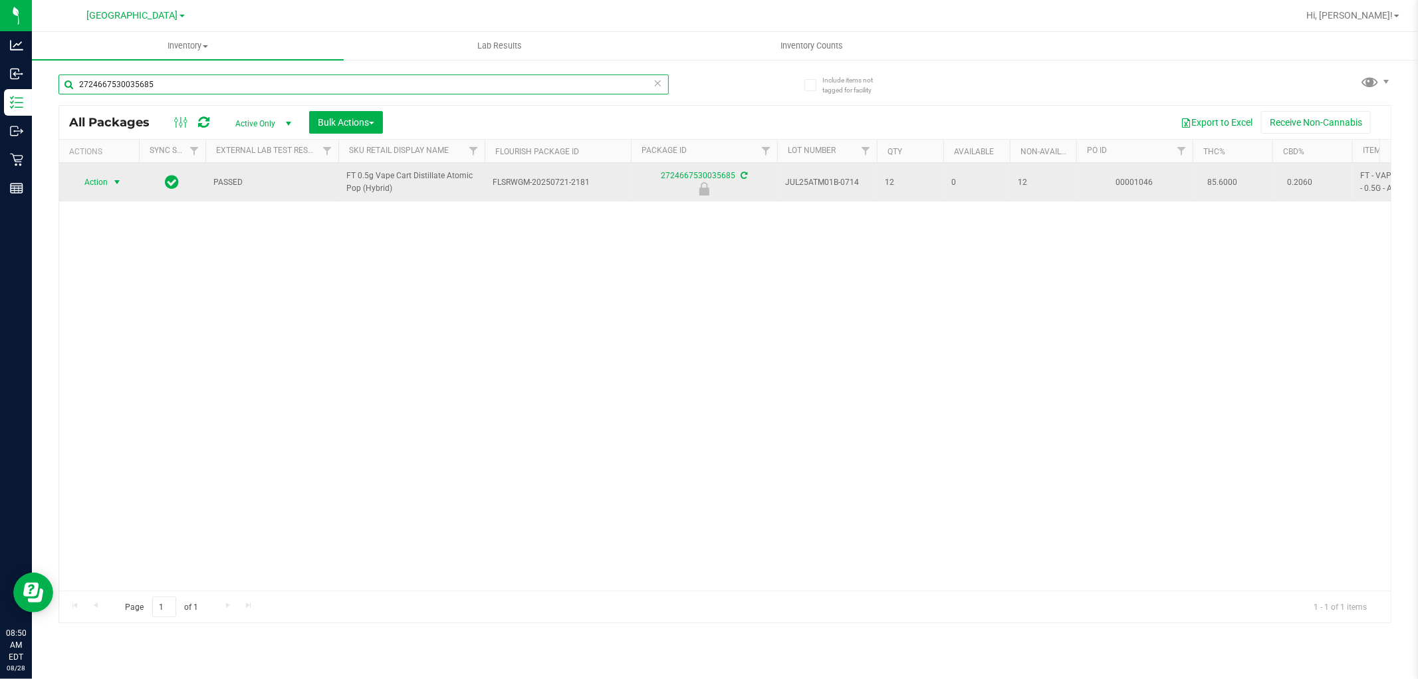
type input "2724667530035685"
click at [87, 175] on span "Action" at bounding box center [90, 182] width 36 height 19
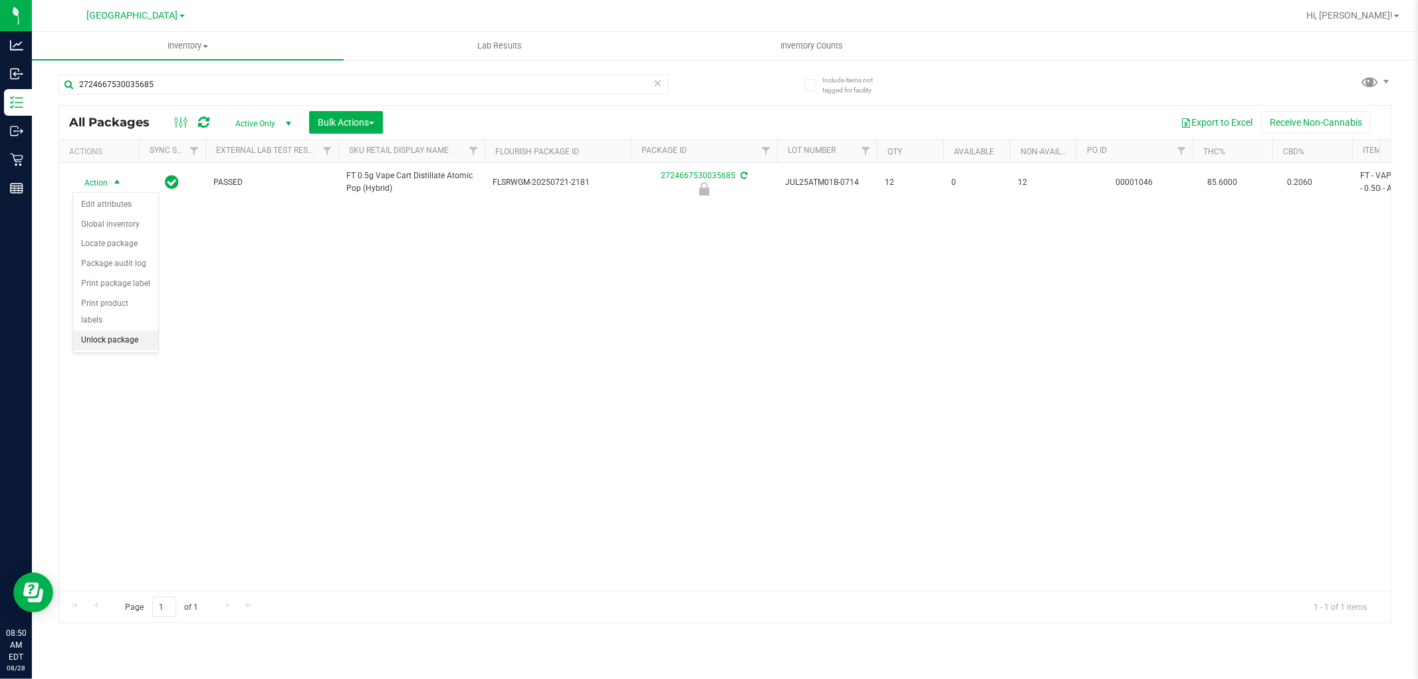
click at [118, 337] on li "Unlock package" at bounding box center [115, 340] width 85 height 20
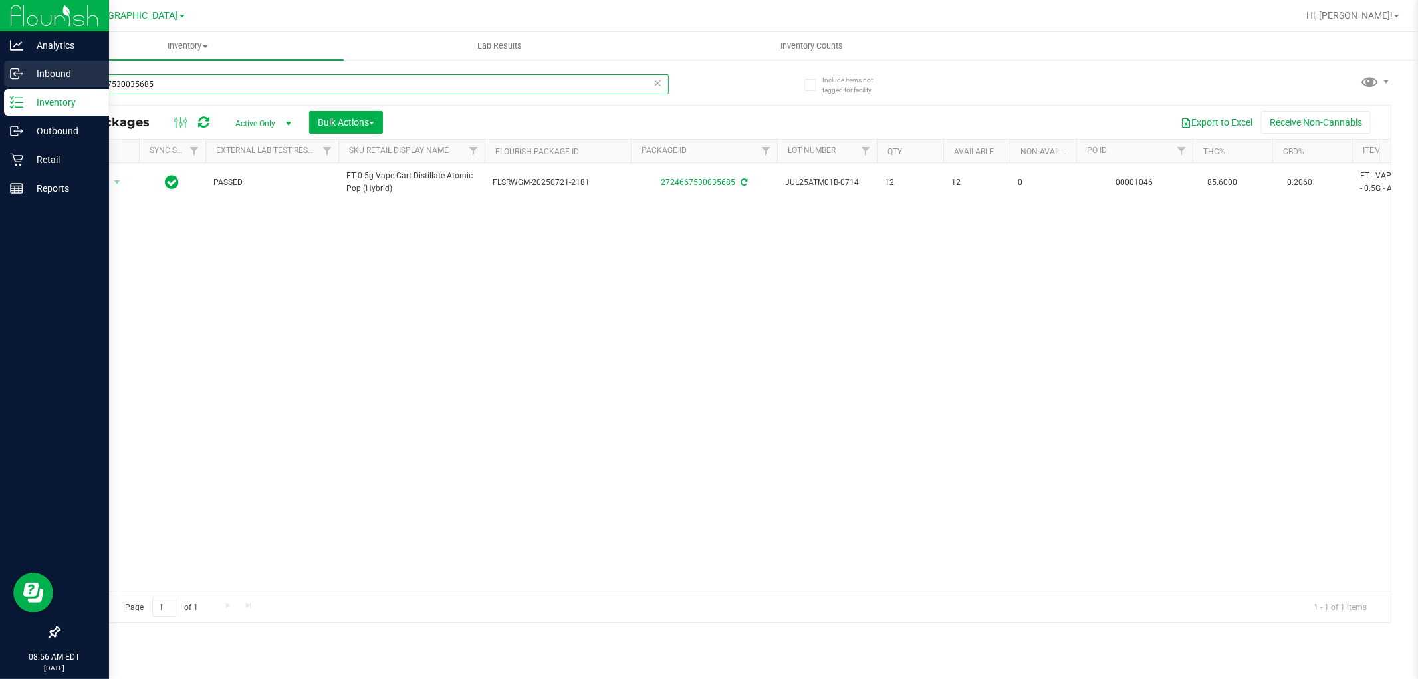
drag, startPoint x: 237, startPoint y: 74, endPoint x: 0, endPoint y: 82, distance: 237.4
click at [0, 83] on div "Analytics Inbound Inventory Outbound Retail Reports 08:56 AM EDT [DATE] 08/28 […" at bounding box center [709, 339] width 1418 height 679
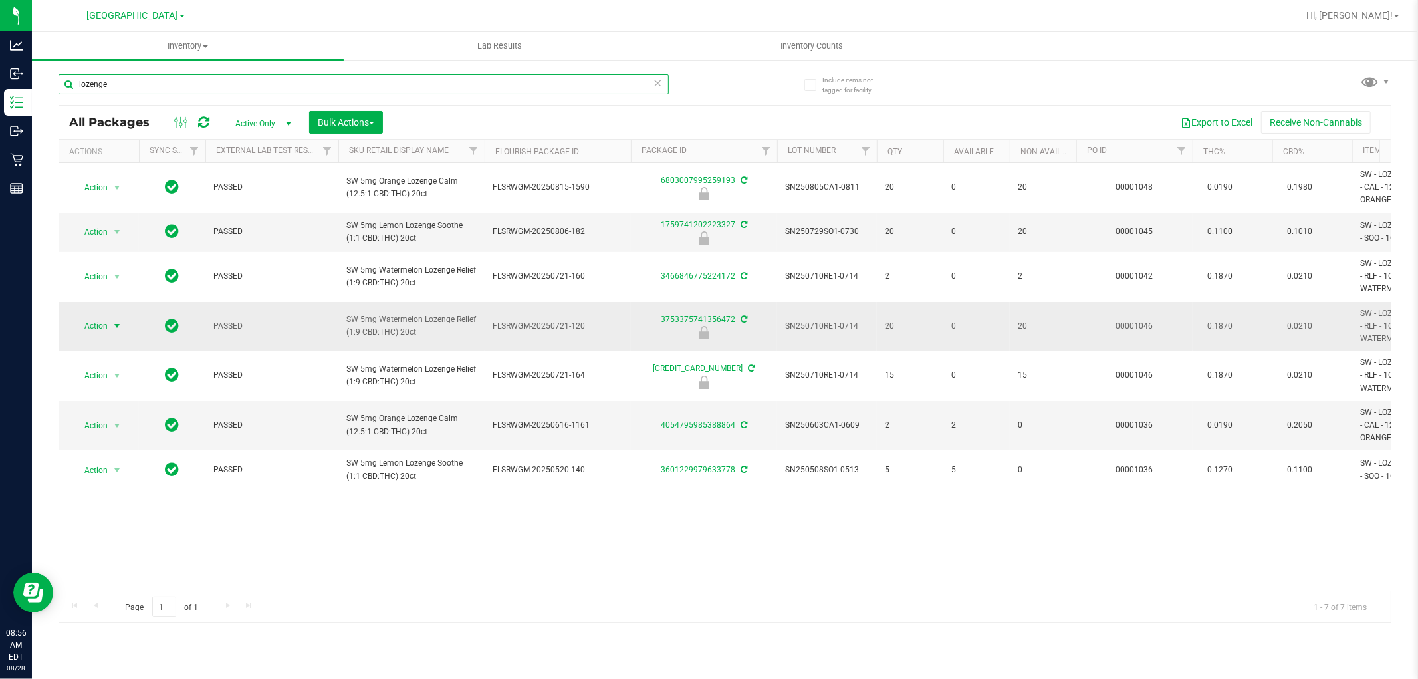
type input "lozenge"
click at [108, 334] on span "Action" at bounding box center [90, 325] width 36 height 19
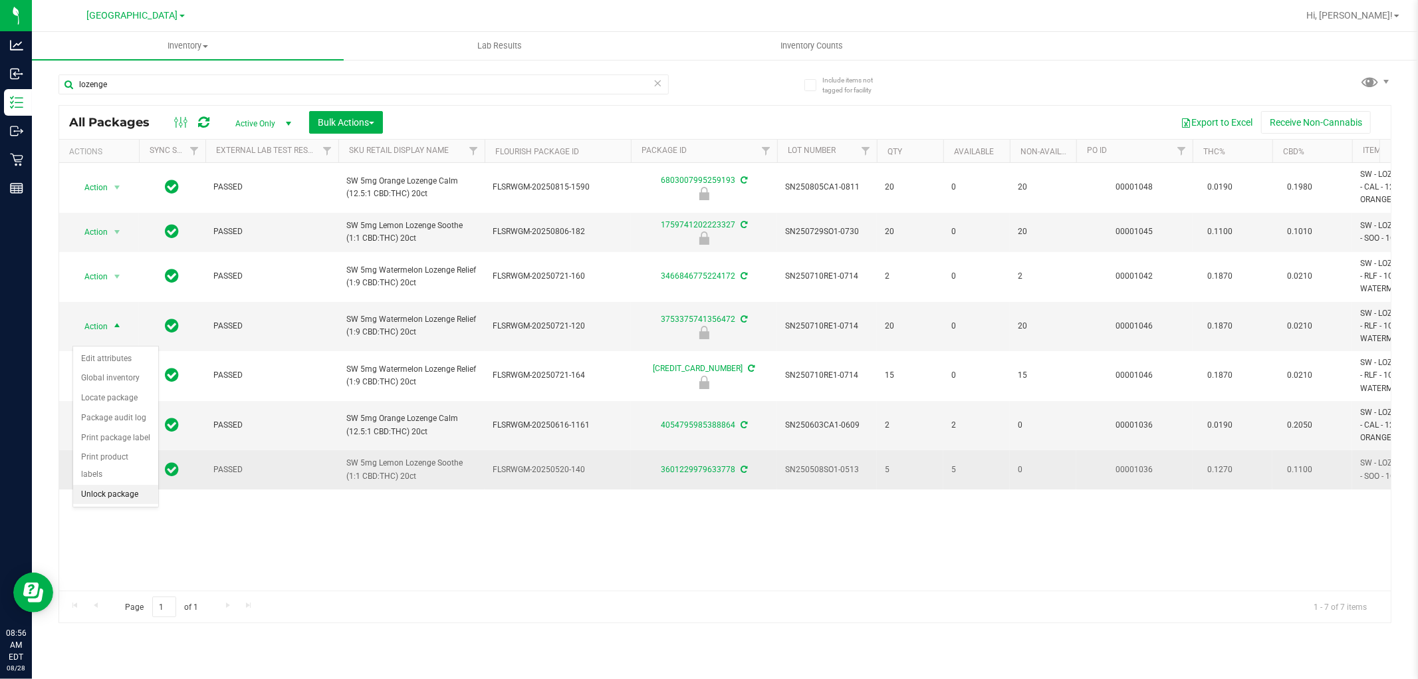
click at [107, 501] on li "Unlock package" at bounding box center [115, 495] width 85 height 20
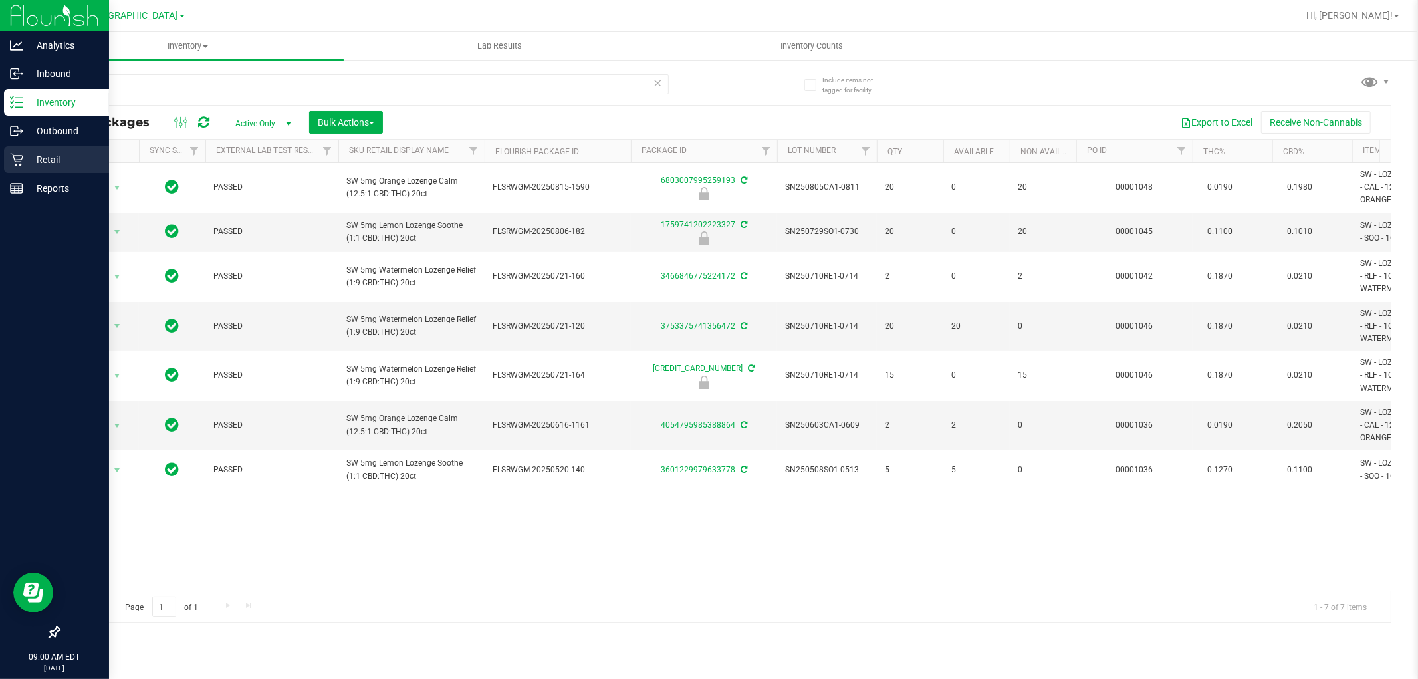
click at [29, 168] on div "Retail" at bounding box center [56, 159] width 105 height 27
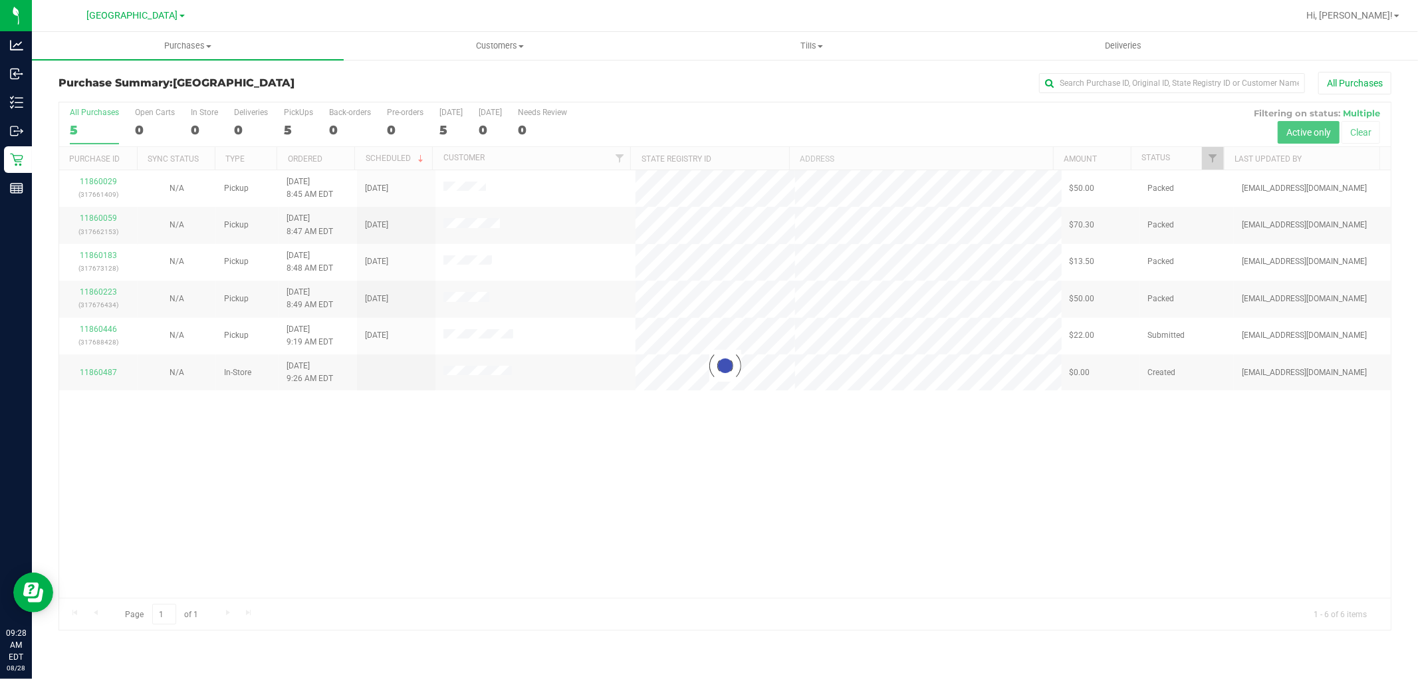
click at [90, 327] on div at bounding box center [724, 365] width 1331 height 527
click at [98, 329] on link "11860446" at bounding box center [98, 328] width 37 height 9
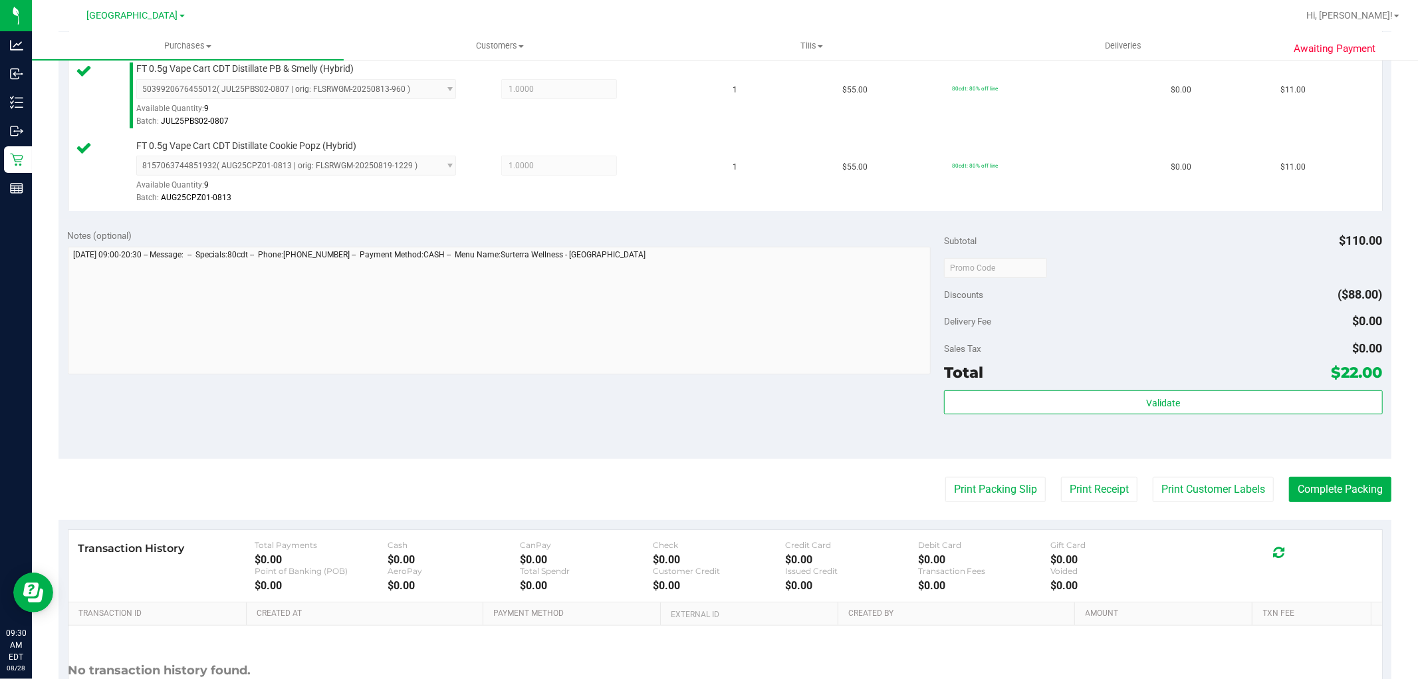
scroll to position [443, 0]
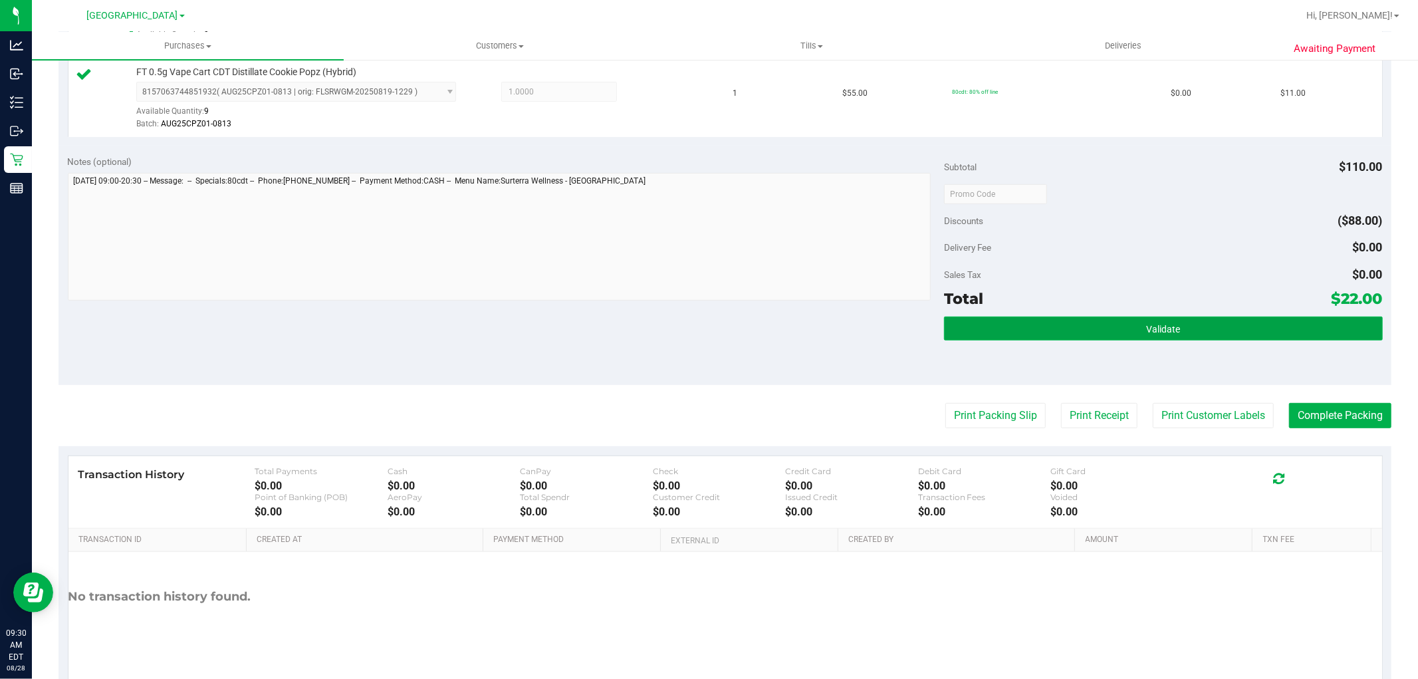
click at [1073, 335] on button "Validate" at bounding box center [1163, 328] width 438 height 24
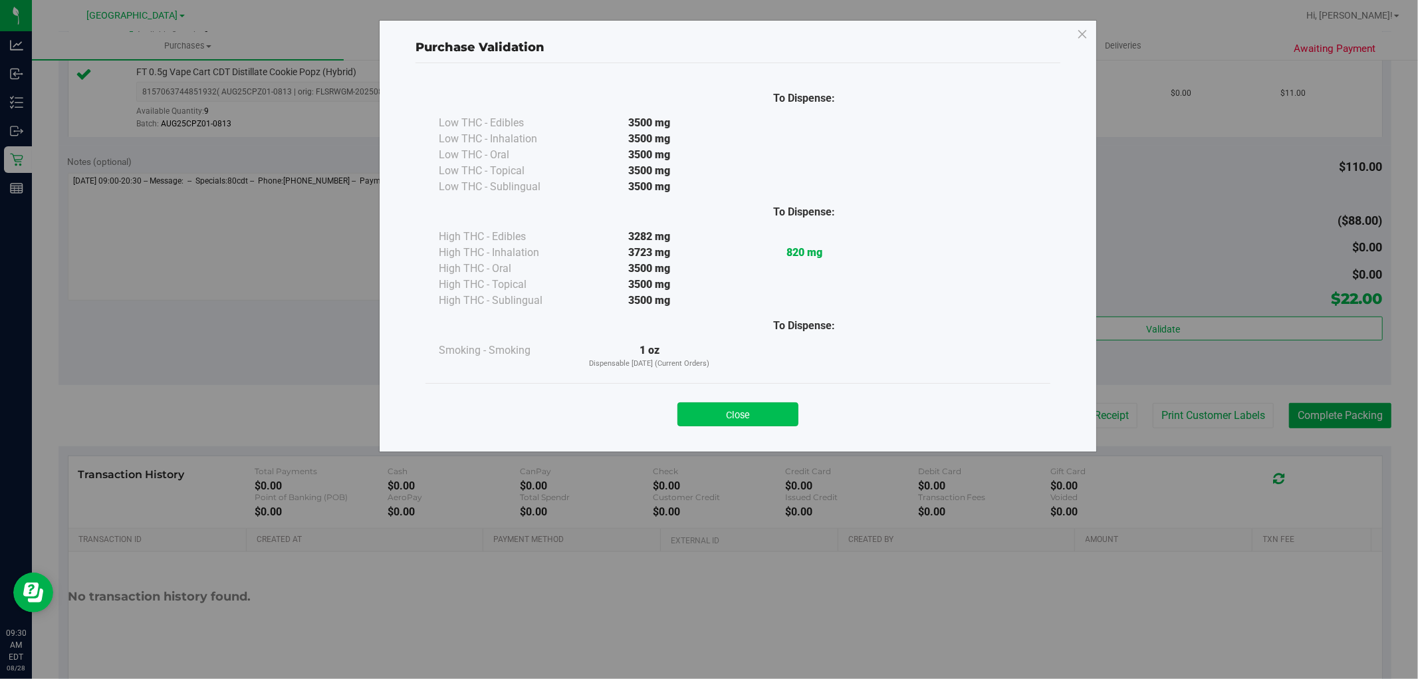
click at [761, 415] on button "Close" at bounding box center [737, 414] width 121 height 24
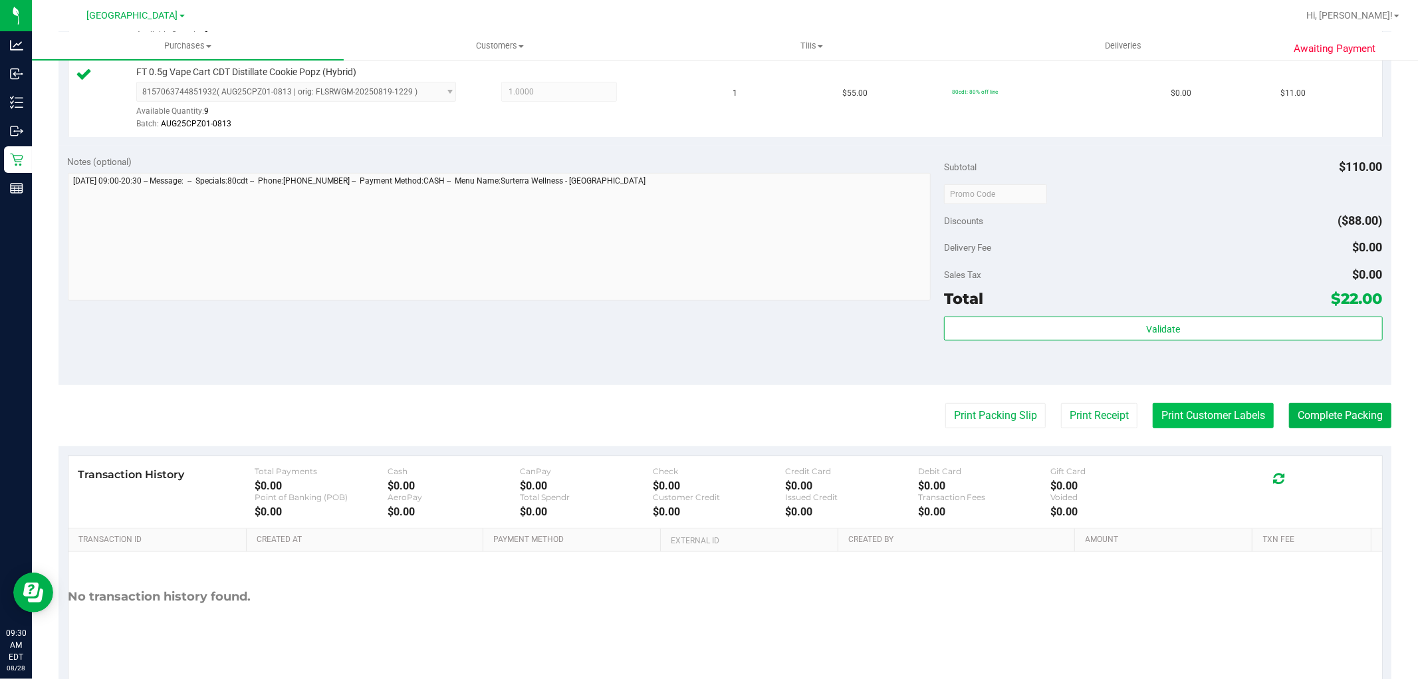
click at [1167, 414] on button "Print Customer Labels" at bounding box center [1213, 415] width 121 height 25
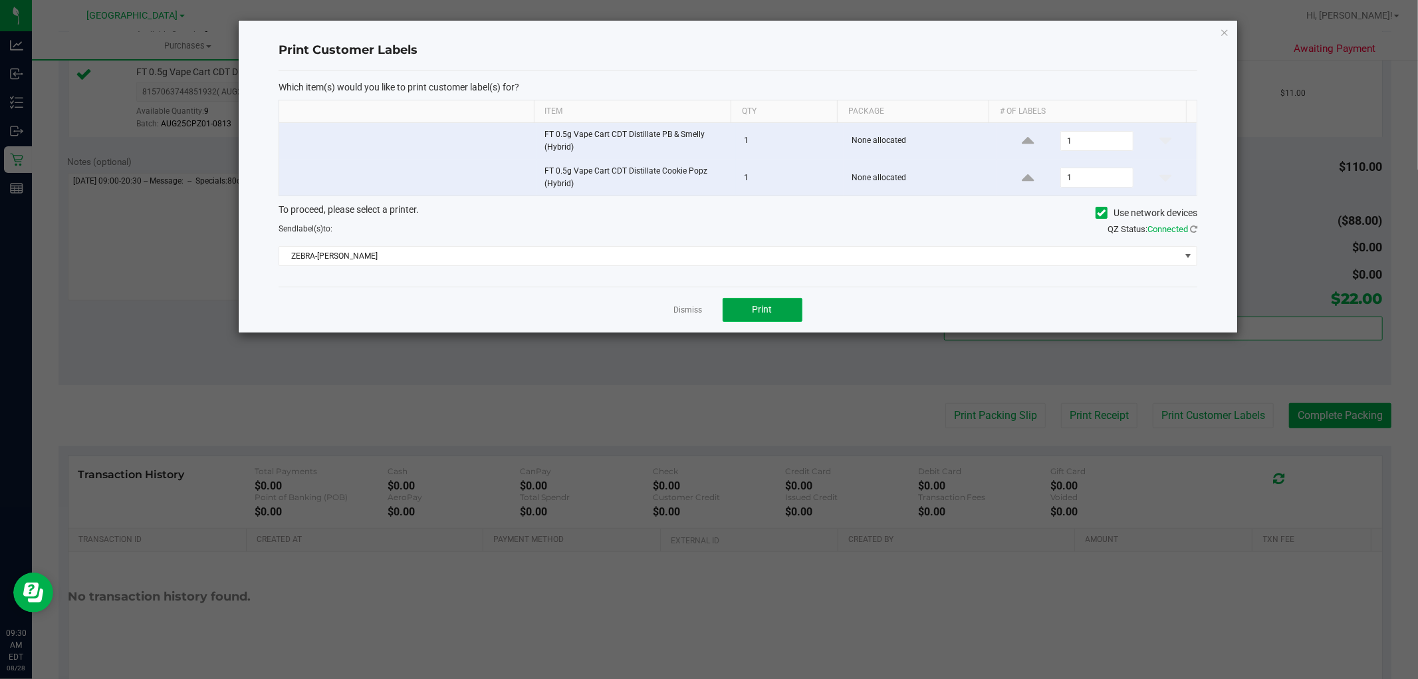
click at [778, 314] on button "Print" at bounding box center [763, 310] width 80 height 24
click at [690, 308] on link "Dismiss" at bounding box center [688, 309] width 29 height 11
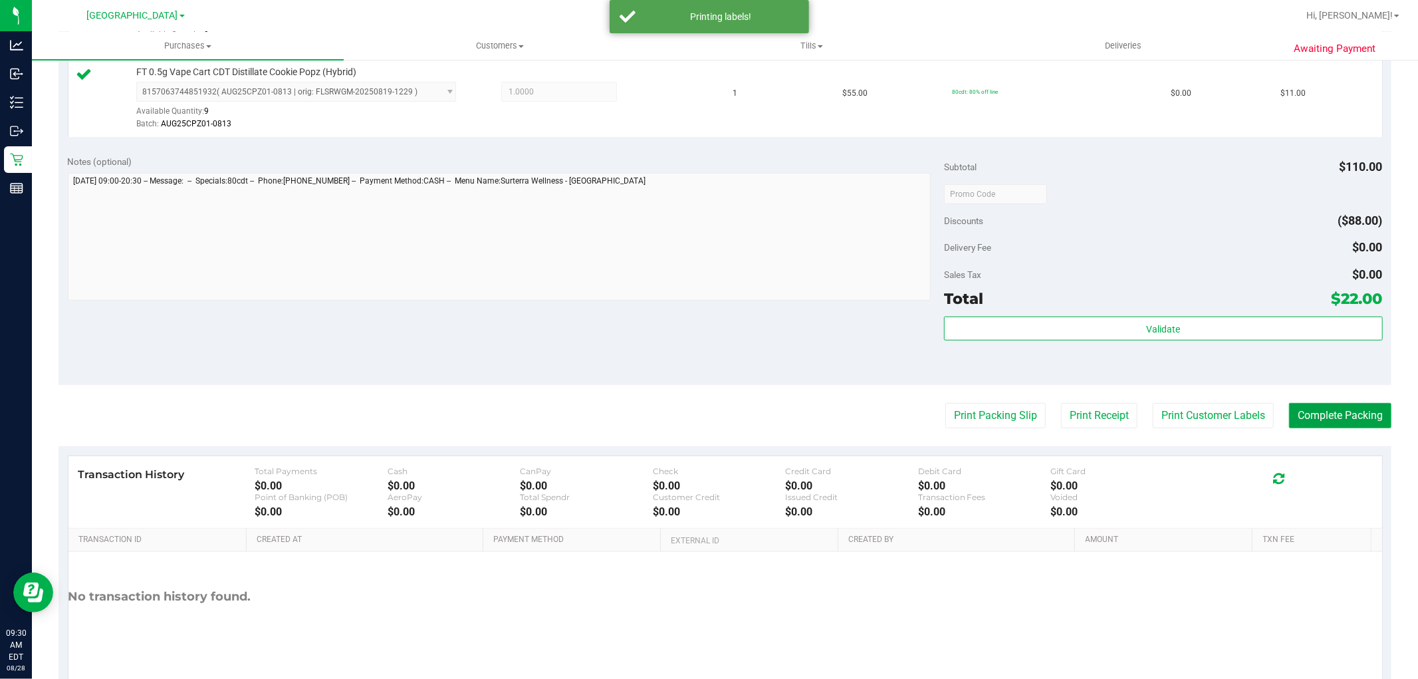
click at [1377, 415] on button "Complete Packing" at bounding box center [1340, 415] width 102 height 25
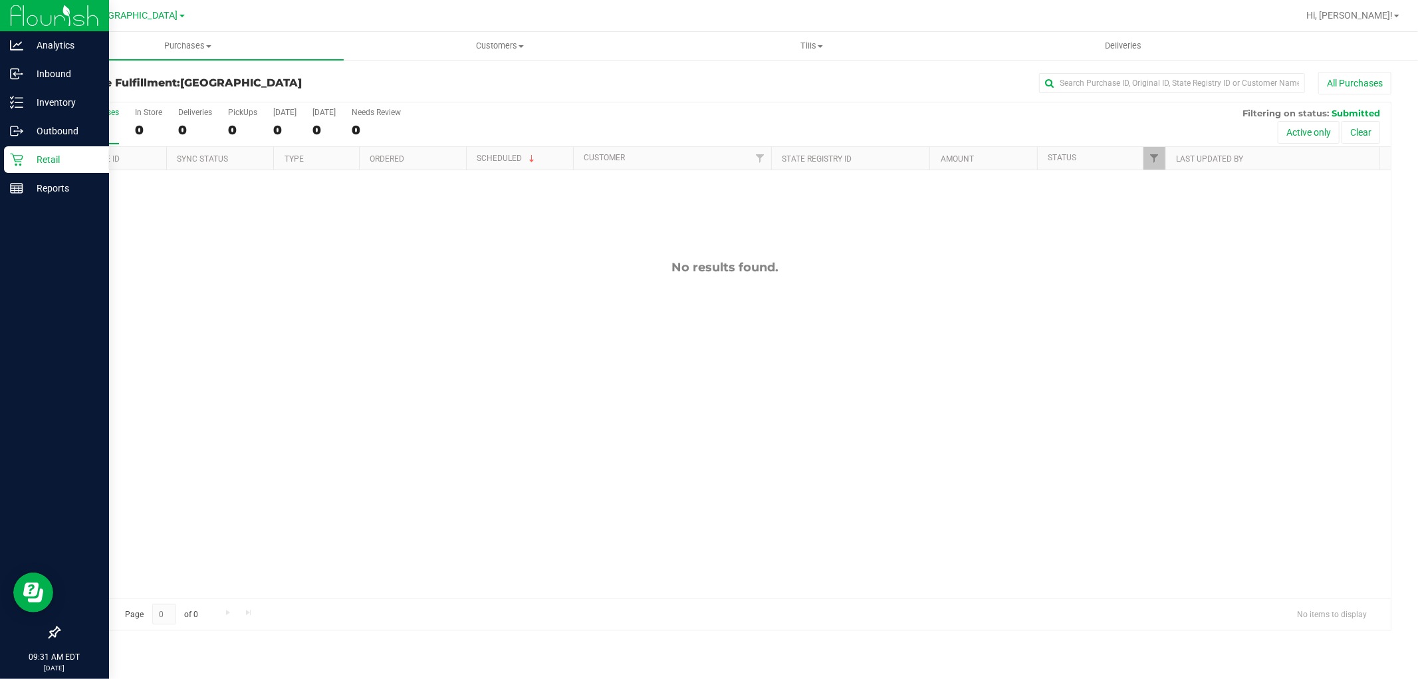
click at [18, 158] on icon at bounding box center [16, 159] width 13 height 13
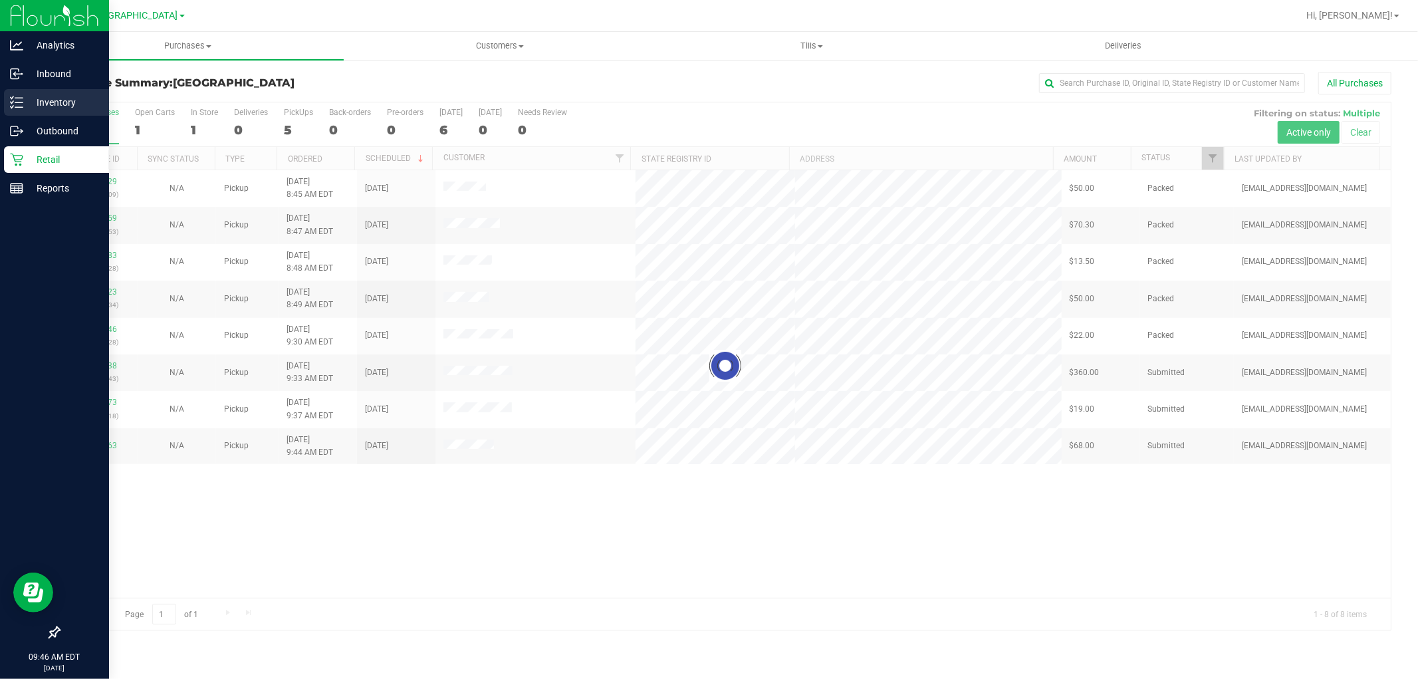
click at [32, 96] on p "Inventory" at bounding box center [63, 102] width 80 height 16
click at [85, 108] on p "Inventory" at bounding box center [63, 102] width 80 height 16
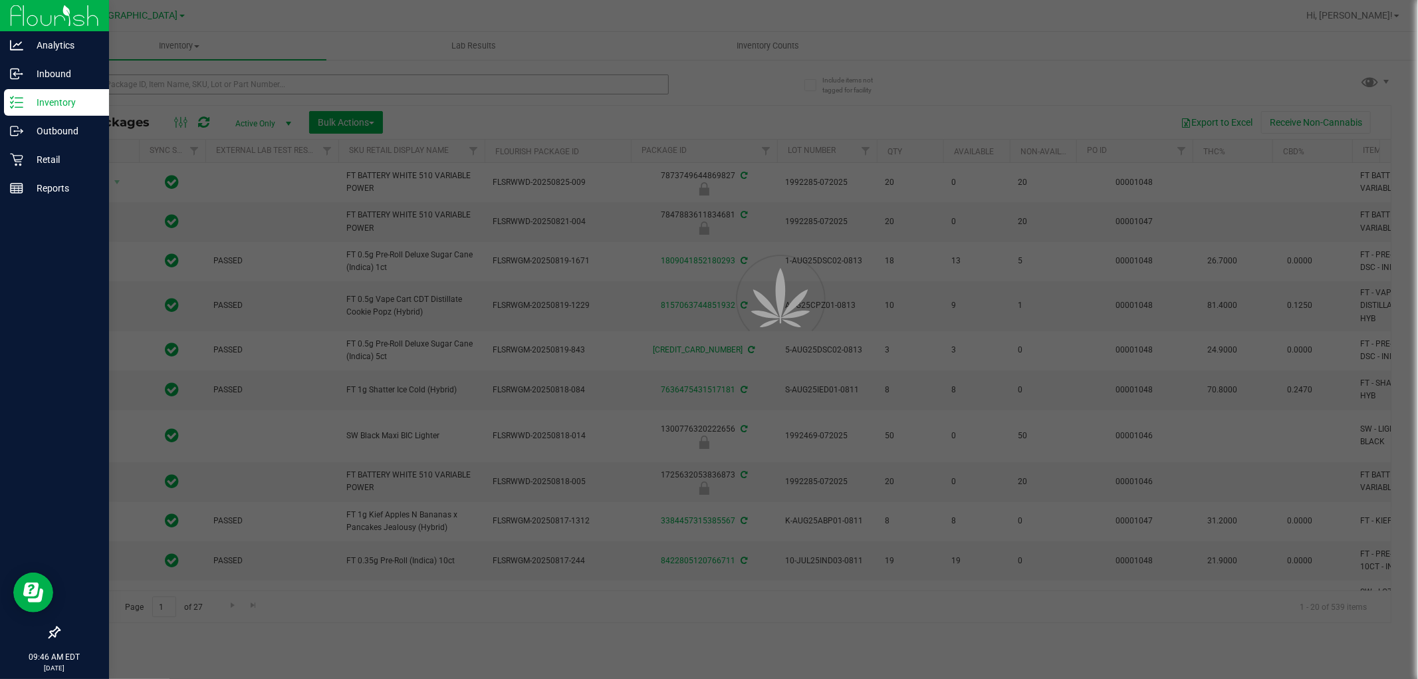
click at [221, 88] on div at bounding box center [709, 339] width 1418 height 679
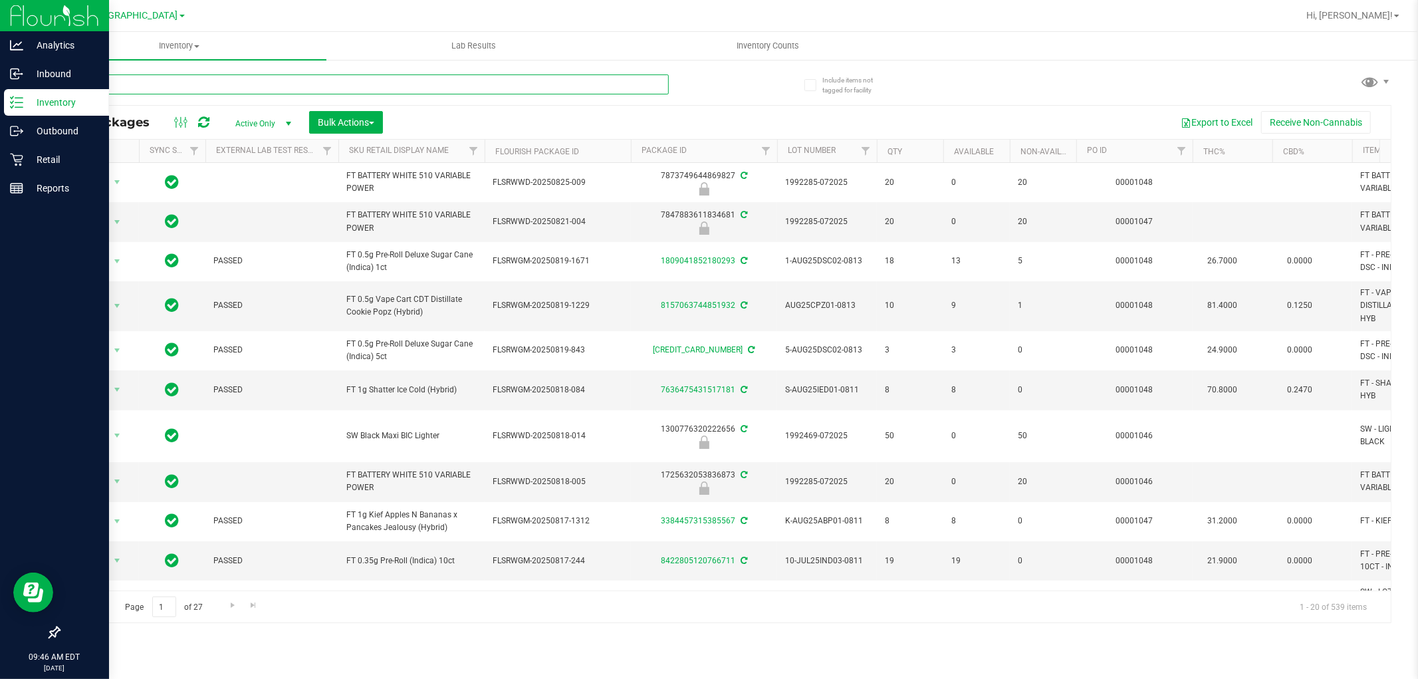
click at [221, 88] on input "text" at bounding box center [363, 84] width 610 height 20
type input "6190799901015405"
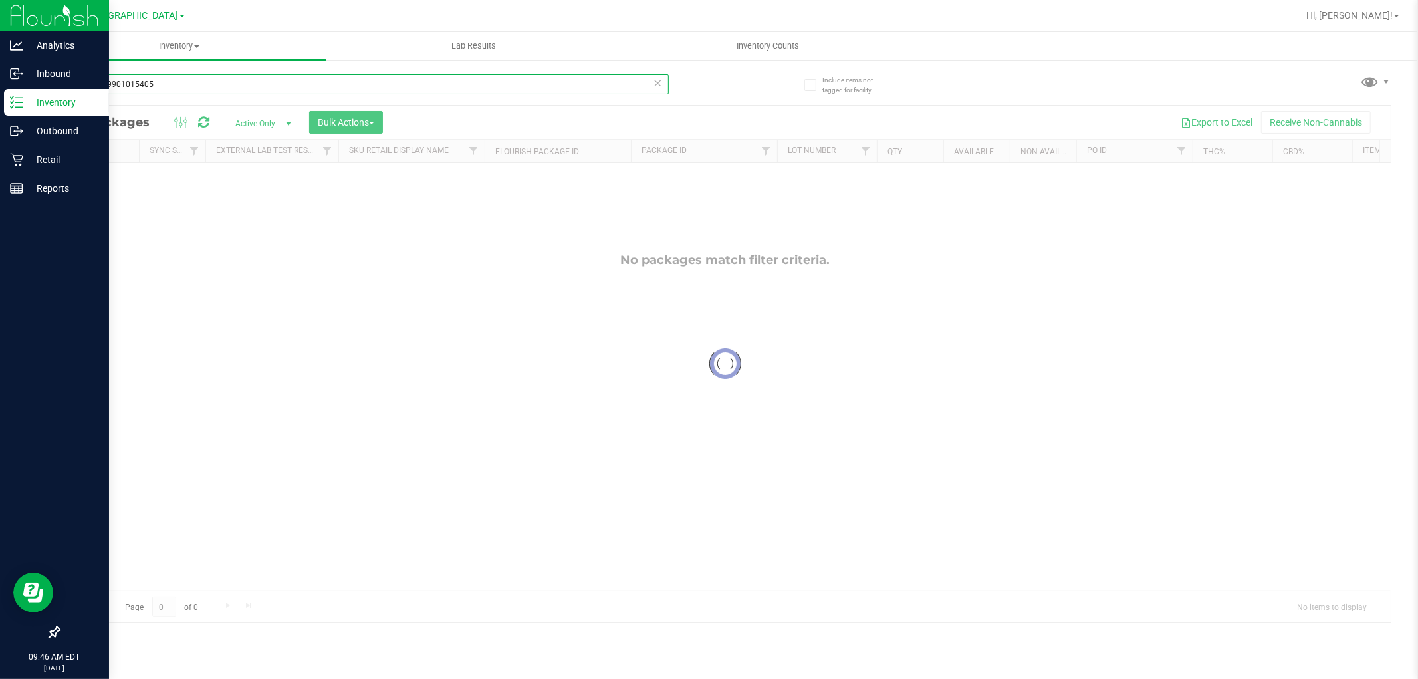
click at [221, 88] on input "6190799901015405" at bounding box center [363, 84] width 610 height 20
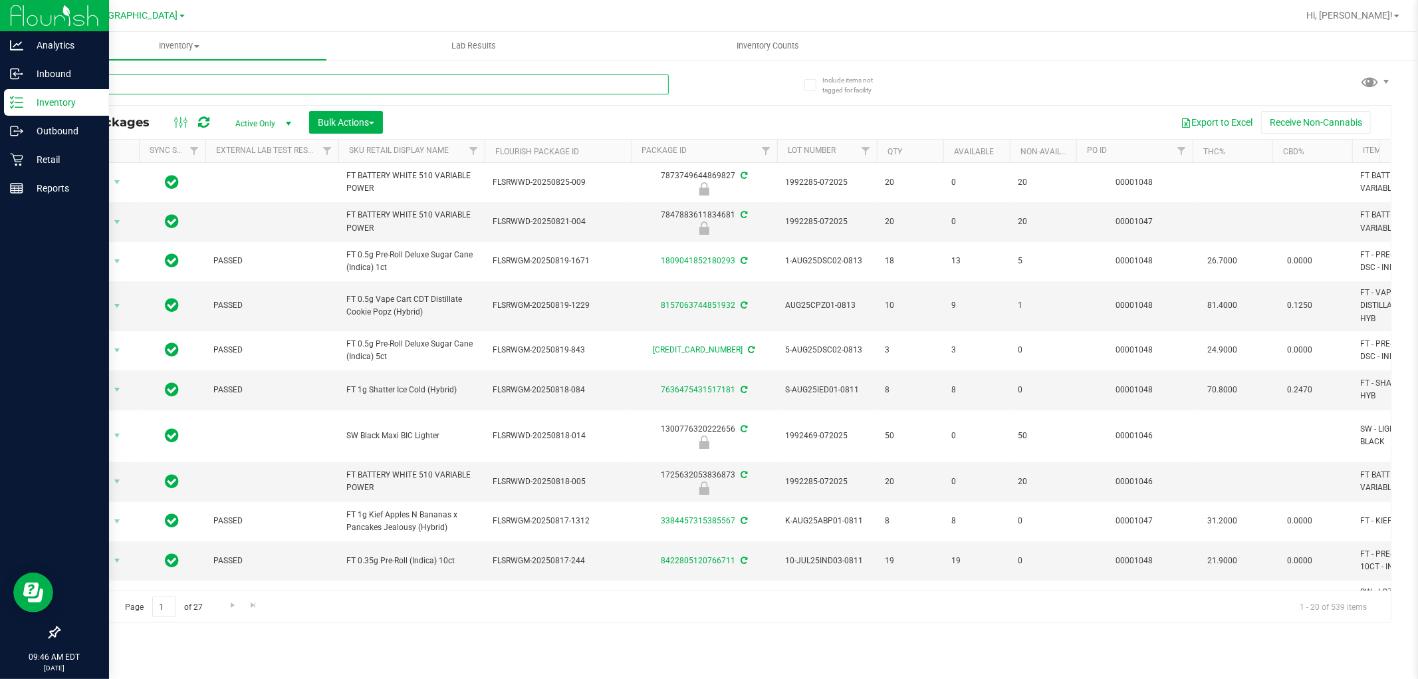
type input "srh"
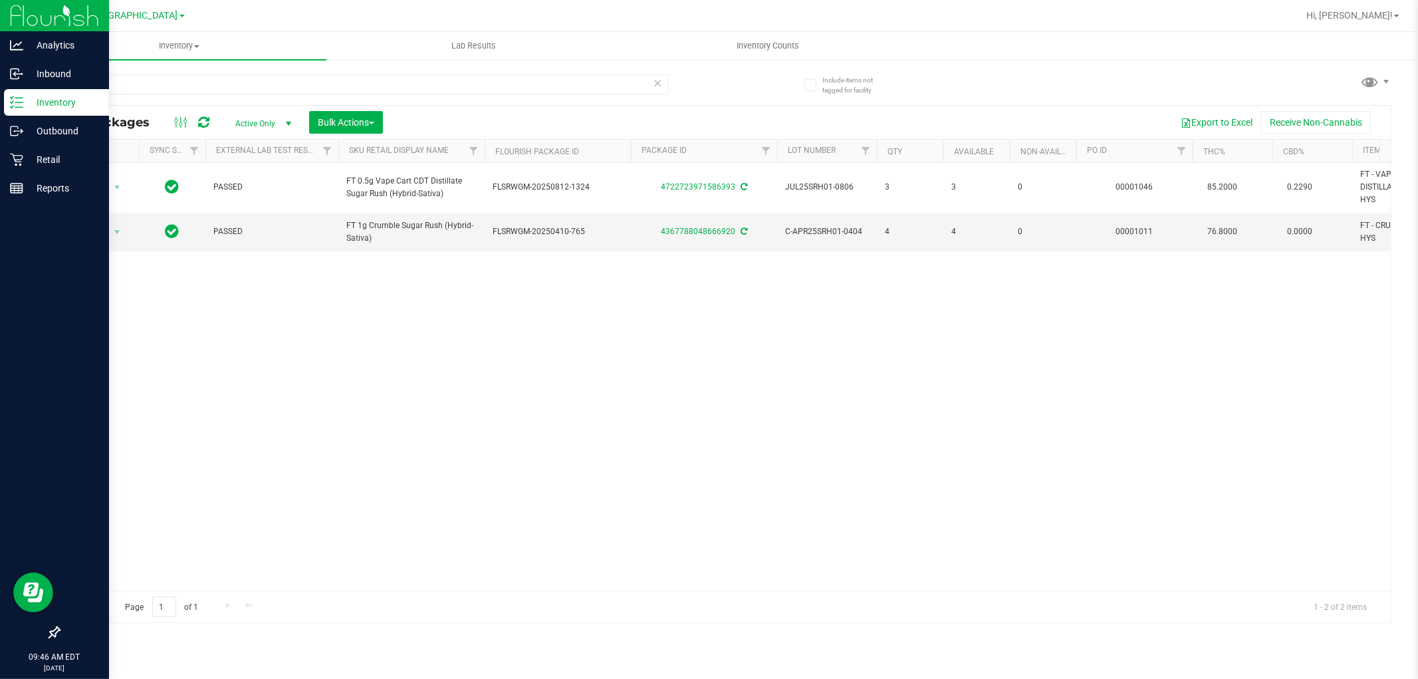
click at [306, 435] on div "Action Action Adjust qty Create package Edit attributes Global inventory Locate…" at bounding box center [724, 376] width 1331 height 427
click at [49, 163] on p "Retail" at bounding box center [63, 160] width 80 height 16
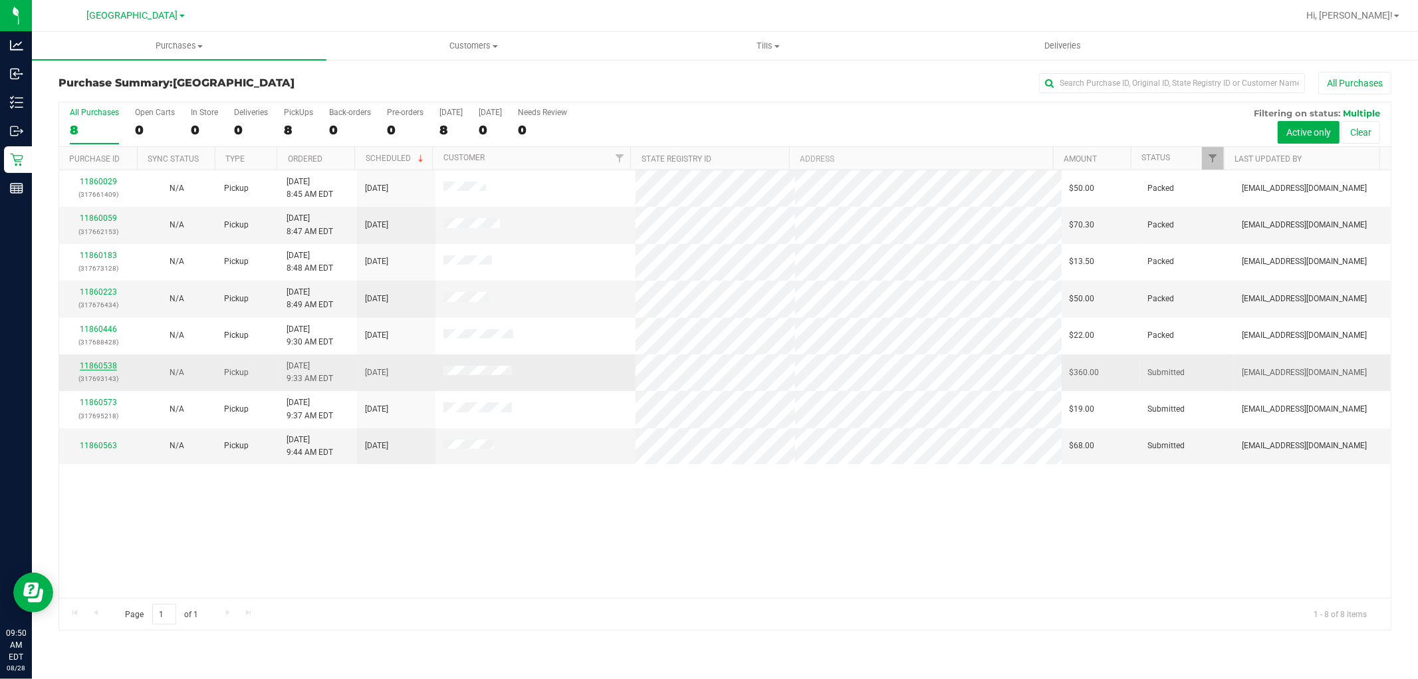
click at [111, 368] on link "11860538" at bounding box center [98, 365] width 37 height 9
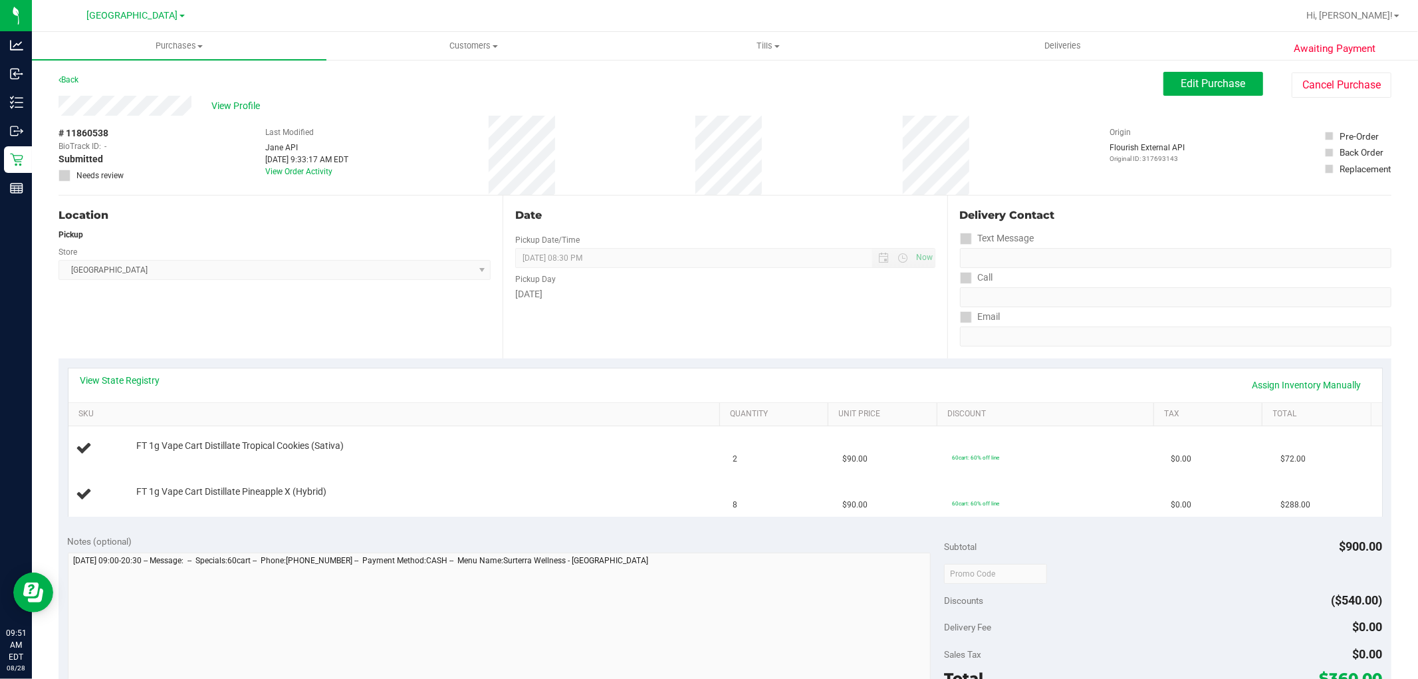
click at [169, 407] on th "SKU" at bounding box center [393, 415] width 651 height 24
